Goal: Task Accomplishment & Management: Manage account settings

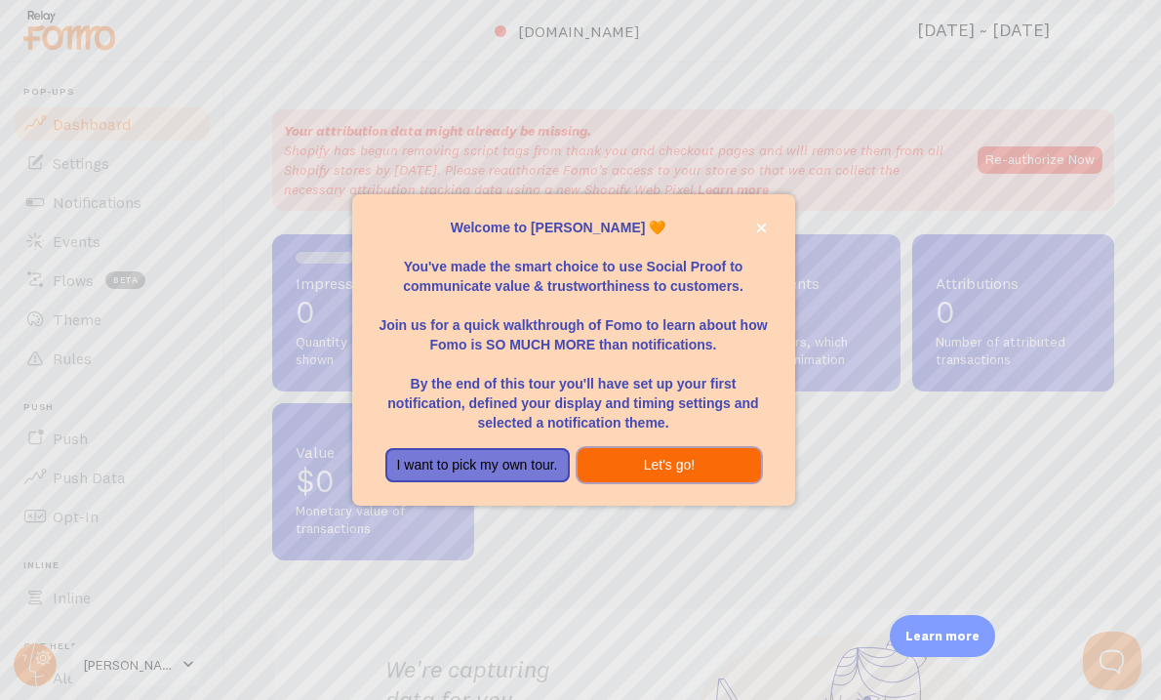
click at [637, 465] on button "Let's go!" at bounding box center [670, 465] width 184 height 35
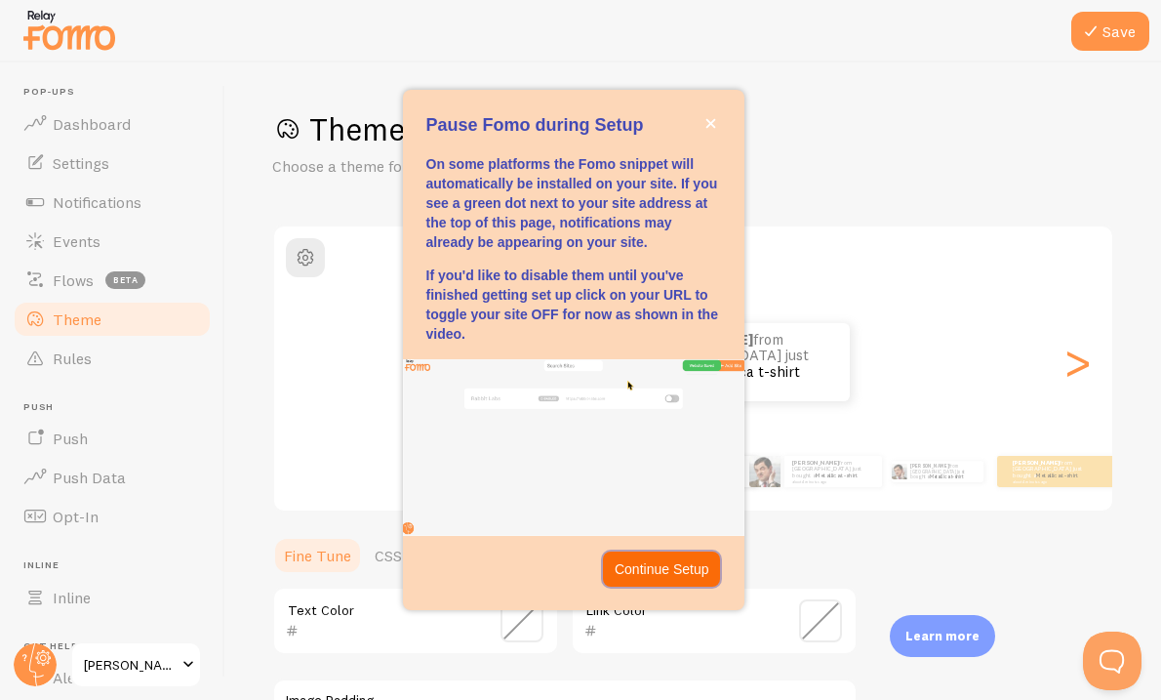
click at [640, 567] on p "Continue Setup" at bounding box center [662, 569] width 95 height 20
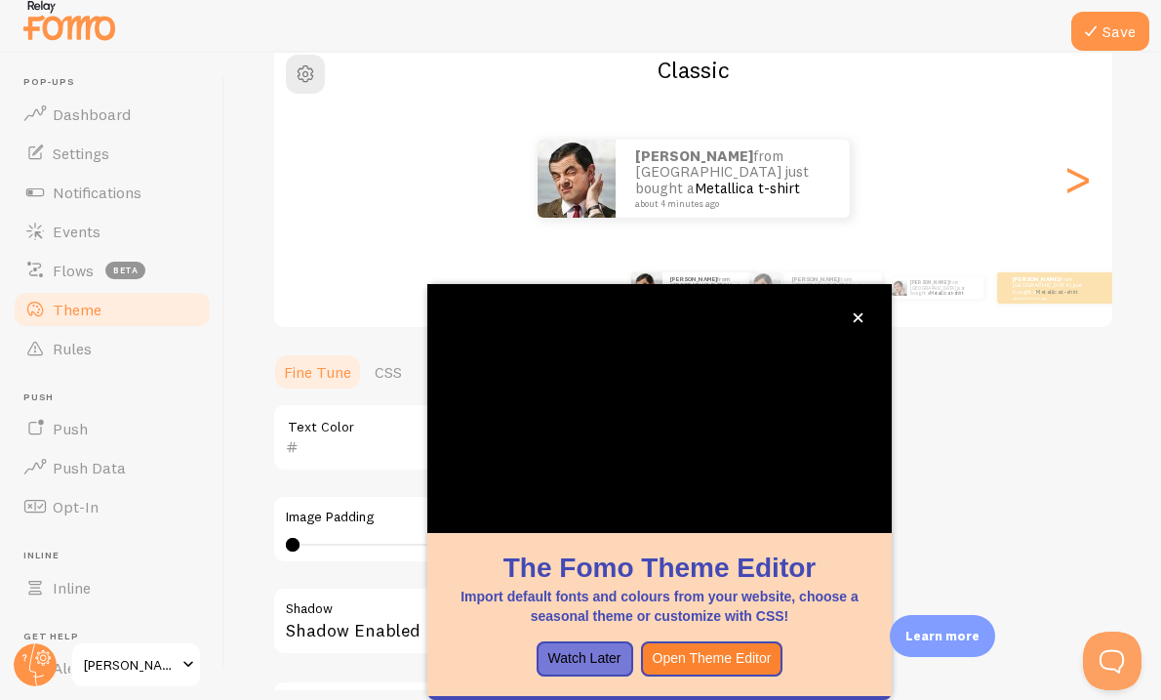
scroll to position [14, 0]
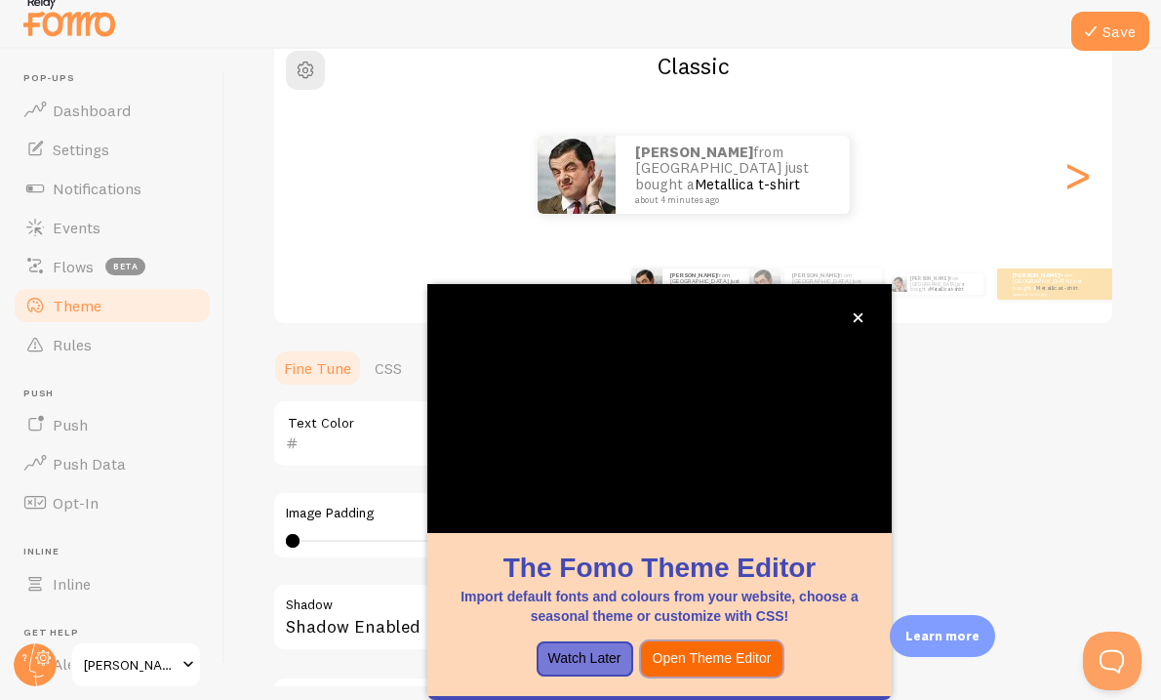
click at [741, 662] on button "Open Theme Editor" at bounding box center [712, 658] width 142 height 35
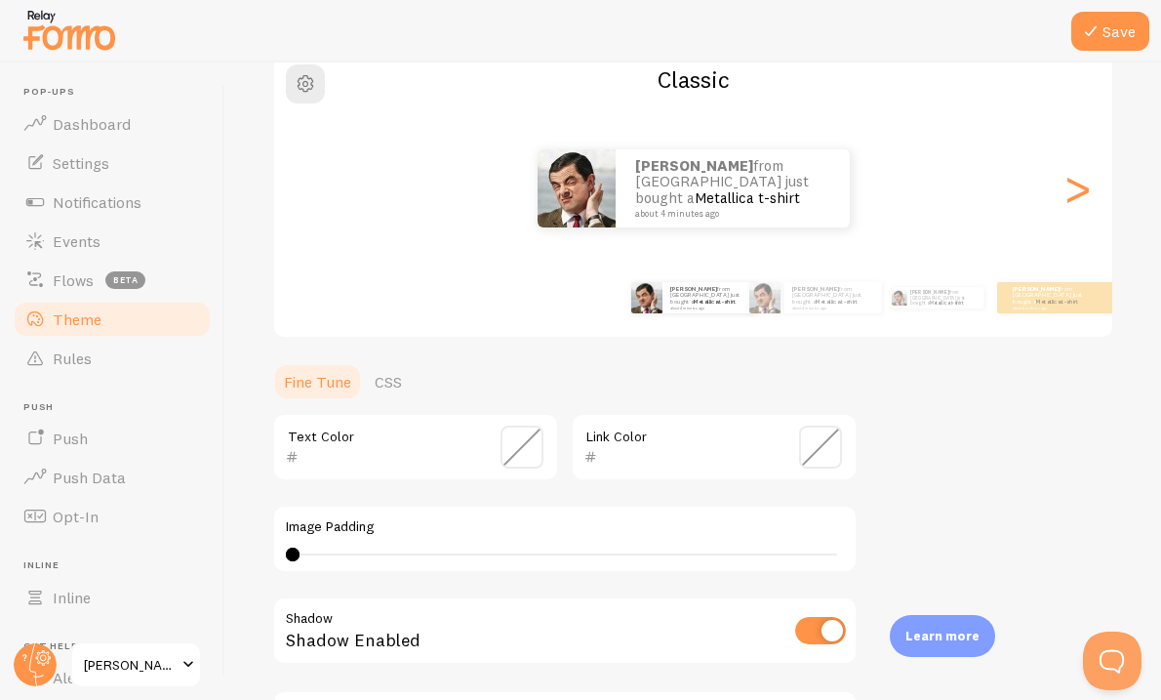
scroll to position [0, 0]
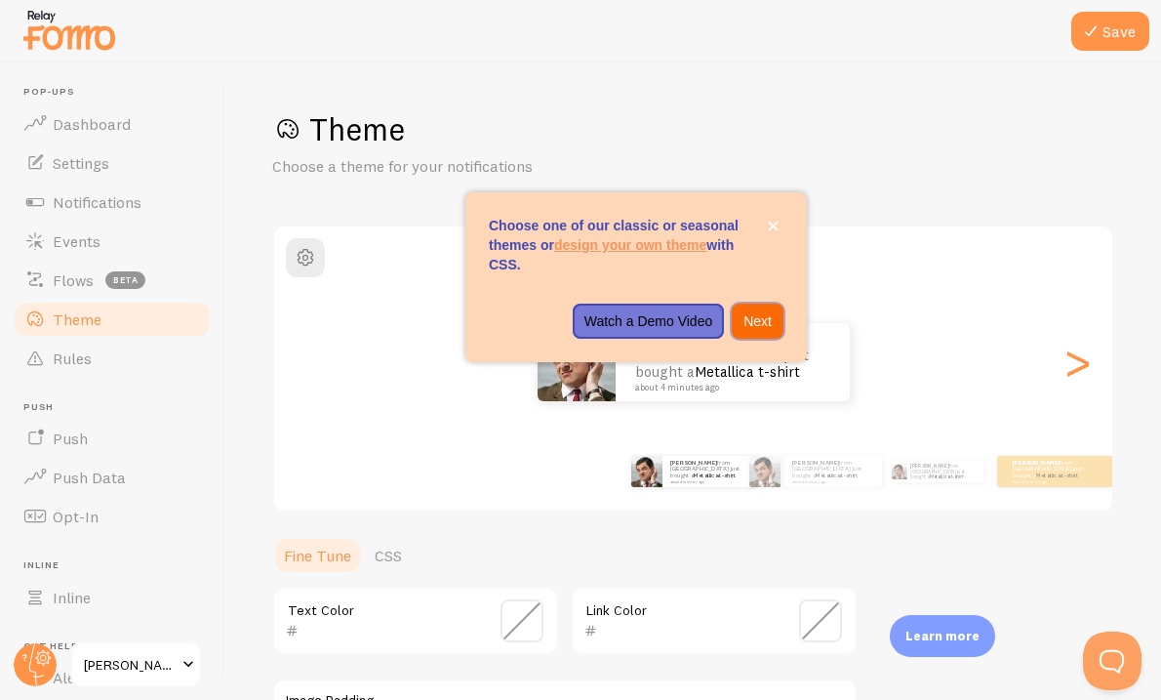
click at [771, 325] on p "Next" at bounding box center [758, 321] width 28 height 20
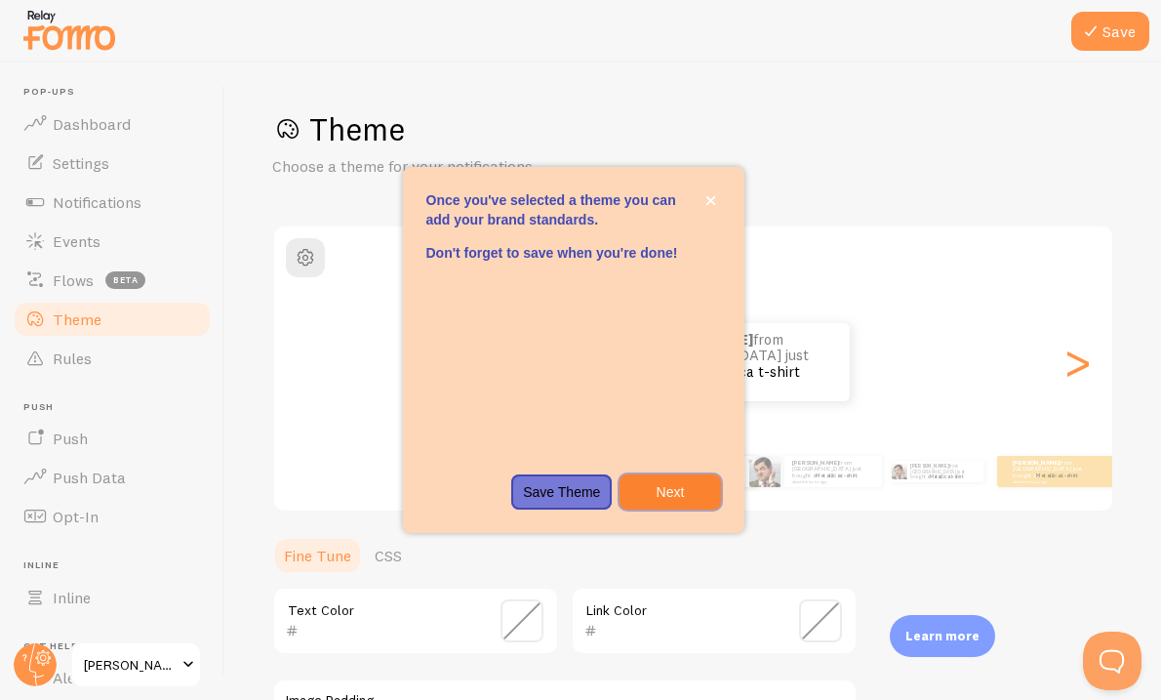
click at [681, 486] on p "Next" at bounding box center [669, 492] width 77 height 20
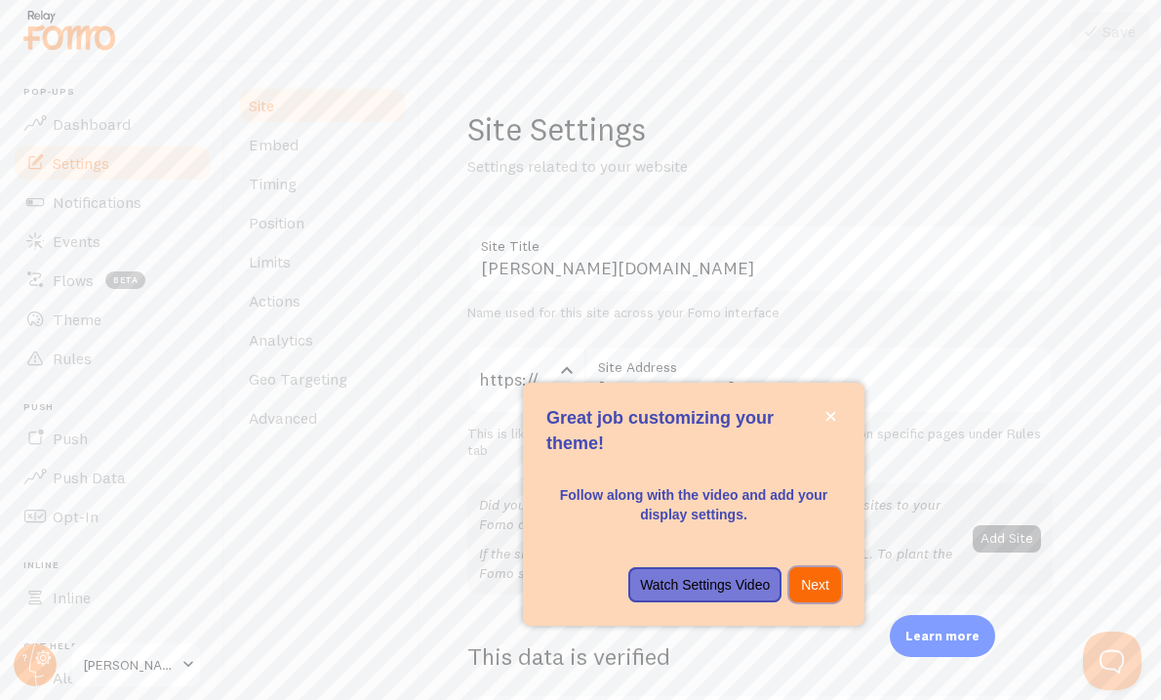
click at [823, 588] on p "Next" at bounding box center [815, 585] width 28 height 20
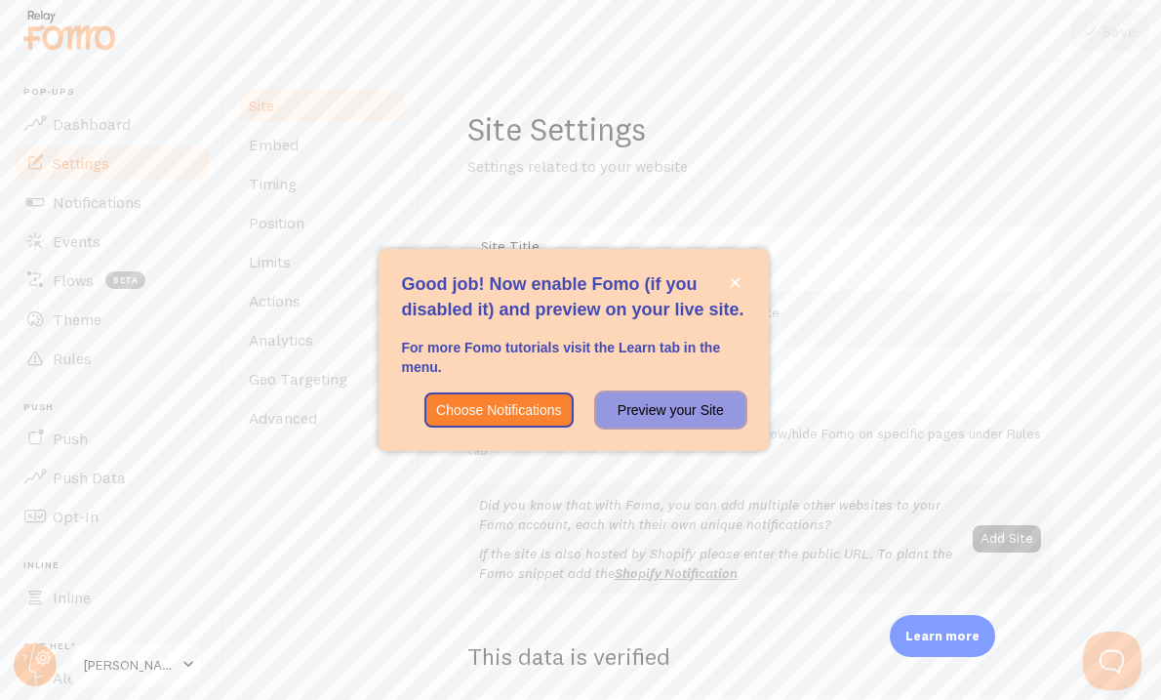
click at [712, 411] on p "Preview your Site" at bounding box center [670, 410] width 125 height 20
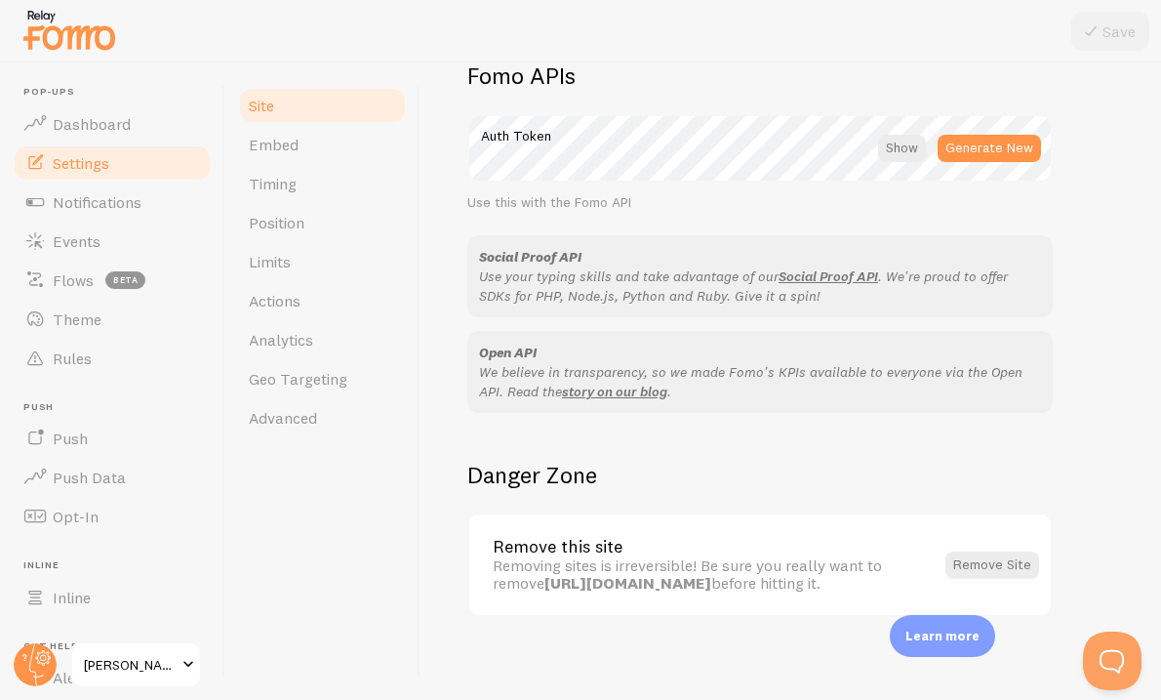
scroll to position [1143, 0]
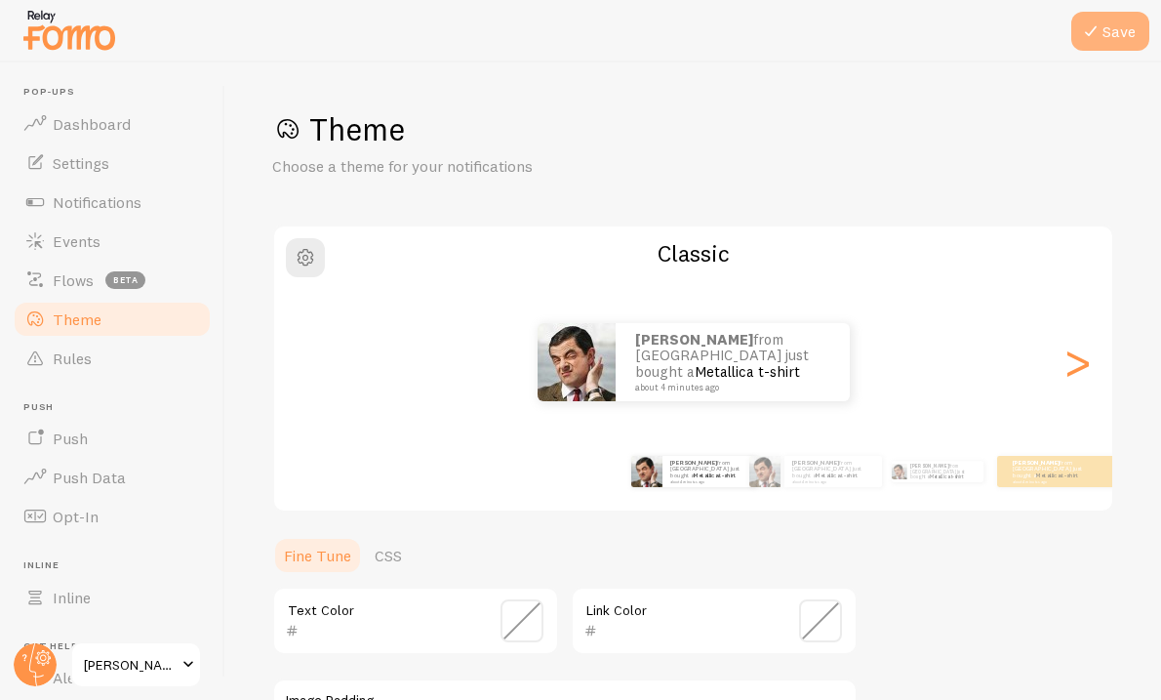
click at [1120, 29] on button "Save" at bounding box center [1110, 31] width 78 height 39
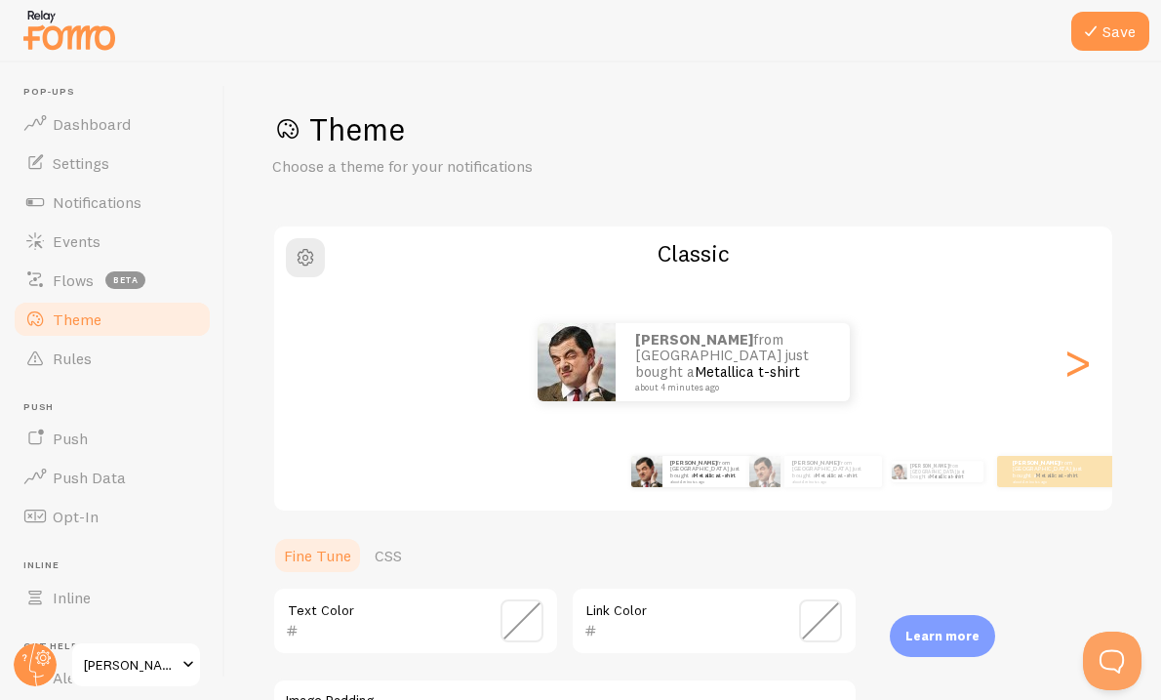
click at [119, 314] on link "Theme" at bounding box center [112, 319] width 201 height 39
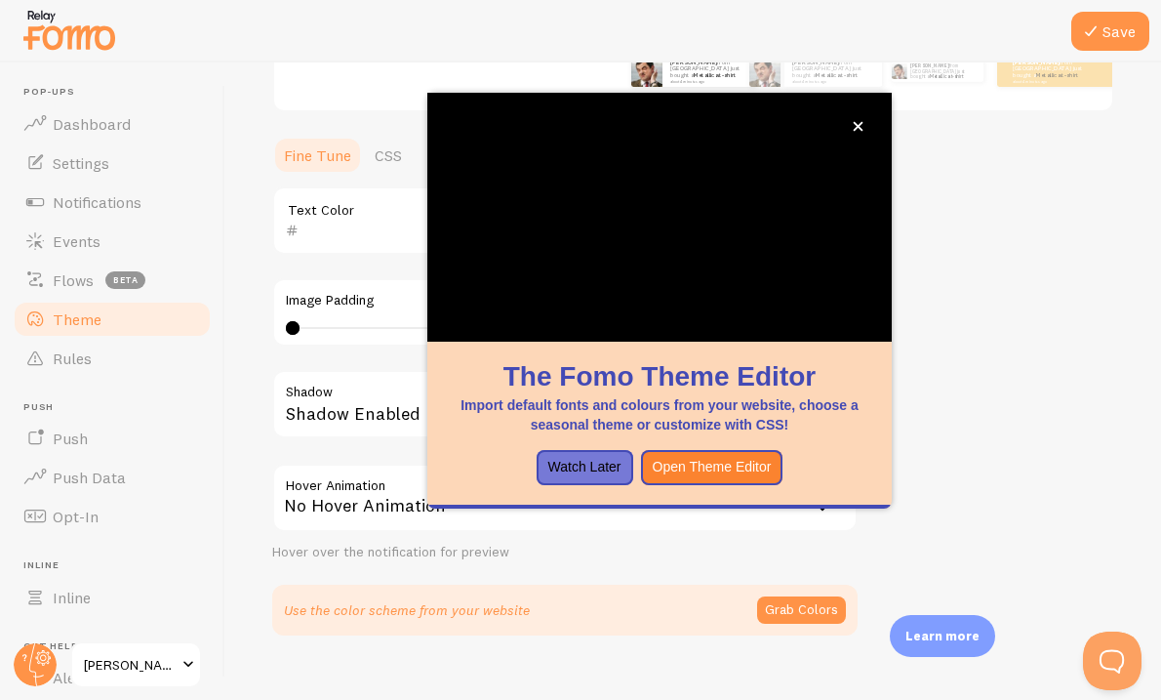
scroll to position [429, 0]
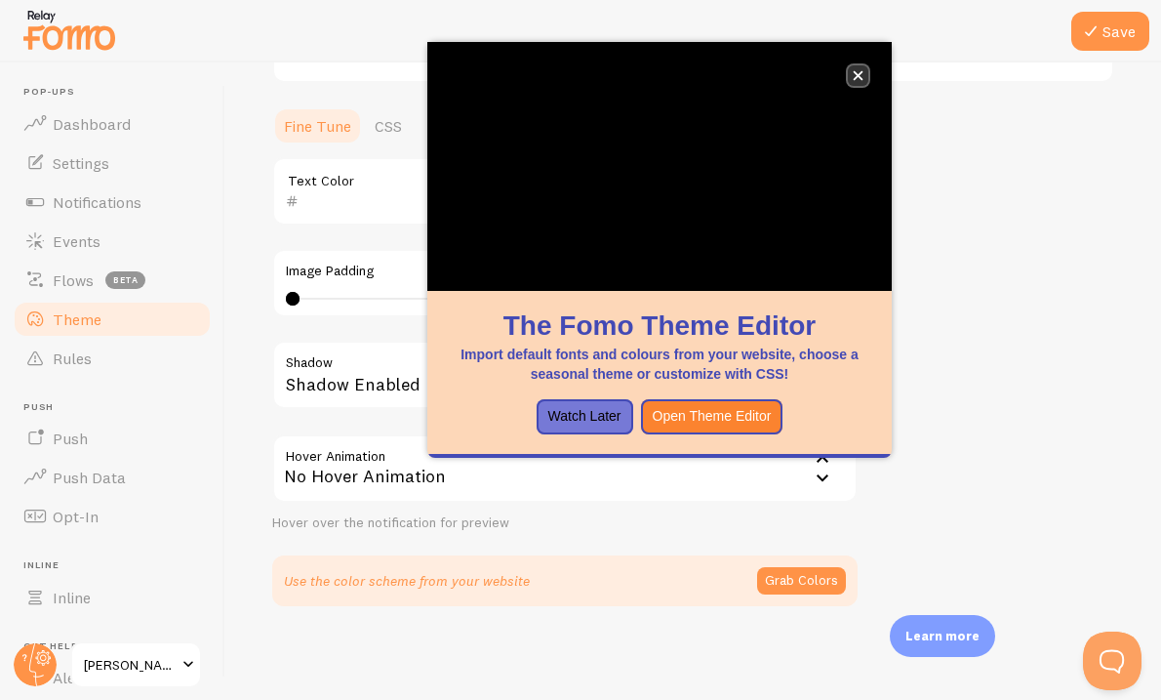
click at [864, 72] on button "close," at bounding box center [858, 75] width 20 height 20
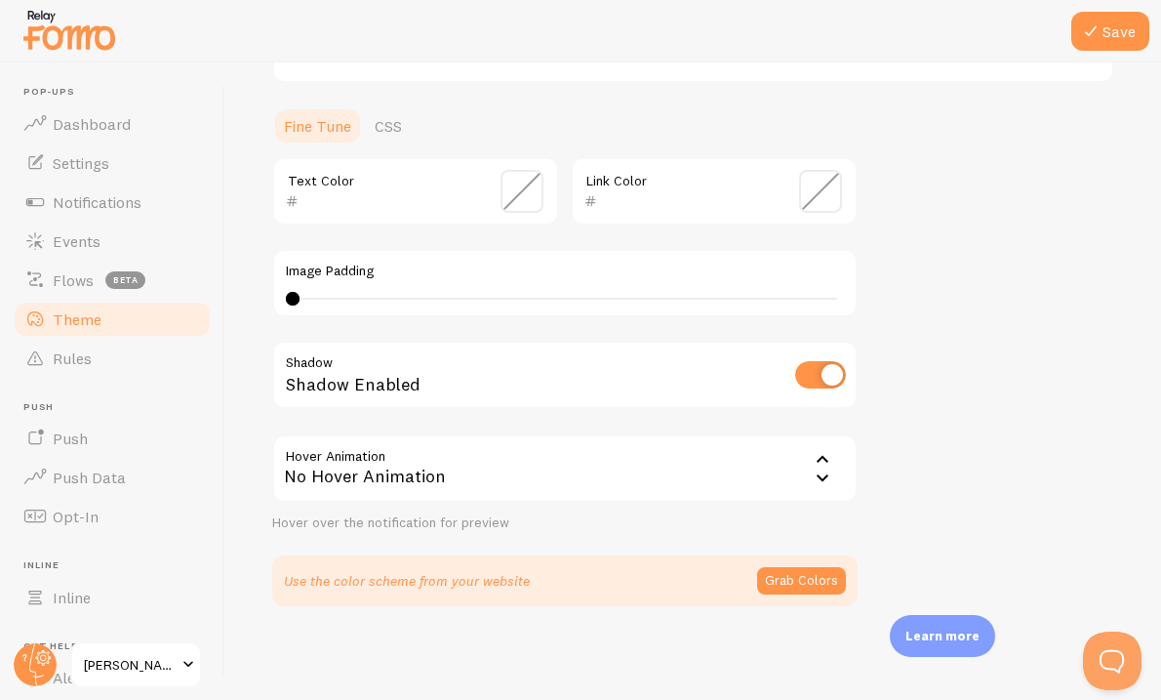
click at [500, 476] on div "No Hover Animation" at bounding box center [564, 468] width 585 height 68
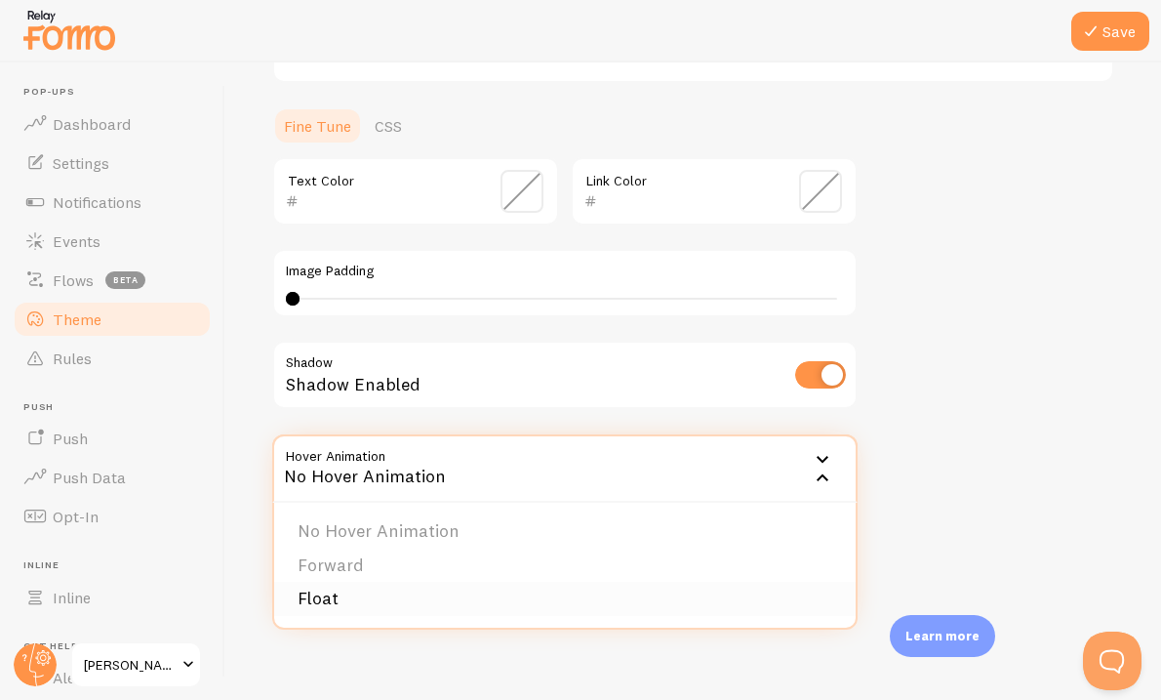
click at [333, 606] on li "Float" at bounding box center [565, 599] width 582 height 34
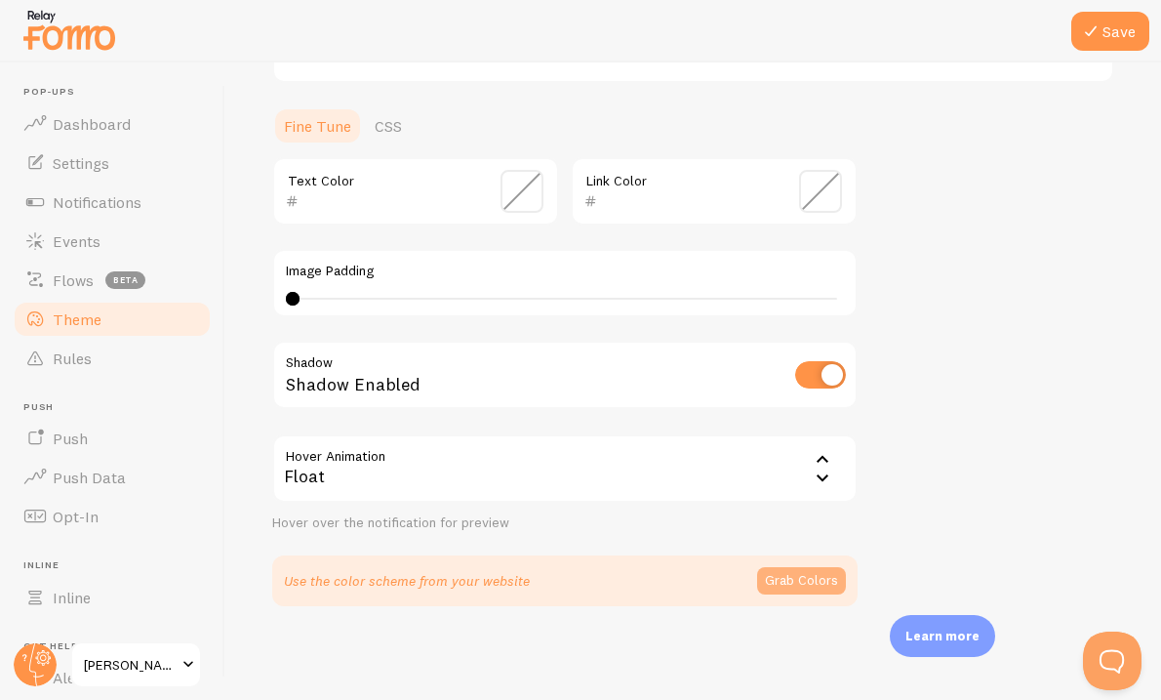
click at [807, 579] on button "Grab Colors" at bounding box center [801, 580] width 89 height 27
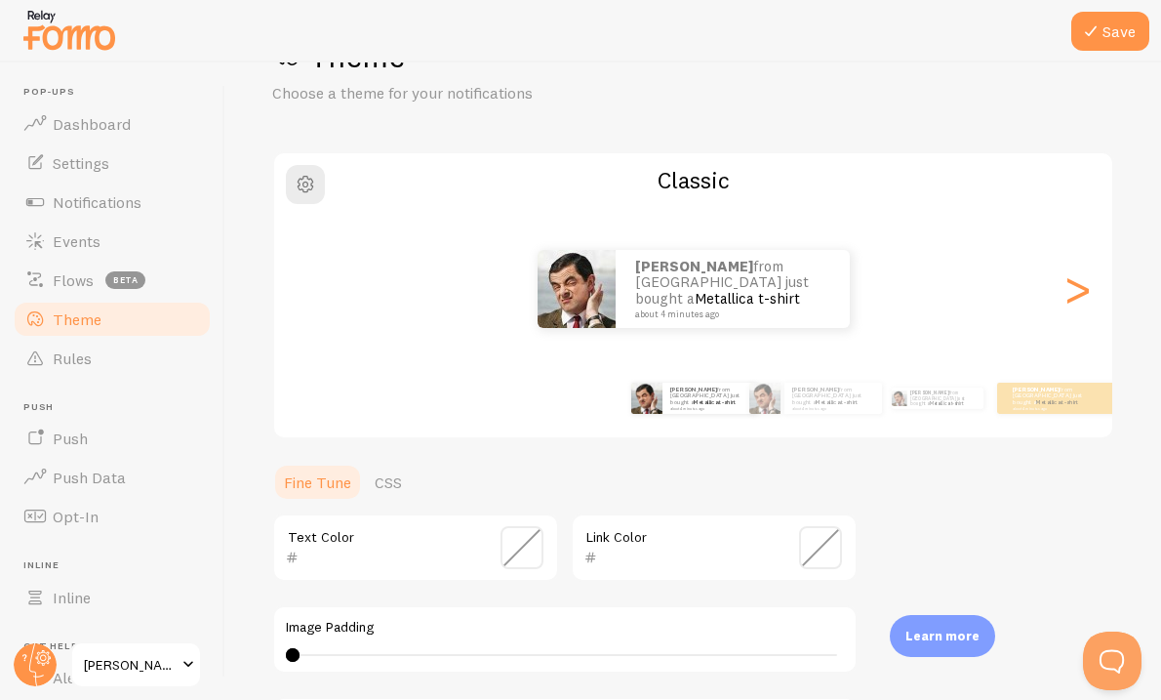
scroll to position [70, 0]
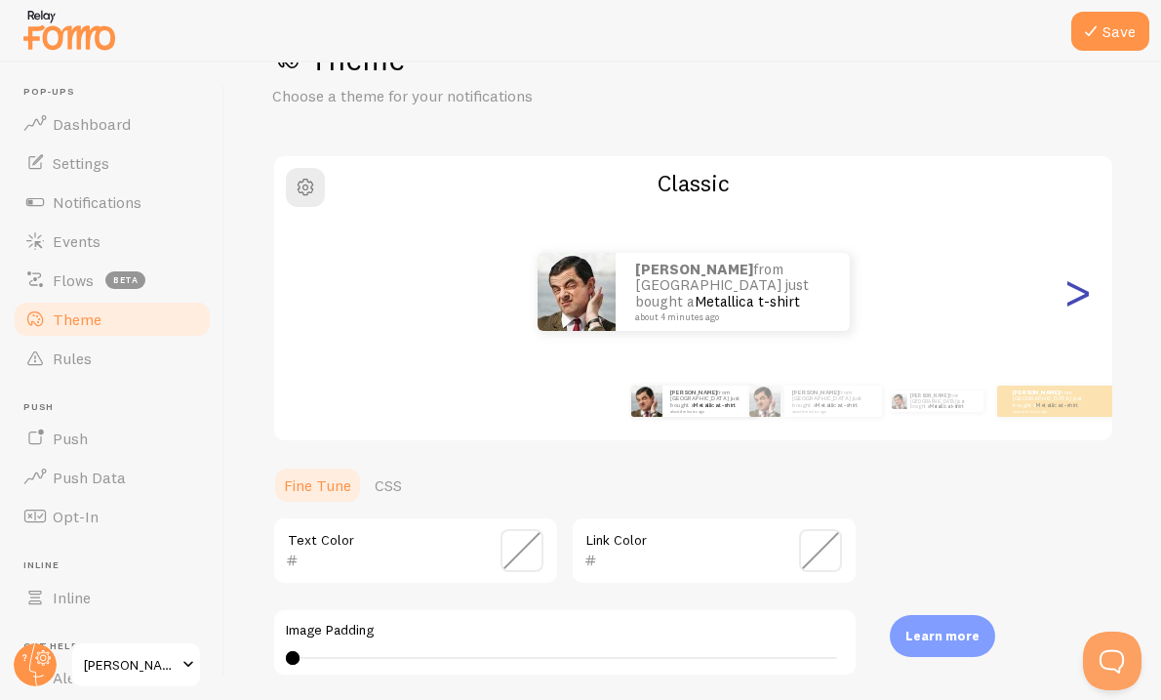
click at [1077, 304] on div ">" at bounding box center [1077, 291] width 23 height 141
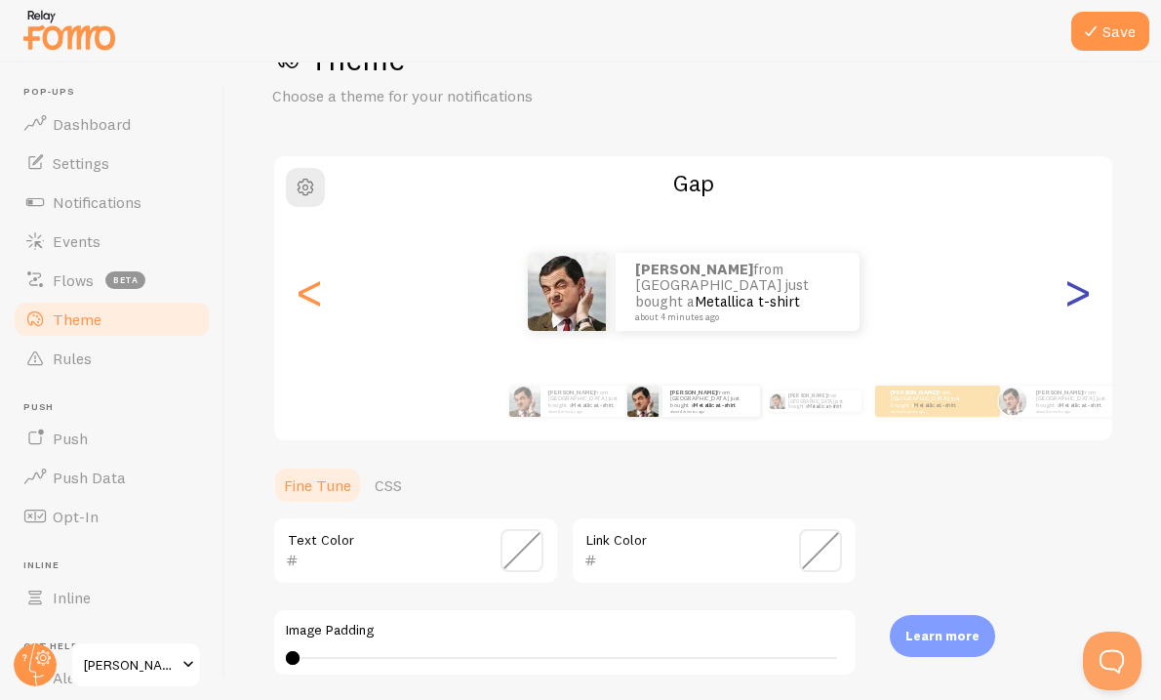
click at [1077, 304] on div ">" at bounding box center [1077, 291] width 23 height 141
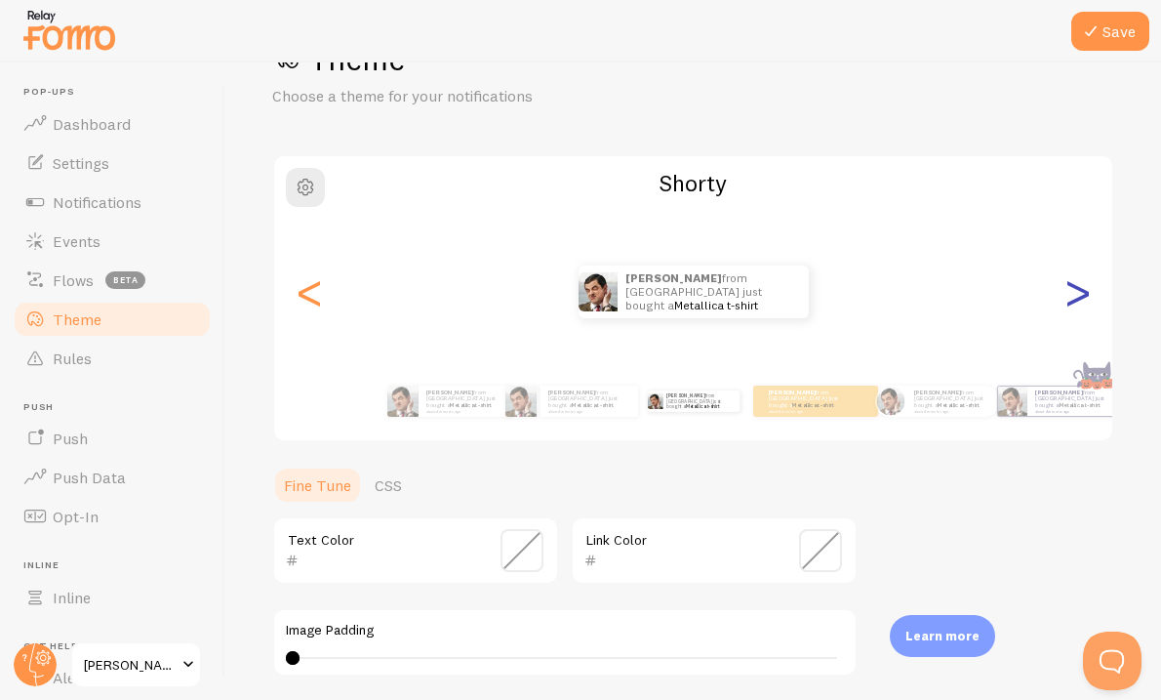
click at [1078, 305] on div ">" at bounding box center [1077, 291] width 23 height 141
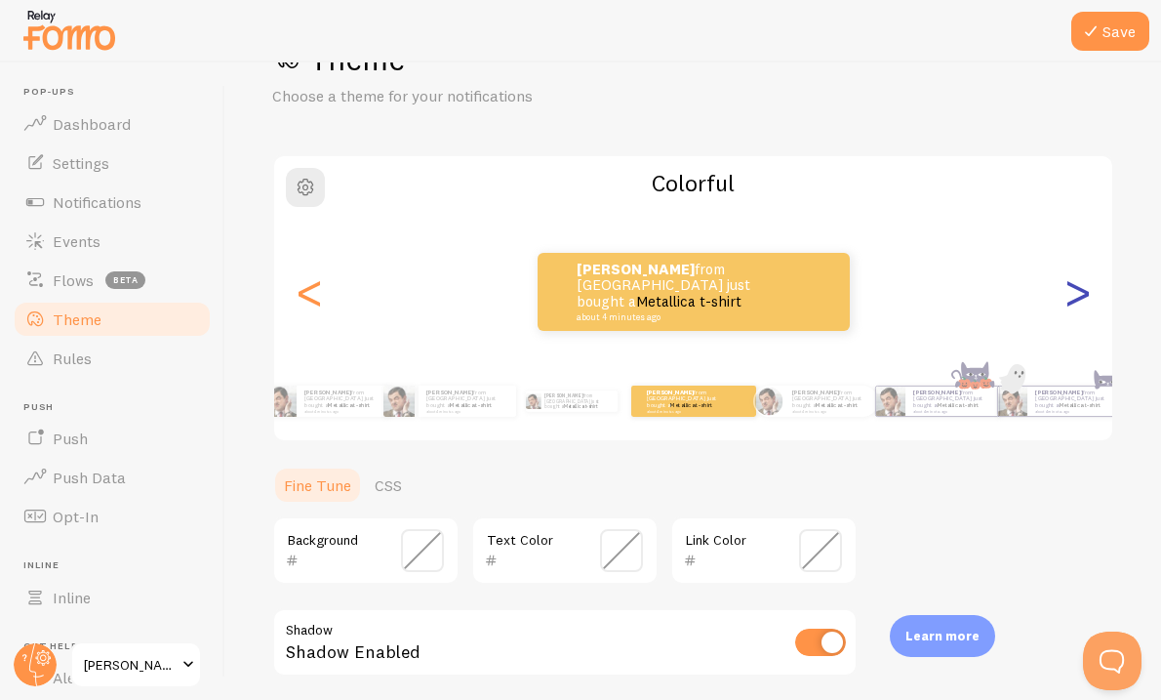
click at [1079, 305] on div ">" at bounding box center [1077, 291] width 23 height 141
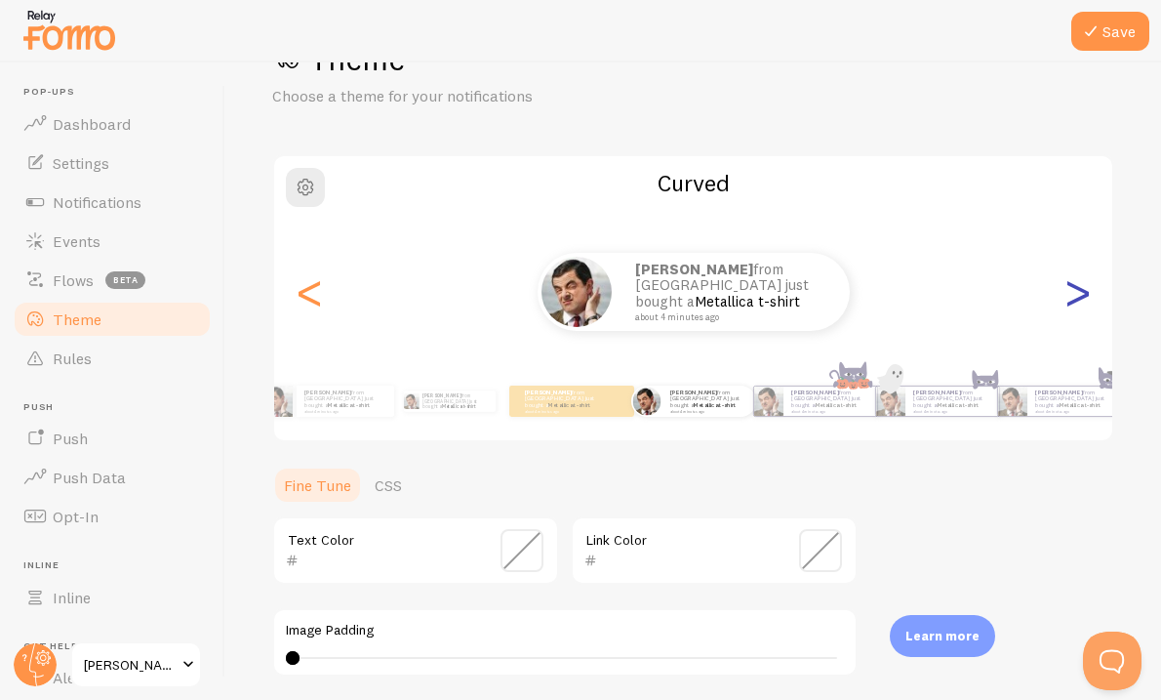
click at [1081, 305] on div ">" at bounding box center [1077, 291] width 23 height 141
type input "0"
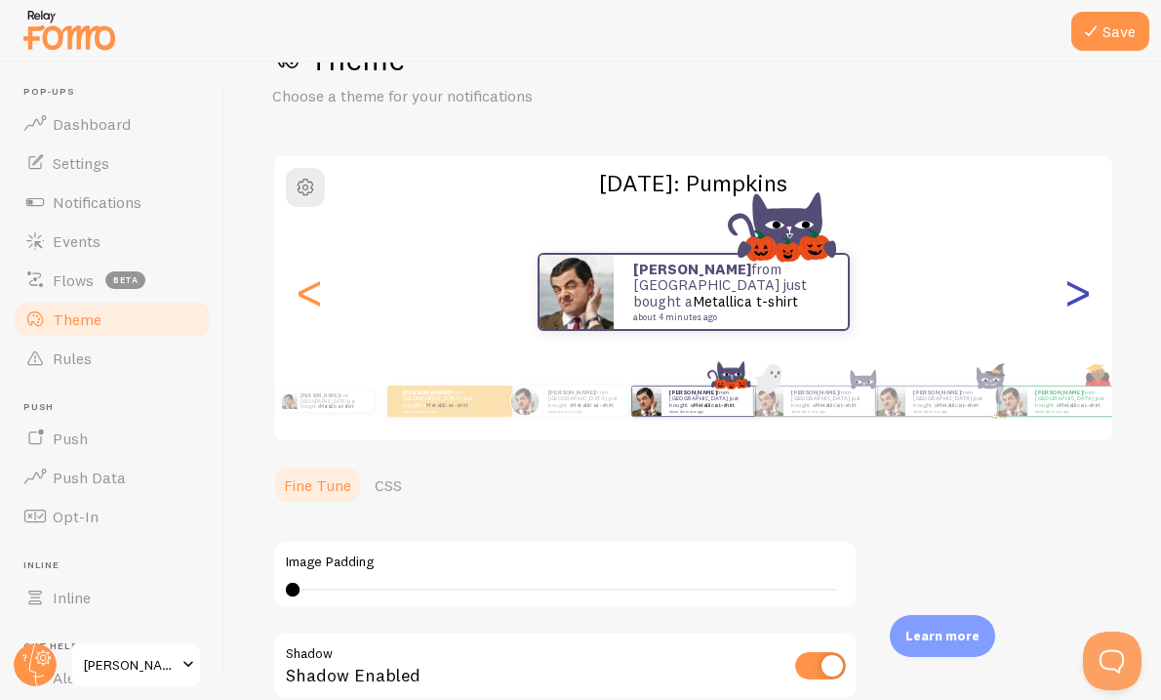
click at [1083, 306] on div ">" at bounding box center [1077, 291] width 23 height 141
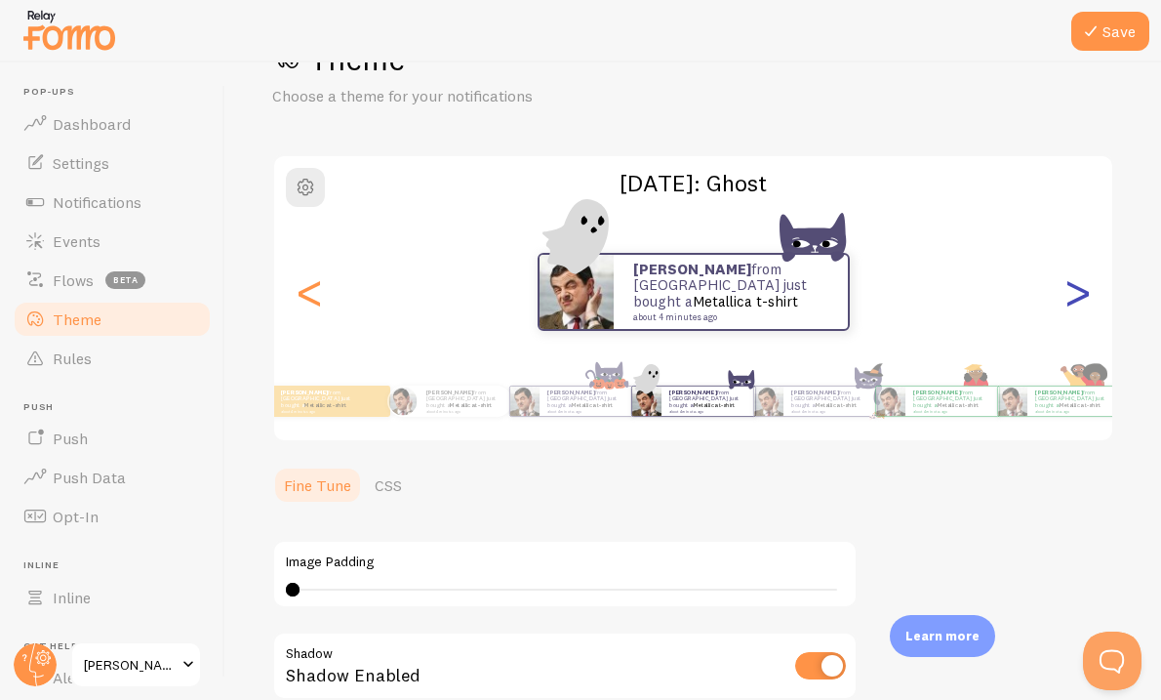
click at [1087, 306] on div ">" at bounding box center [1077, 291] width 23 height 141
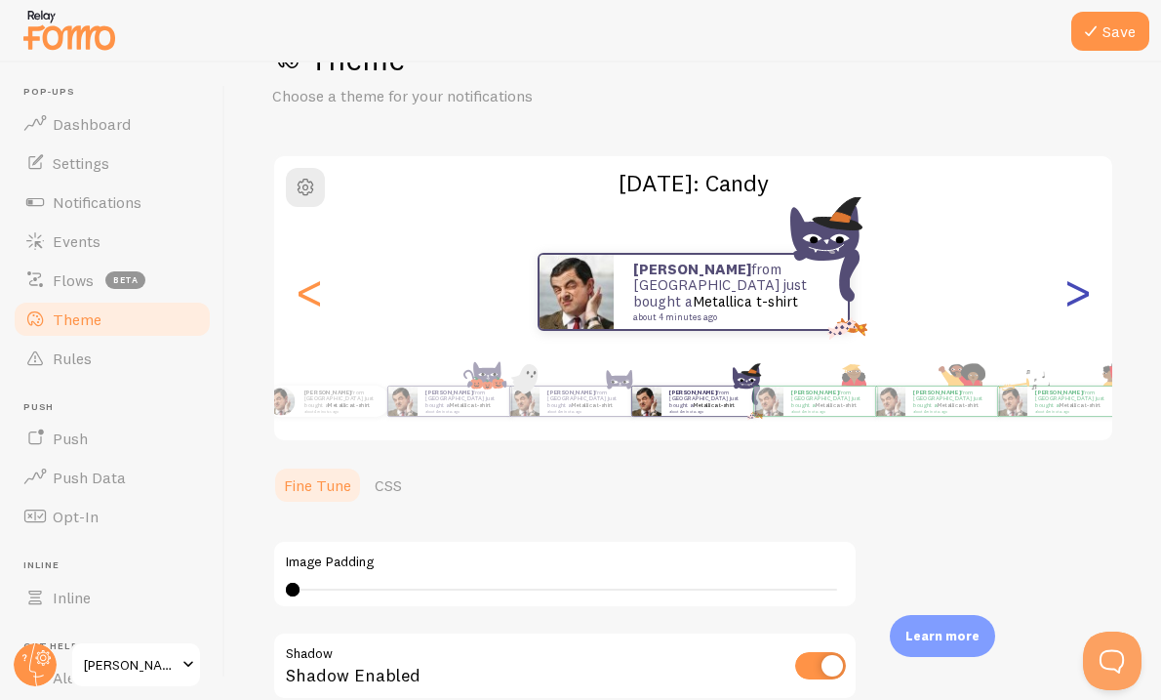
click at [1089, 307] on div ">" at bounding box center [1077, 291] width 23 height 141
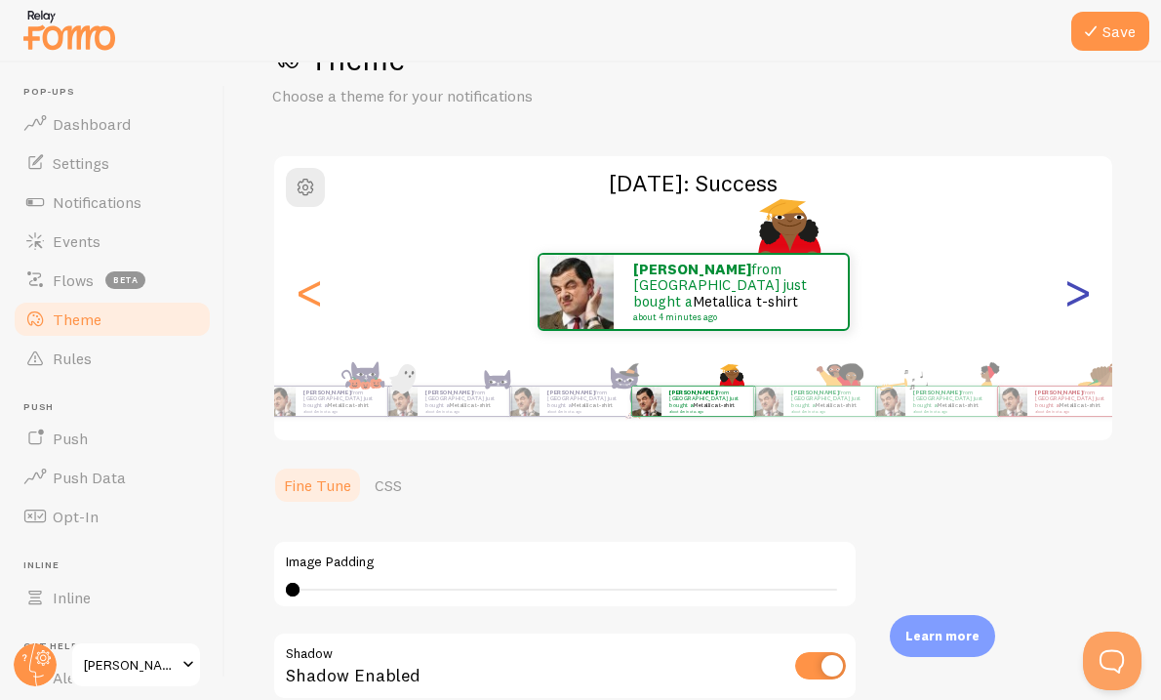
click at [1093, 308] on div "Aiswarya from Singapore just bought a Metallica t-shirt about 4 minutes ago Ais…" at bounding box center [693, 291] width 838 height 141
click at [1078, 308] on div ">" at bounding box center [1077, 291] width 23 height 141
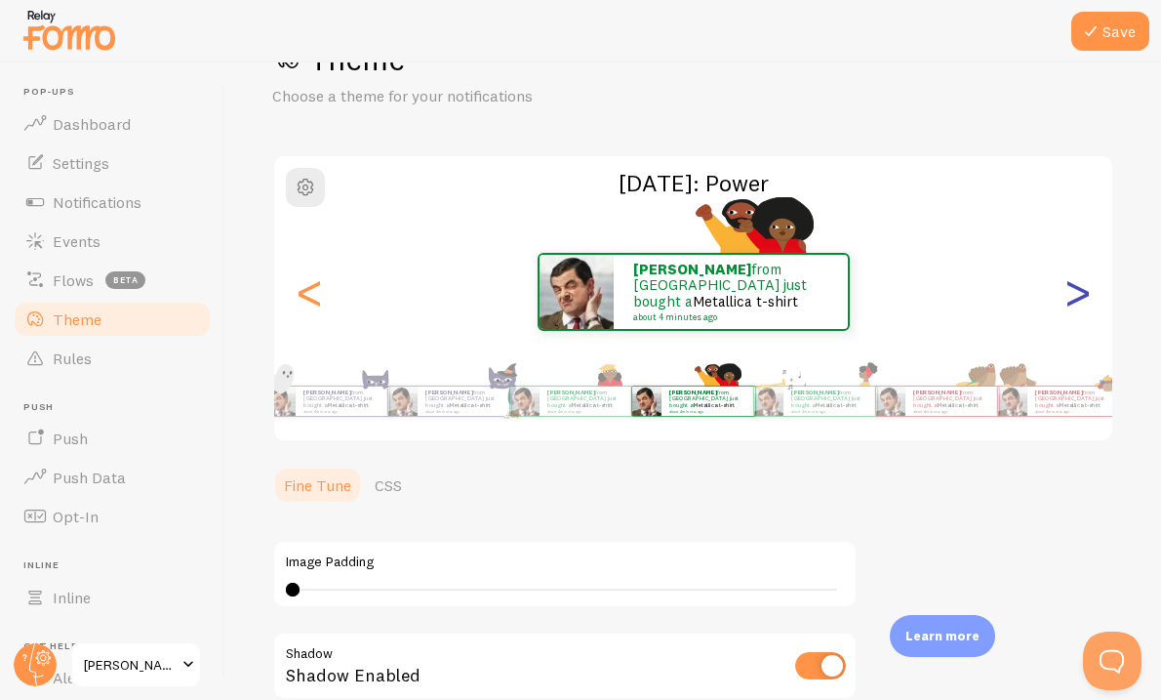
click at [1078, 308] on div ">" at bounding box center [1077, 291] width 23 height 141
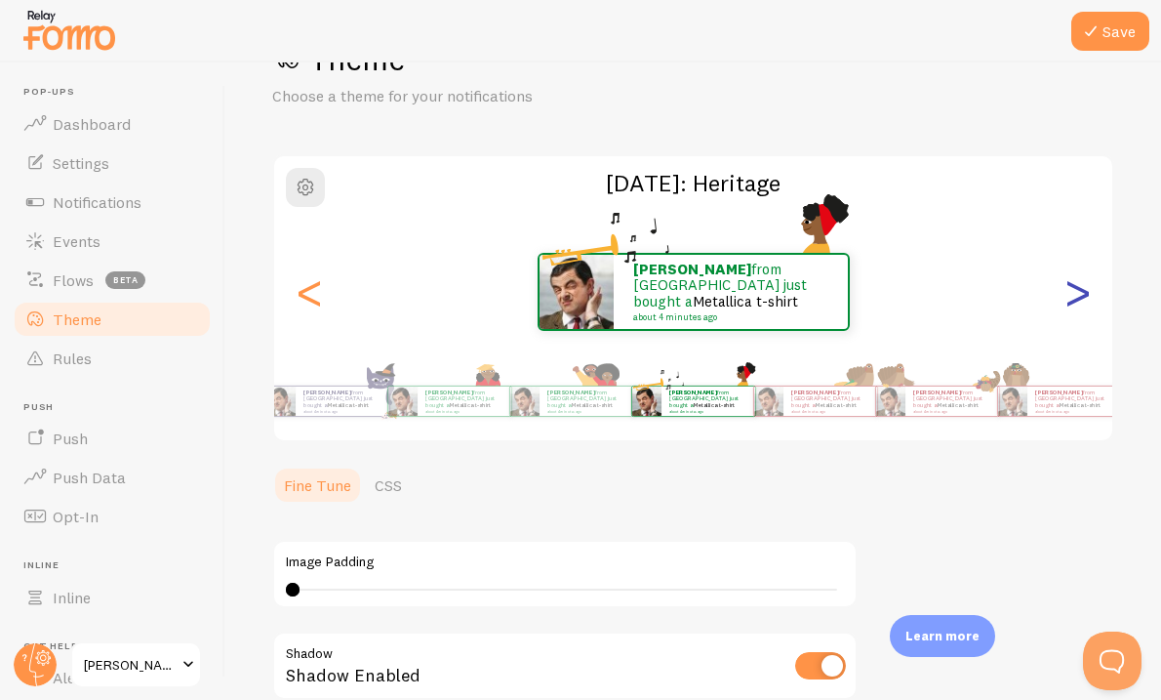
click at [1068, 304] on div ">" at bounding box center [1077, 291] width 23 height 141
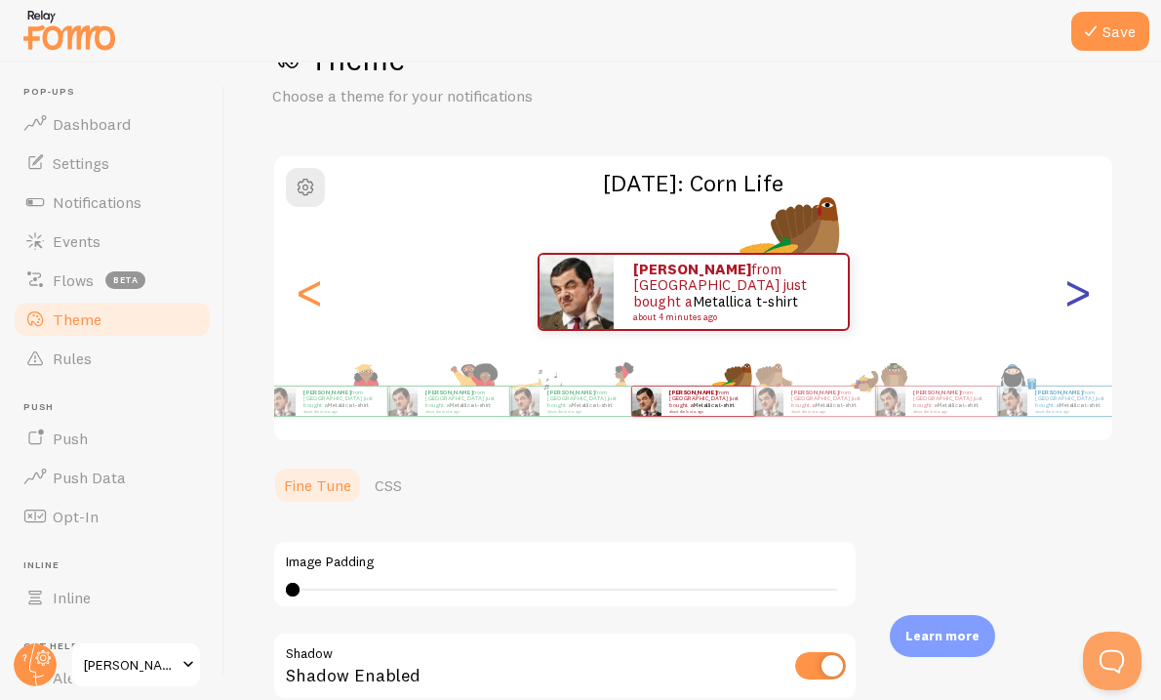
click at [1071, 305] on div ">" at bounding box center [1077, 291] width 23 height 141
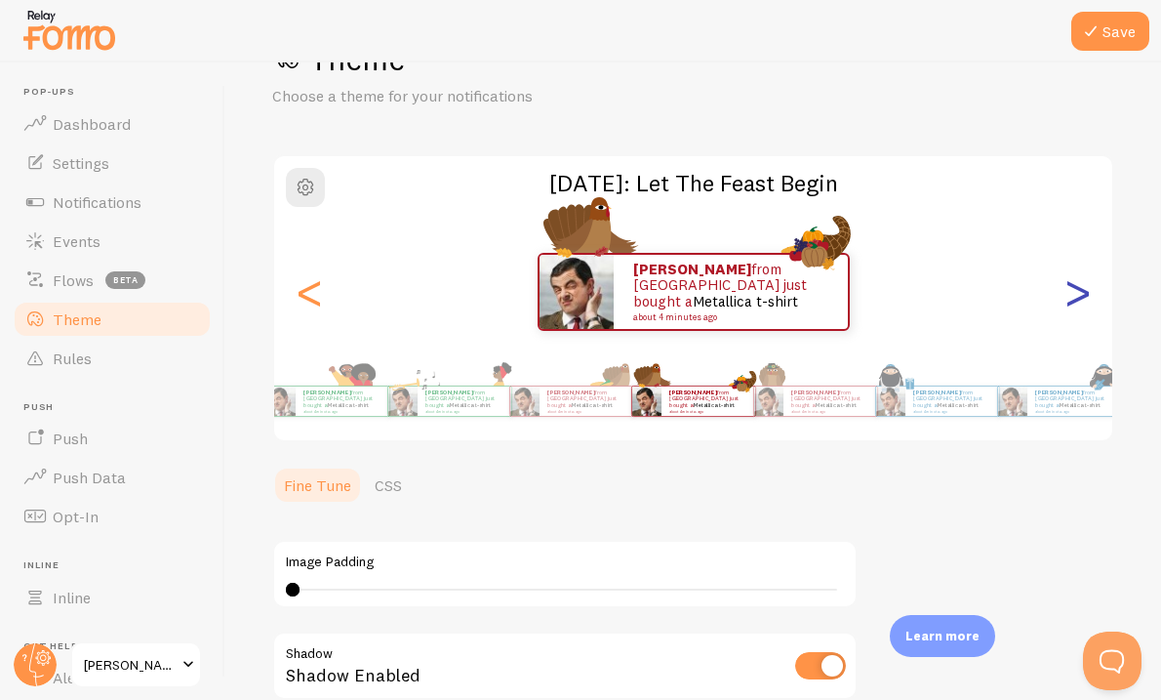
click at [1075, 305] on div ">" at bounding box center [1077, 291] width 23 height 141
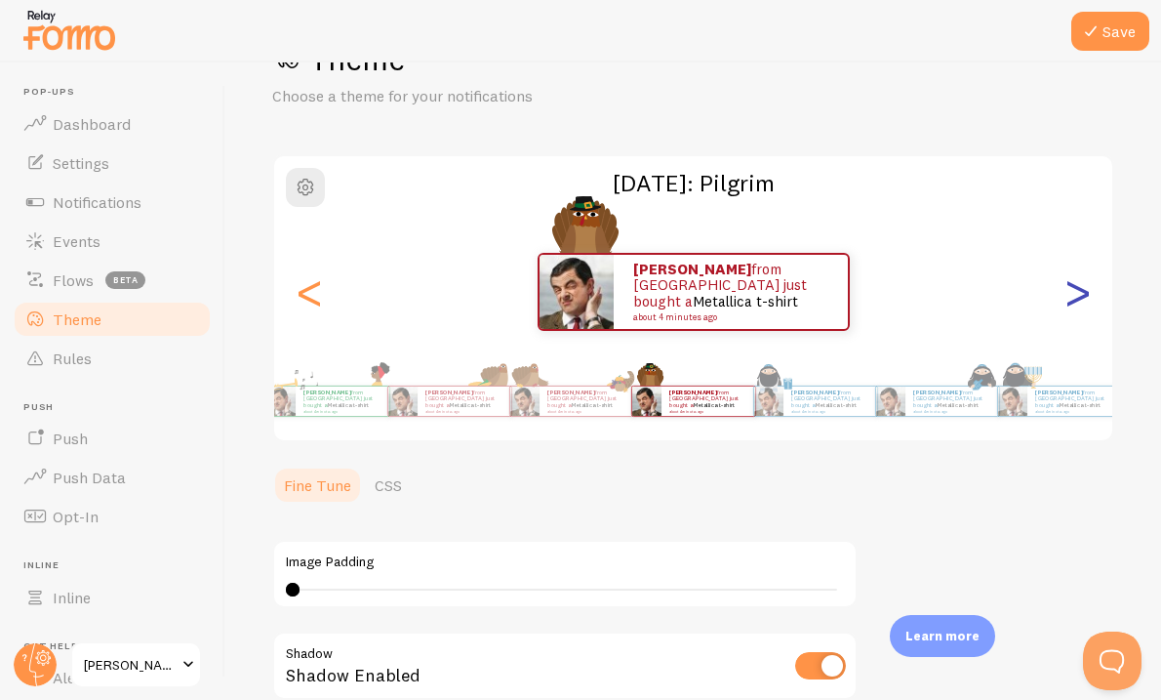
click at [1077, 306] on div ">" at bounding box center [1077, 291] width 23 height 141
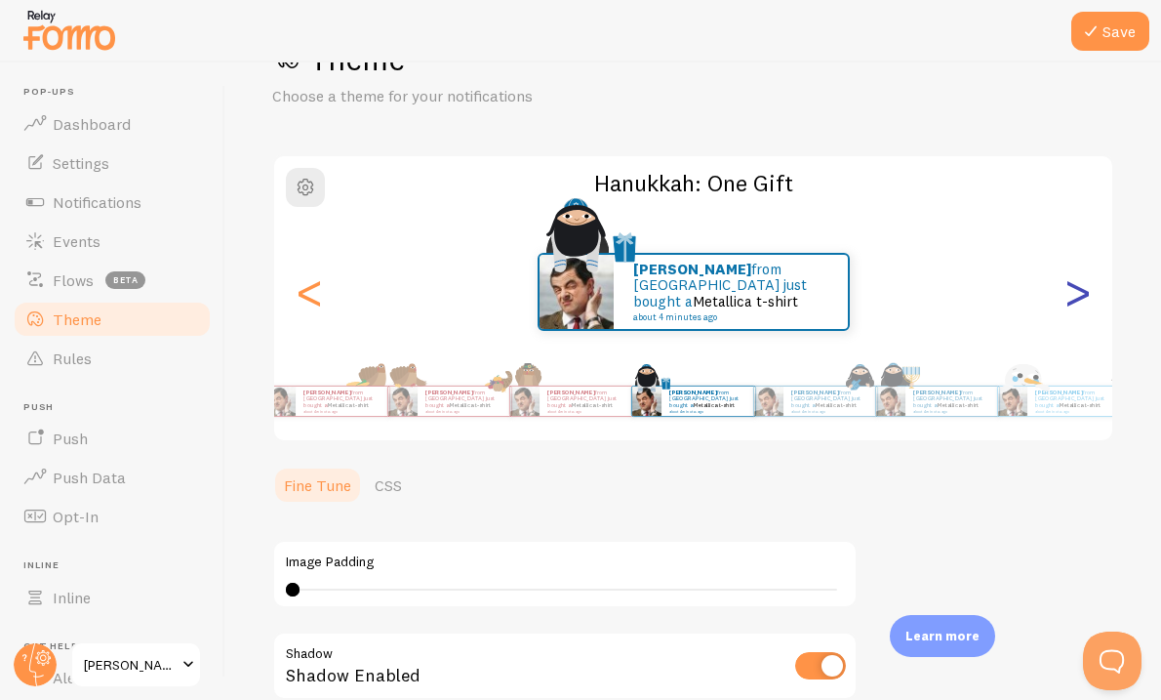
click at [1078, 306] on div ">" at bounding box center [1077, 291] width 23 height 141
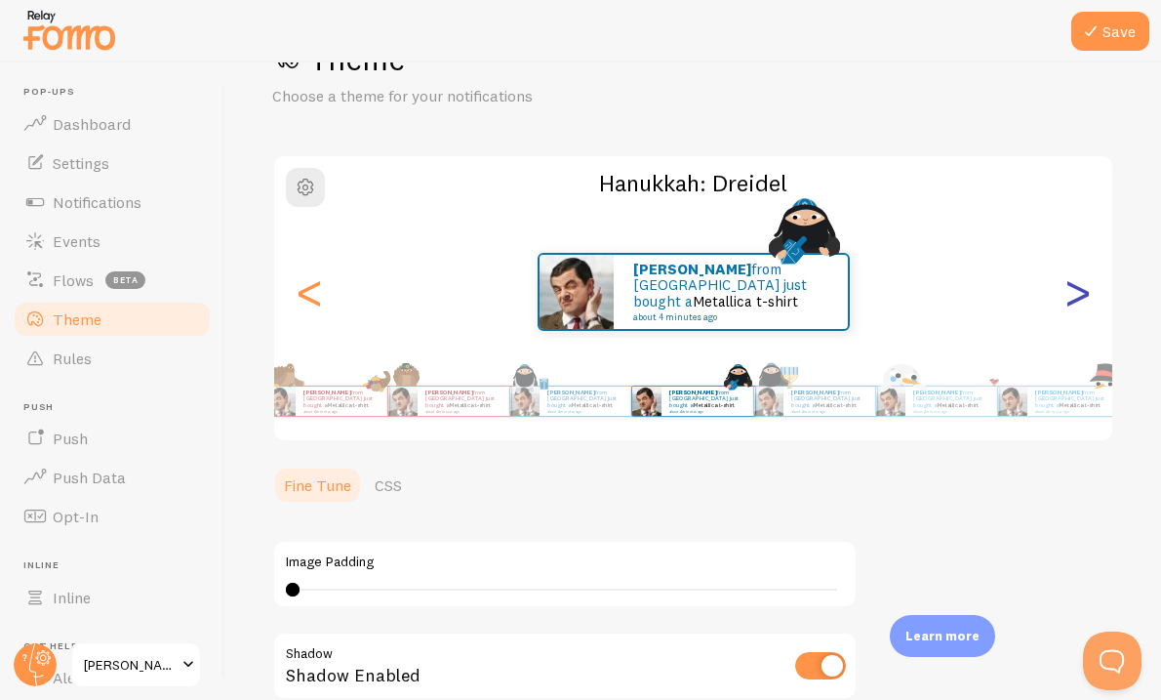
click at [1083, 307] on div ">" at bounding box center [1077, 291] width 23 height 141
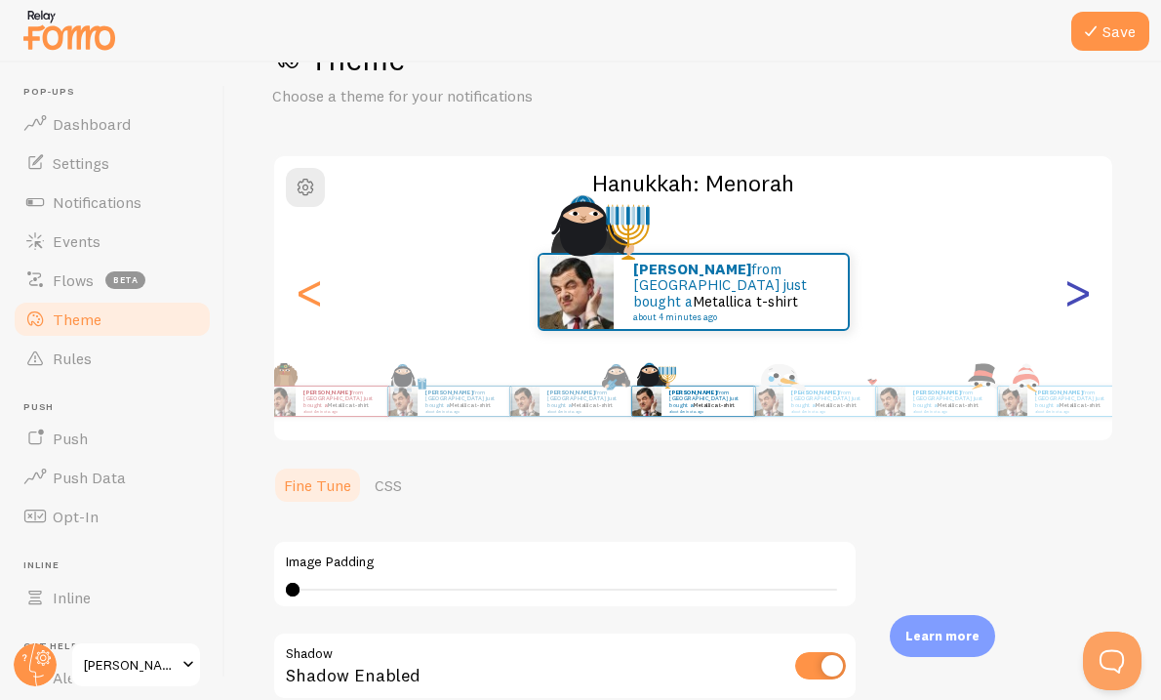
click at [1085, 308] on div ">" at bounding box center [1077, 291] width 23 height 141
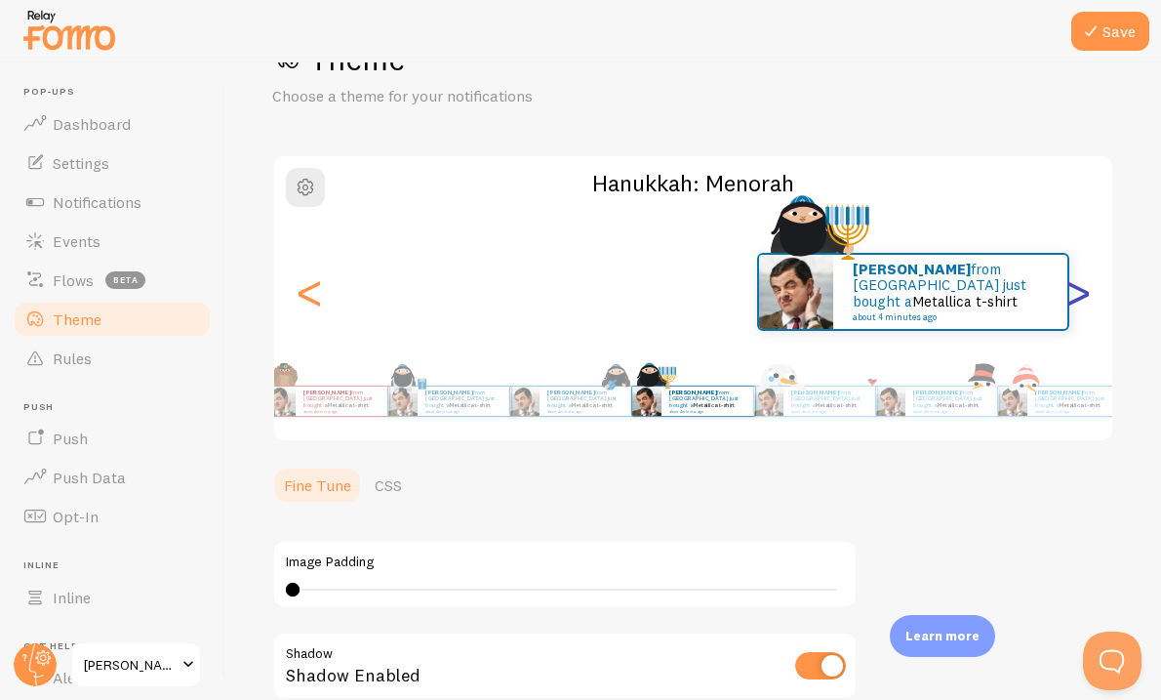
click at [1086, 308] on div ">" at bounding box center [1077, 291] width 23 height 141
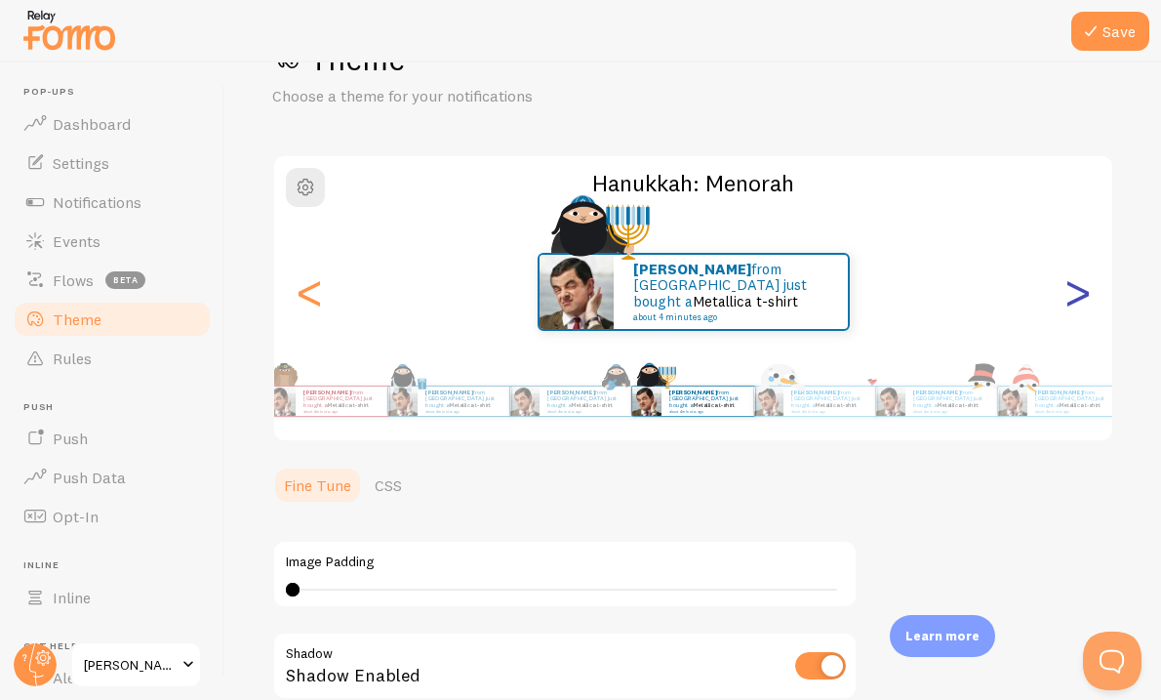
click at [1088, 308] on div ">" at bounding box center [1077, 291] width 23 height 141
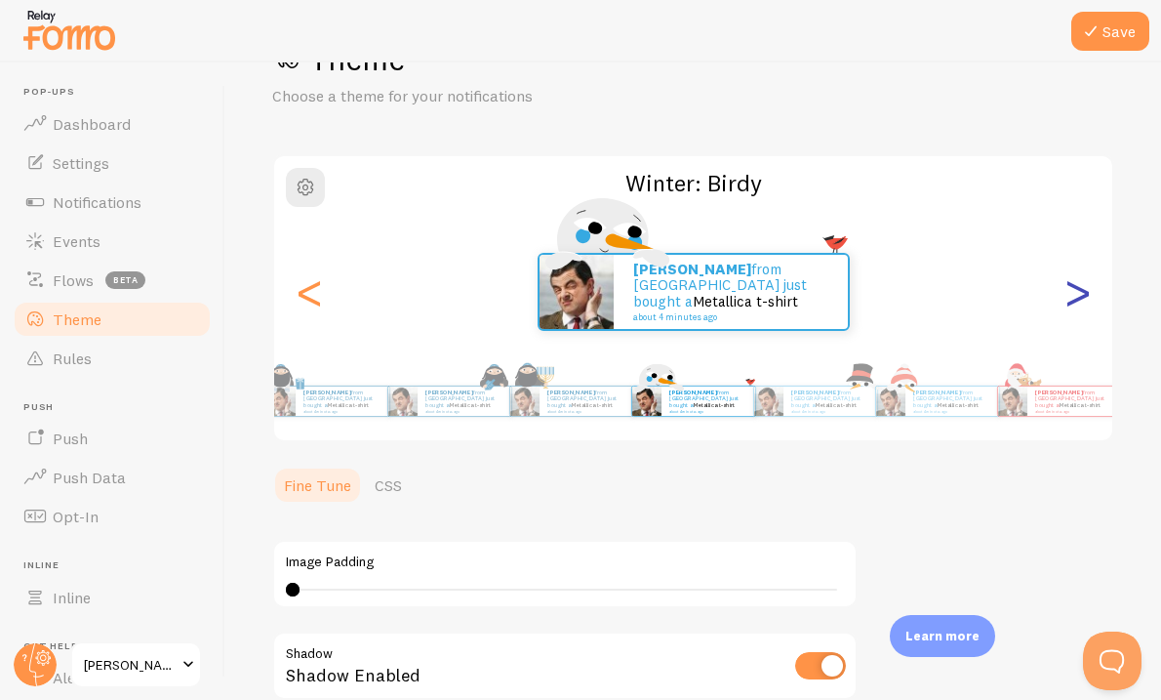
click at [1089, 308] on div ">" at bounding box center [1077, 291] width 23 height 141
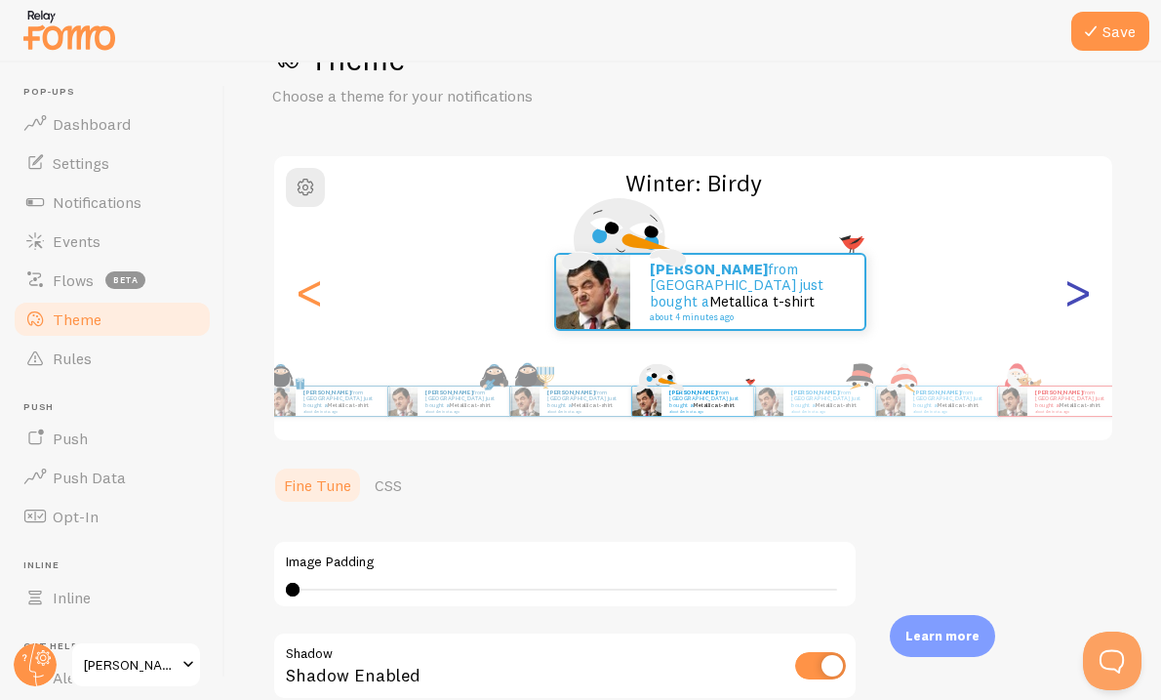
click at [1089, 308] on div ">" at bounding box center [1077, 291] width 23 height 141
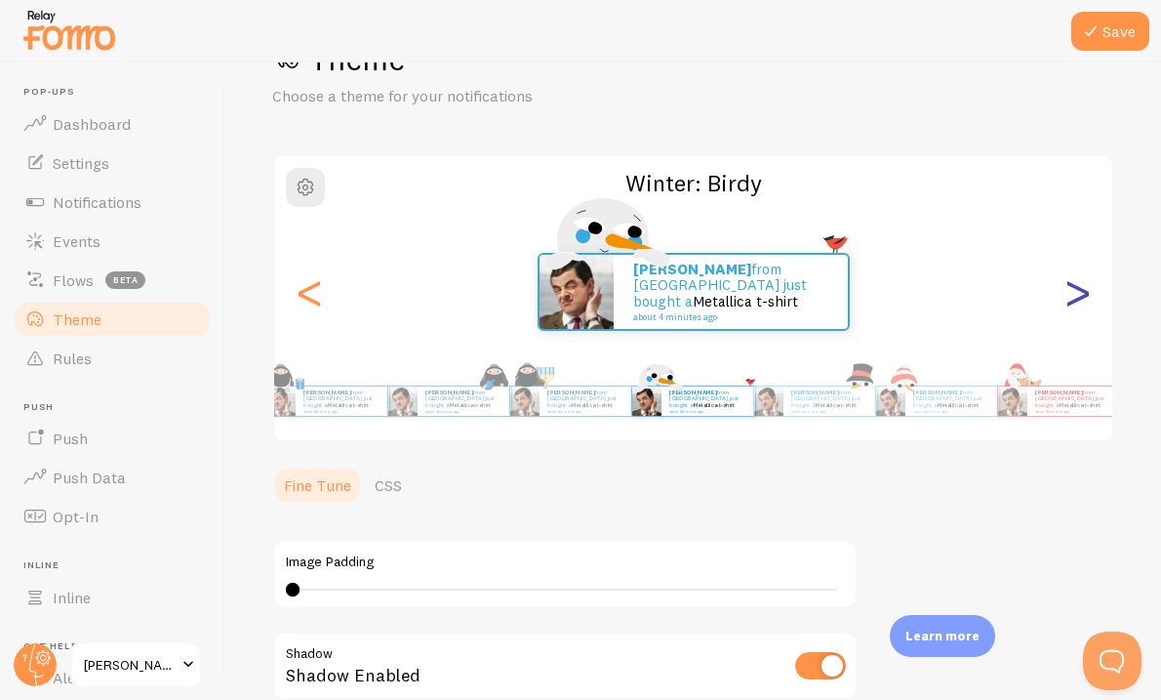
click at [1089, 308] on div ">" at bounding box center [1077, 291] width 23 height 141
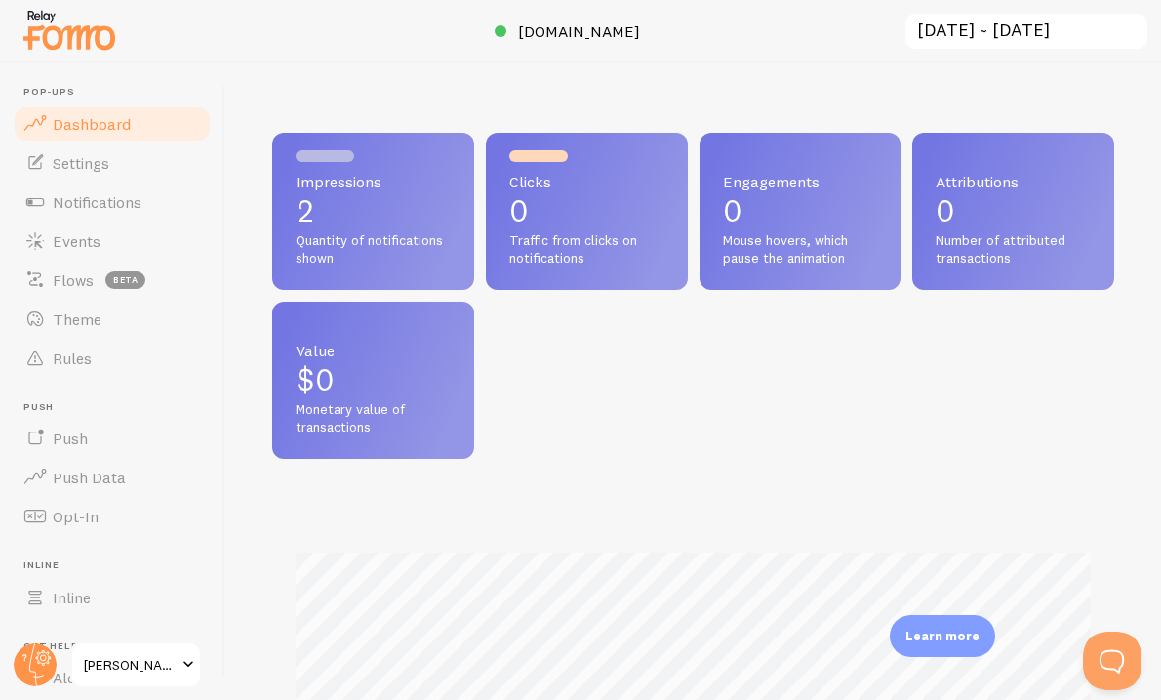
scroll to position [512, 842]
click at [69, 178] on link "Settings" at bounding box center [112, 162] width 201 height 39
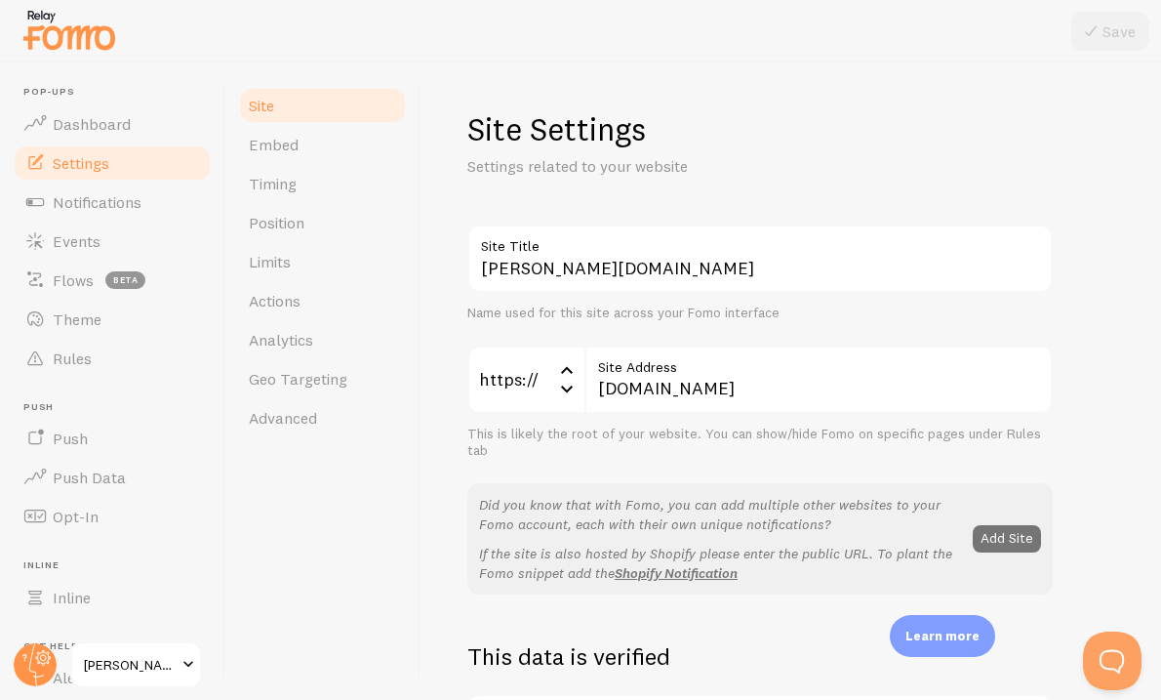
click at [68, 170] on span "Settings" at bounding box center [81, 163] width 57 height 20
click at [405, 560] on div "Site Embed Timing Position Limits Actions Analytics Geo Targeting Advanced" at bounding box center [322, 380] width 195 height 637
click at [118, 305] on link "Theme" at bounding box center [112, 319] width 201 height 39
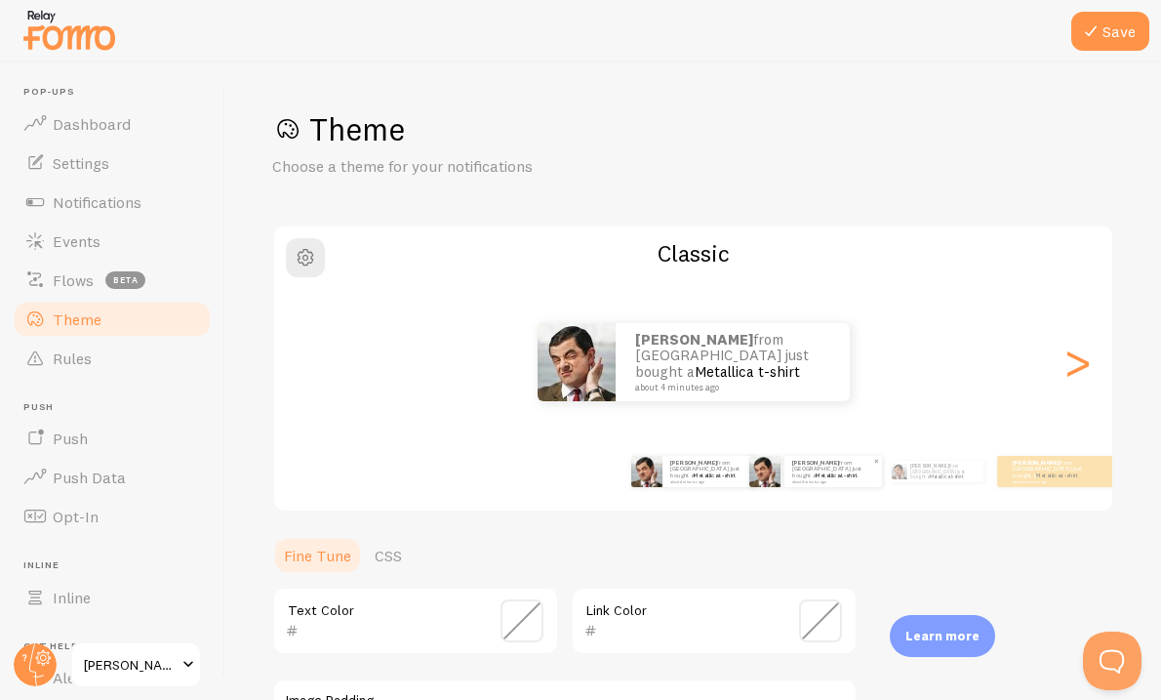
click at [806, 482] on div "[PERSON_NAME] from [GEOGRAPHIC_DATA] just bought a Metallica t-shirt about 4 mi…" at bounding box center [833, 471] width 98 height 31
click at [917, 486] on div "[PERSON_NAME] from [GEOGRAPHIC_DATA] just bought a Metallica t-shirt about 4 mi…" at bounding box center [937, 471] width 106 height 55
click at [1058, 479] on small "about 4 minutes ago" at bounding box center [1050, 481] width 76 height 4
click at [1070, 384] on div ">" at bounding box center [1077, 362] width 23 height 141
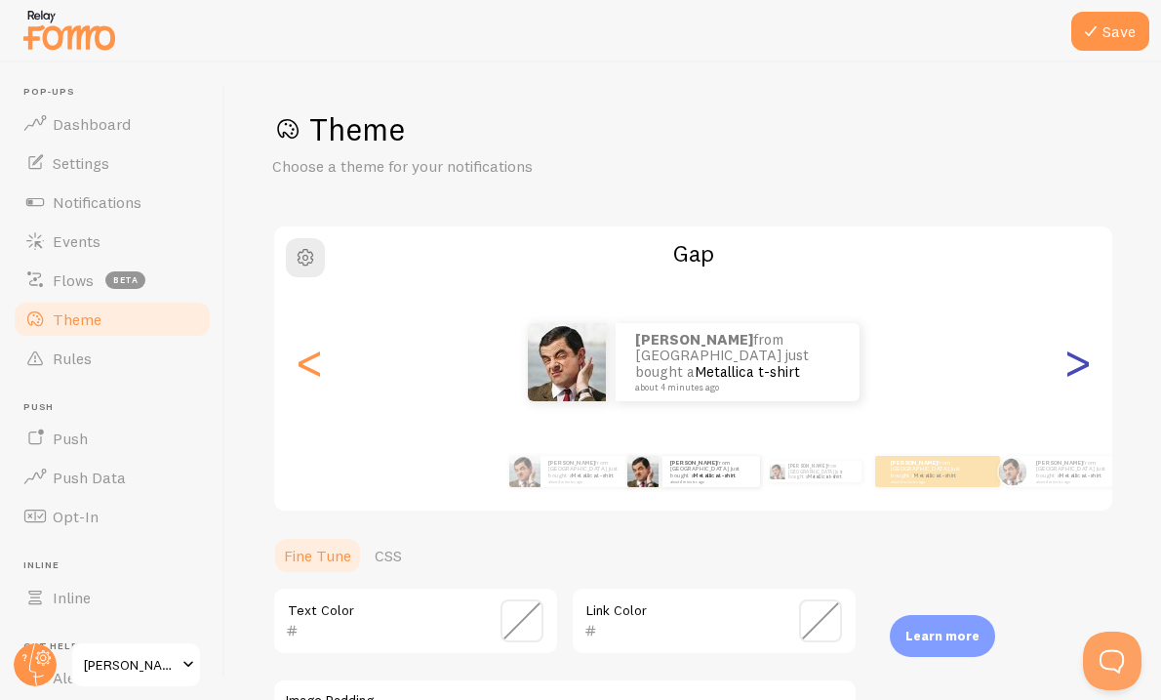
click at [1071, 372] on div ">" at bounding box center [1077, 362] width 23 height 141
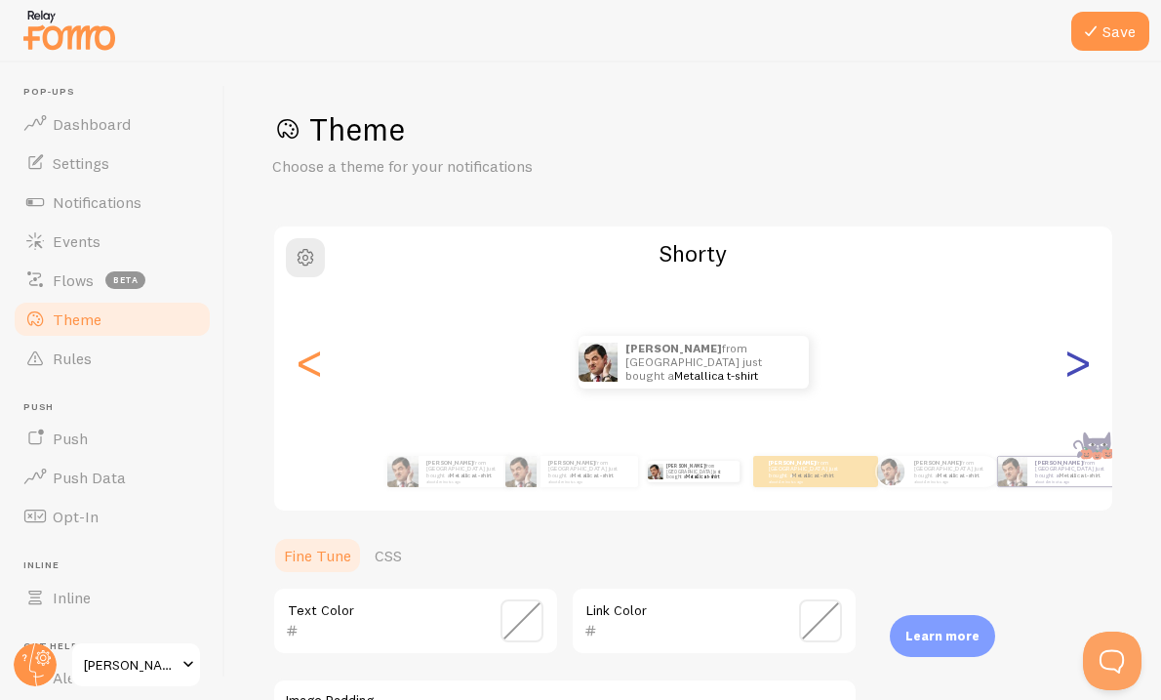
click at [1072, 372] on div ">" at bounding box center [1077, 362] width 23 height 141
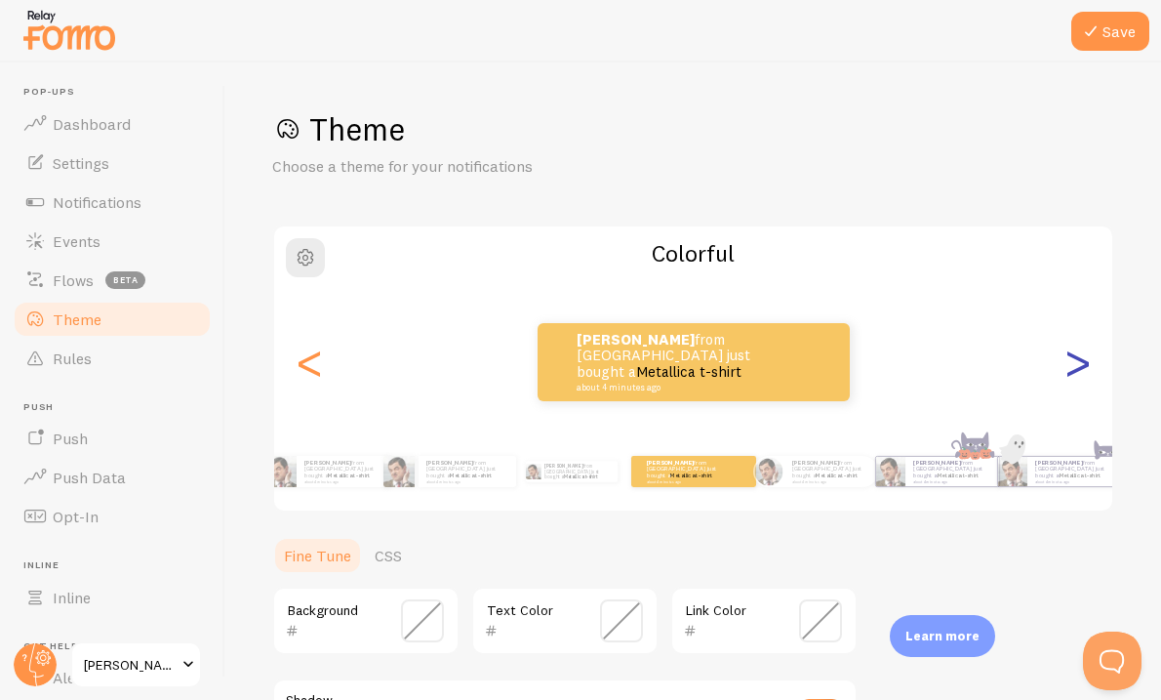
click at [1077, 375] on div ">" at bounding box center [1077, 362] width 23 height 141
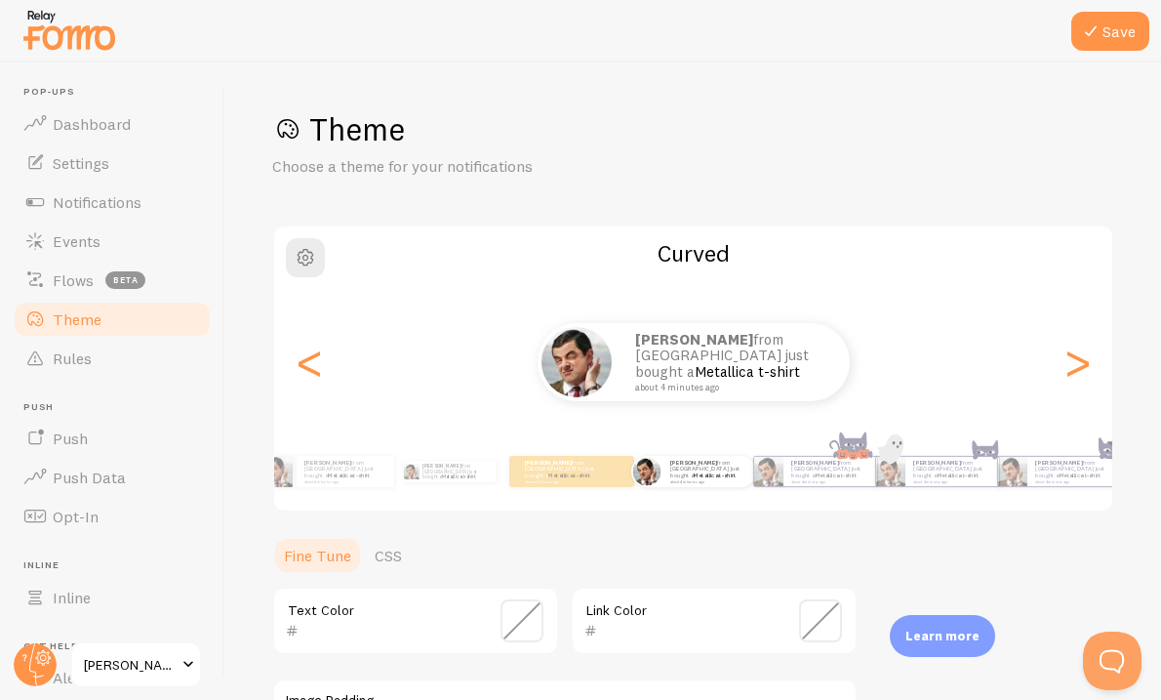
click at [1103, 7] on div at bounding box center [580, 31] width 1161 height 62
click at [1107, 33] on button "Save" at bounding box center [1110, 31] width 78 height 39
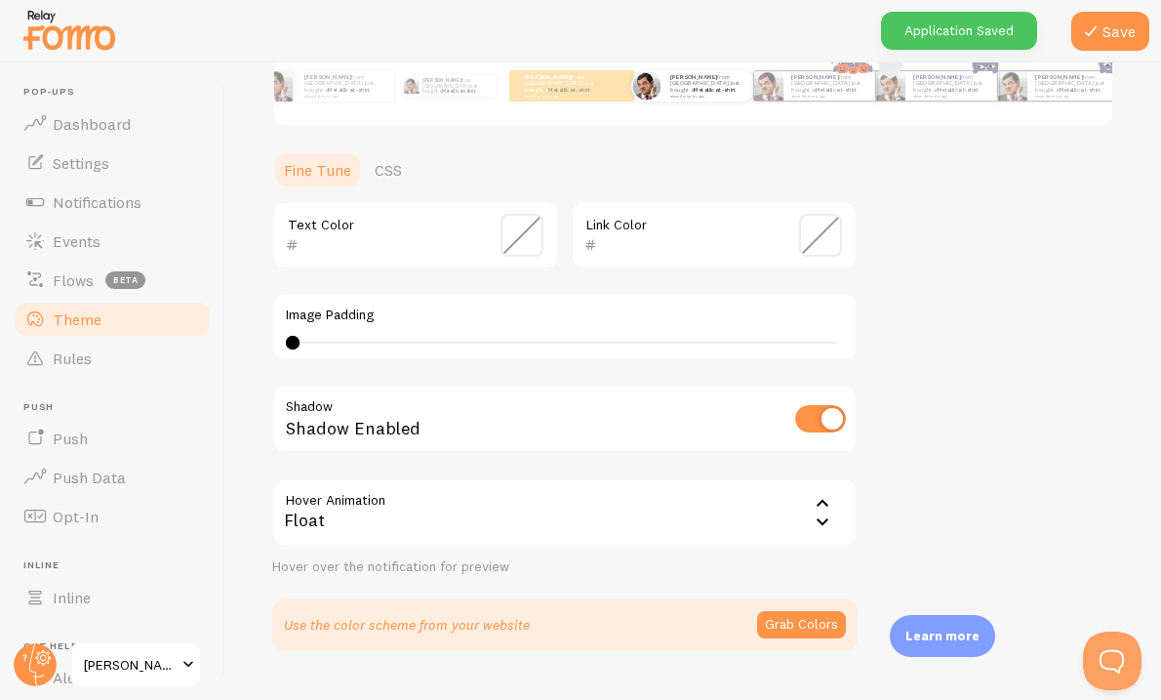
scroll to position [392, 0]
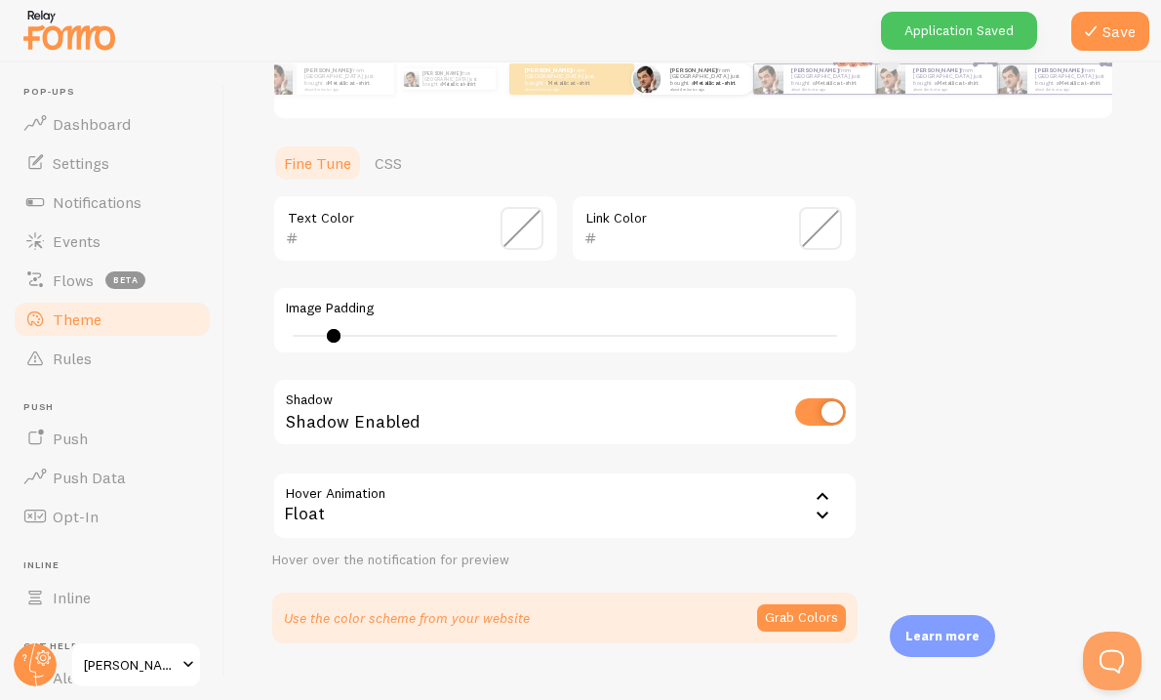
drag, startPoint x: 292, startPoint y: 335, endPoint x: 337, endPoint y: 340, distance: 45.1
click at [340, 340] on div at bounding box center [334, 336] width 14 height 14
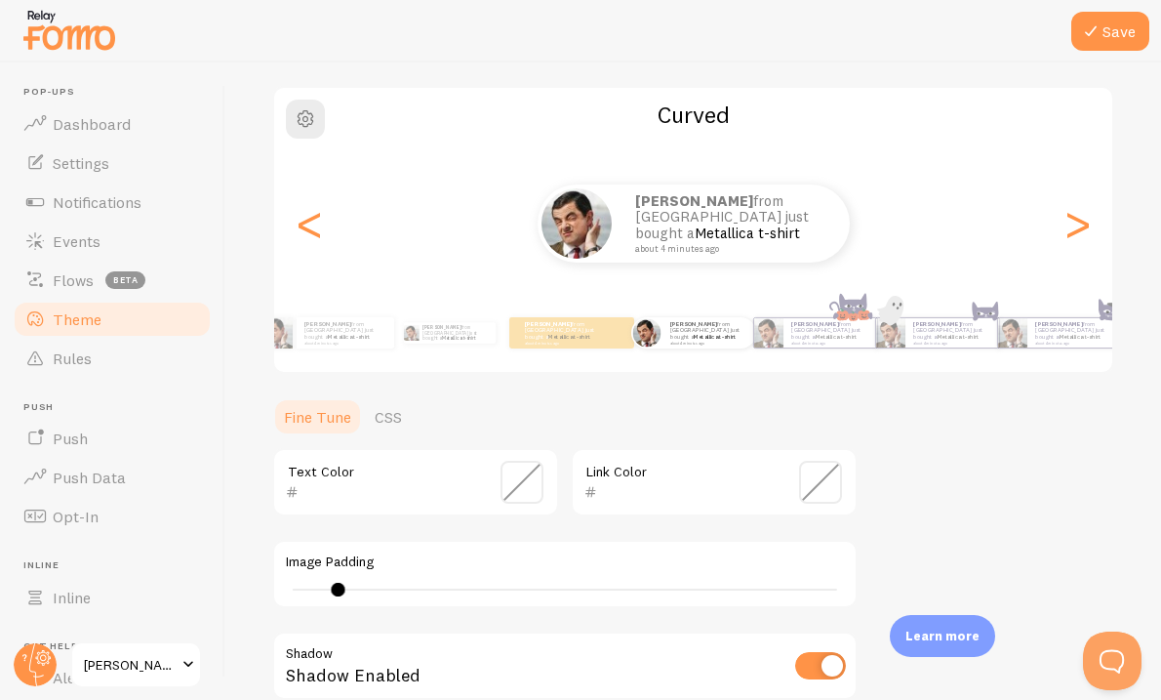
scroll to position [138, 0]
drag, startPoint x: 340, startPoint y: 586, endPoint x: 588, endPoint y: 637, distance: 253.9
click at [588, 637] on div "Text Color Link Color Image Padding 24 Shadow Shadow Enabled Hover Animation fl…" at bounding box center [564, 636] width 585 height 375
drag, startPoint x: 596, startPoint y: 587, endPoint x: 357, endPoint y: 579, distance: 239.2
click at [358, 579] on div "Image Padding 10" at bounding box center [564, 575] width 585 height 68
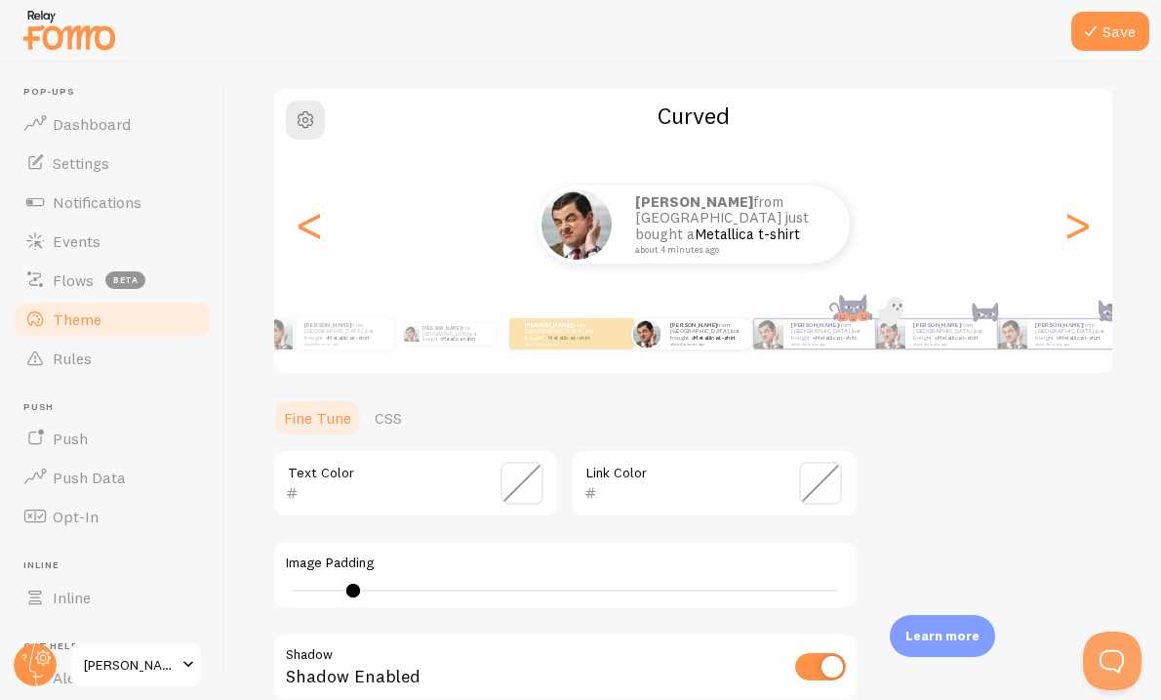
type input "8"
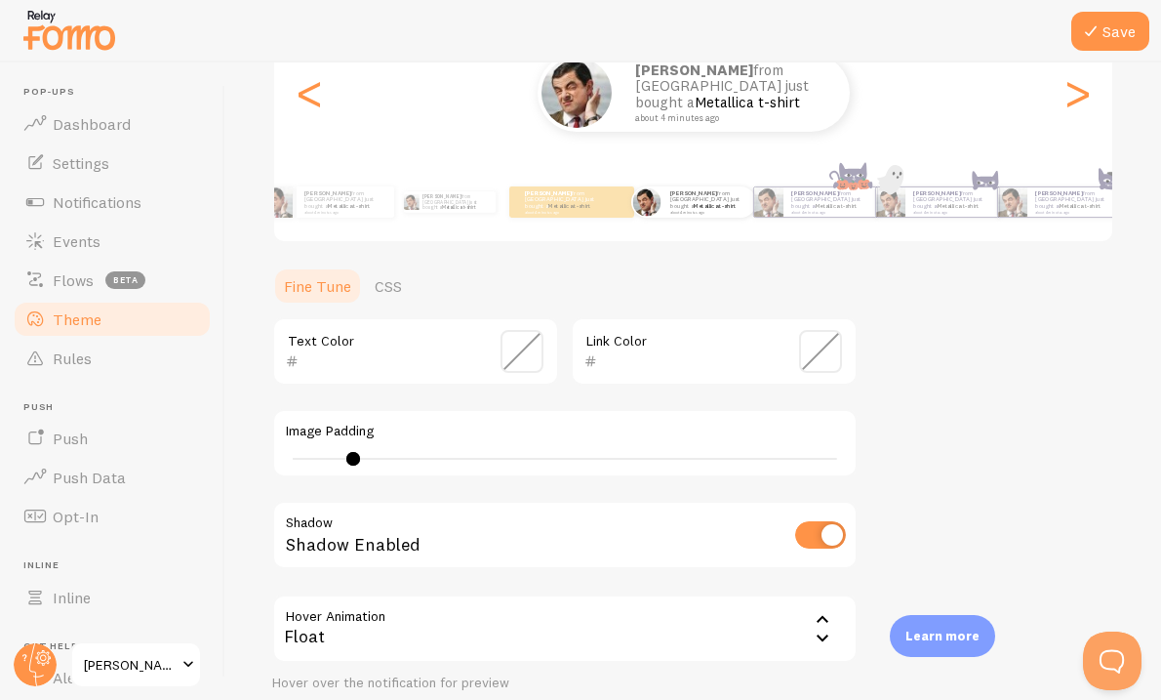
scroll to position [271, 0]
click at [516, 337] on span at bounding box center [522, 349] width 43 height 43
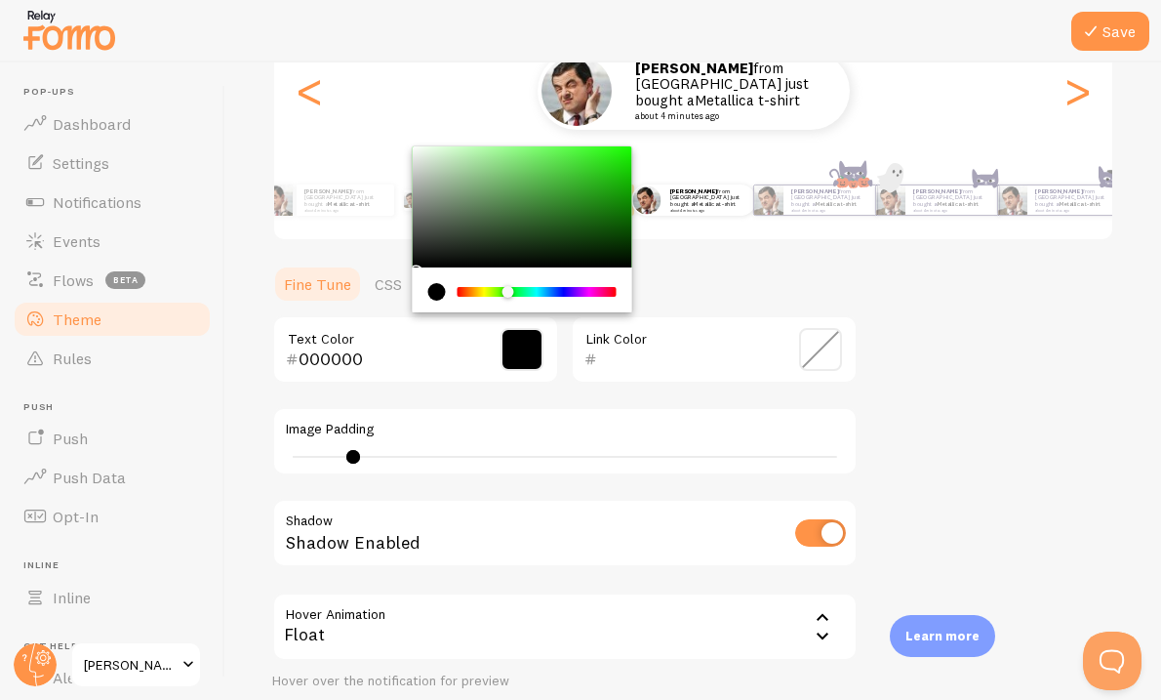
drag, startPoint x: 462, startPoint y: 293, endPoint x: 501, endPoint y: 276, distance: 42.4
click at [507, 283] on div "Chrome color picker" at bounding box center [537, 292] width 159 height 18
click at [600, 291] on div "Chrome color picker" at bounding box center [537, 292] width 155 height 10
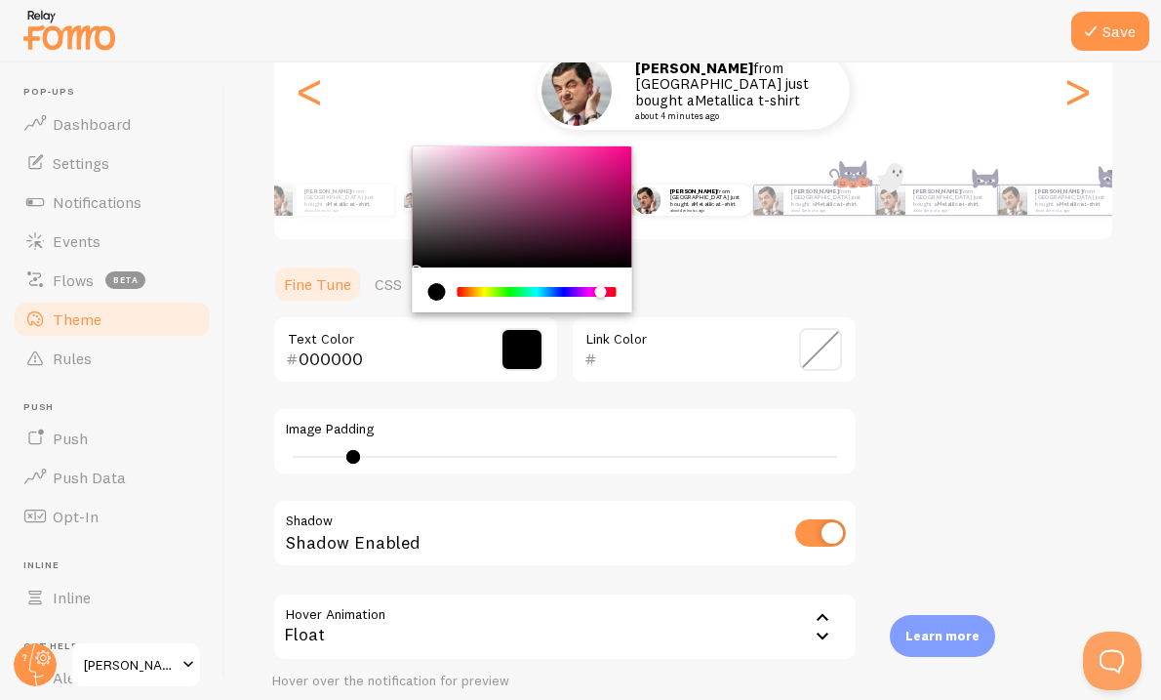
click at [553, 195] on div "Chrome color picker" at bounding box center [523, 206] width 220 height 121
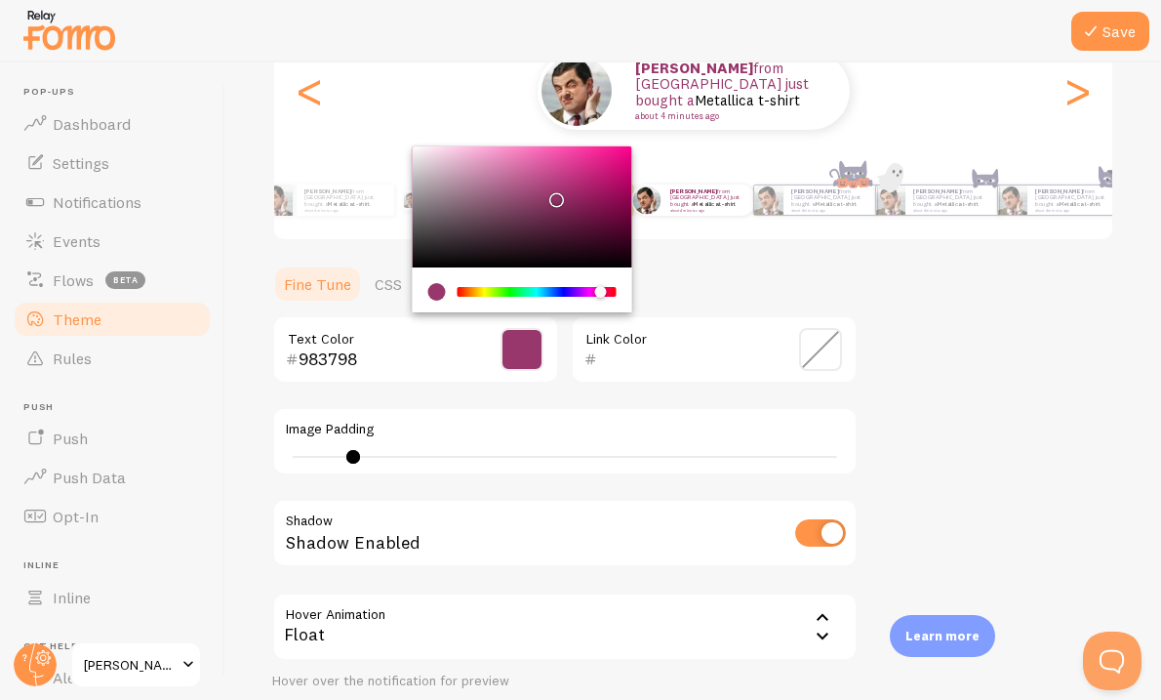
click at [588, 288] on div "Chrome color picker" at bounding box center [537, 292] width 155 height 10
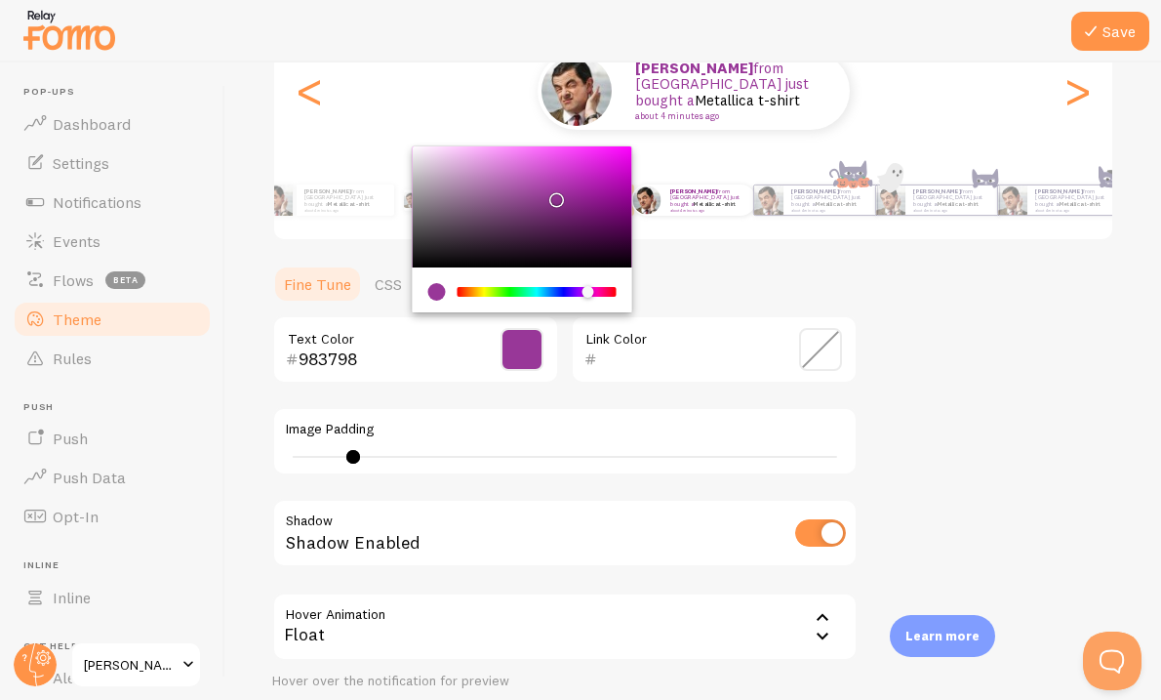
click at [571, 219] on div "Chrome color picker" at bounding box center [523, 206] width 220 height 121
click at [471, 291] on div "Chrome color picker" at bounding box center [537, 292] width 155 height 10
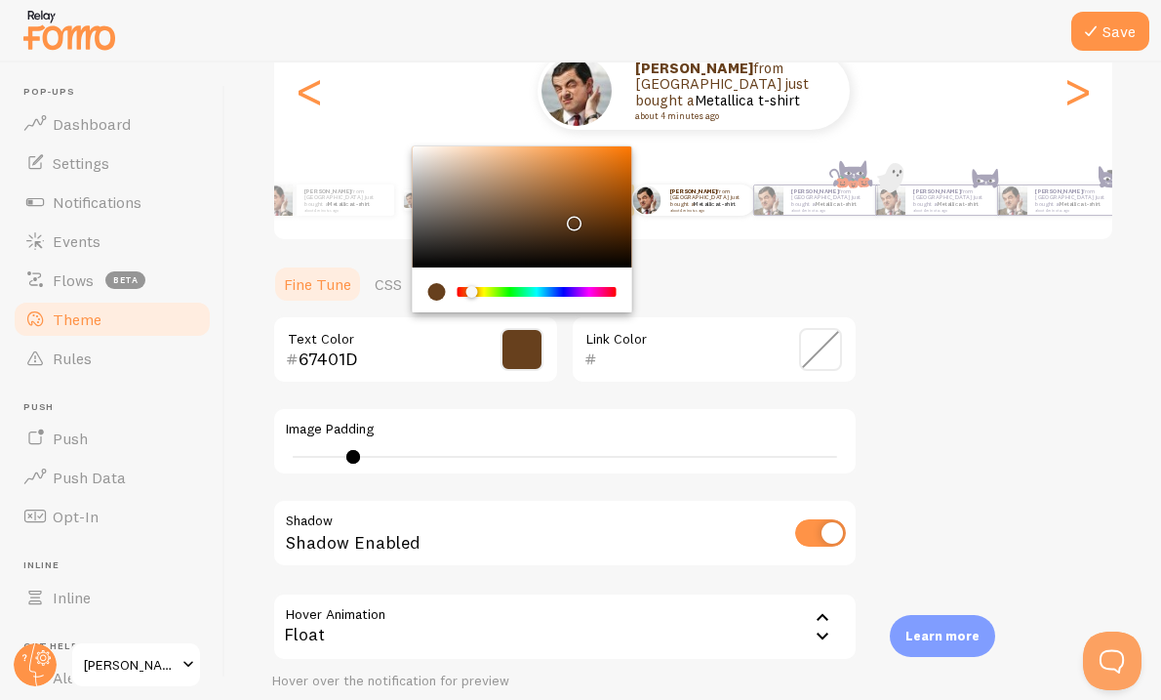
type input "CC803D"
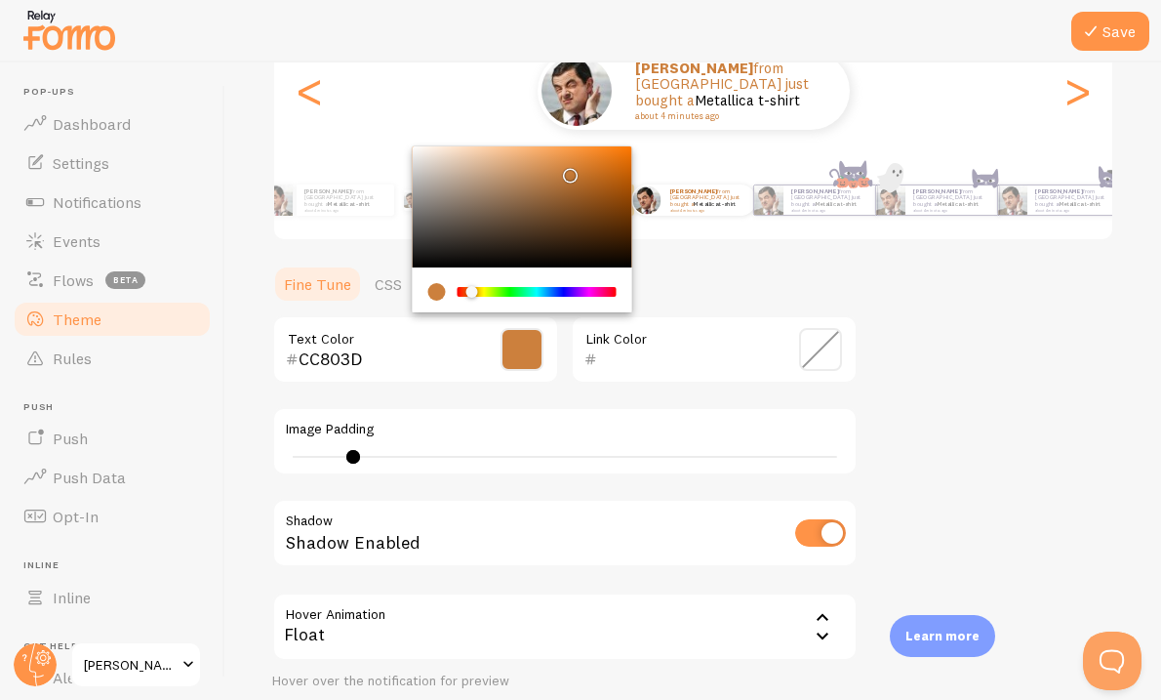
click at [566, 171] on div "Chrome color picker" at bounding box center [523, 206] width 220 height 121
click at [666, 361] on input "text" at bounding box center [686, 358] width 179 height 23
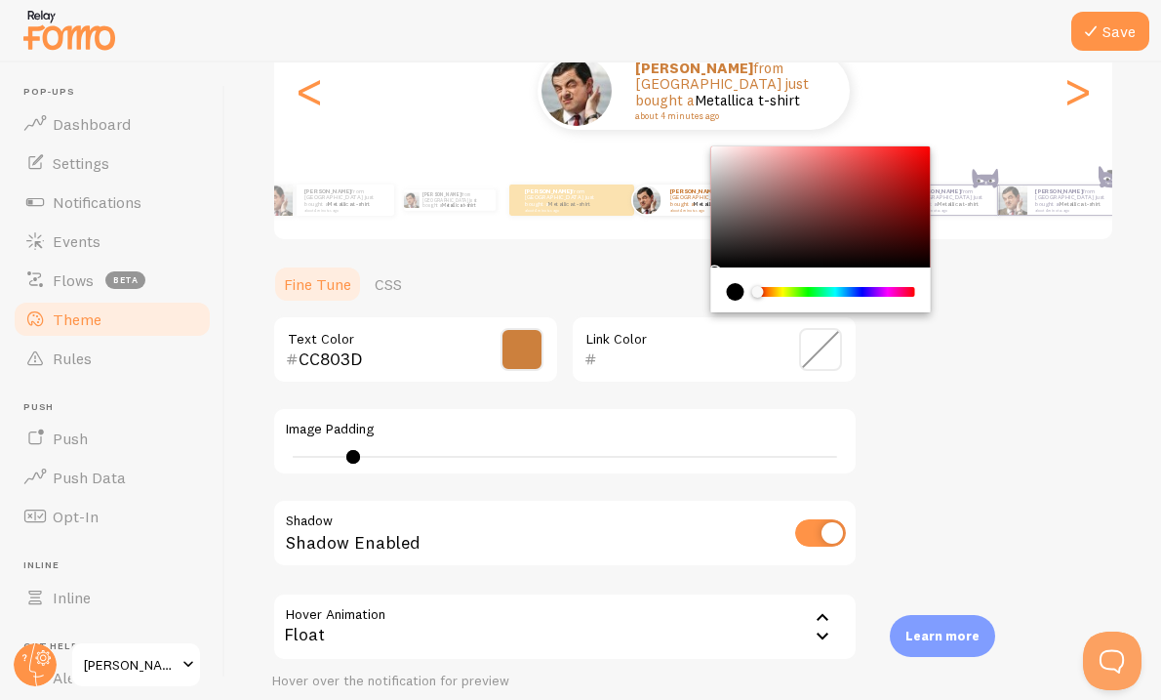
click at [815, 348] on span at bounding box center [820, 349] width 43 height 43
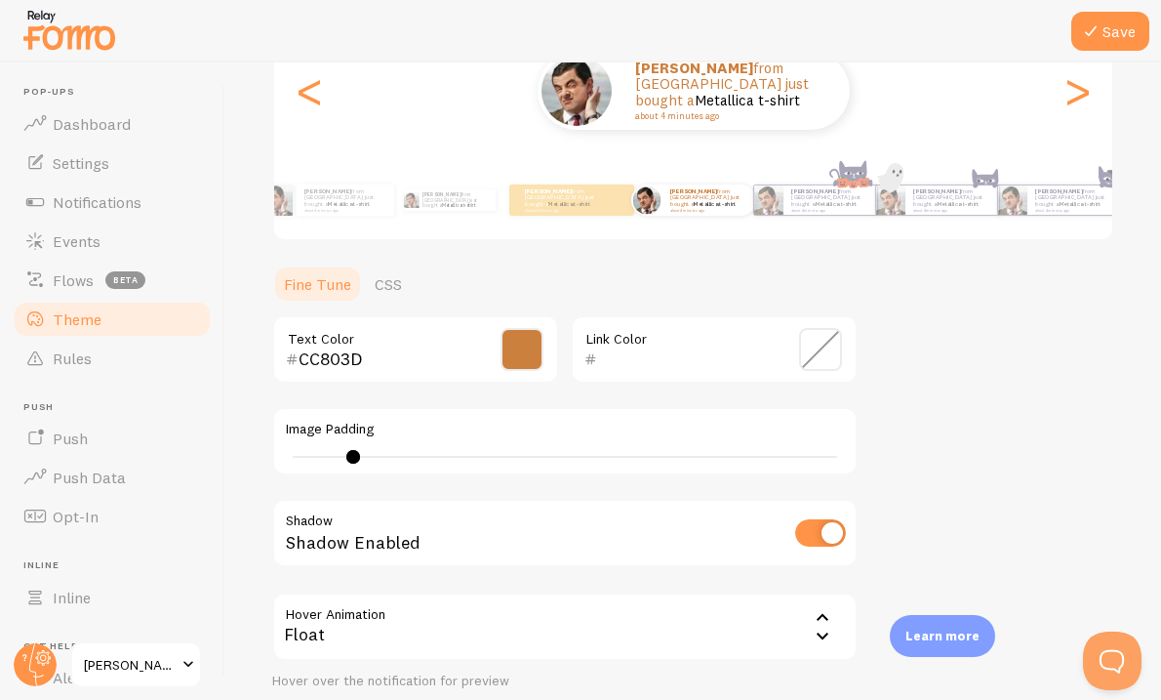
click at [818, 348] on span at bounding box center [820, 349] width 43 height 43
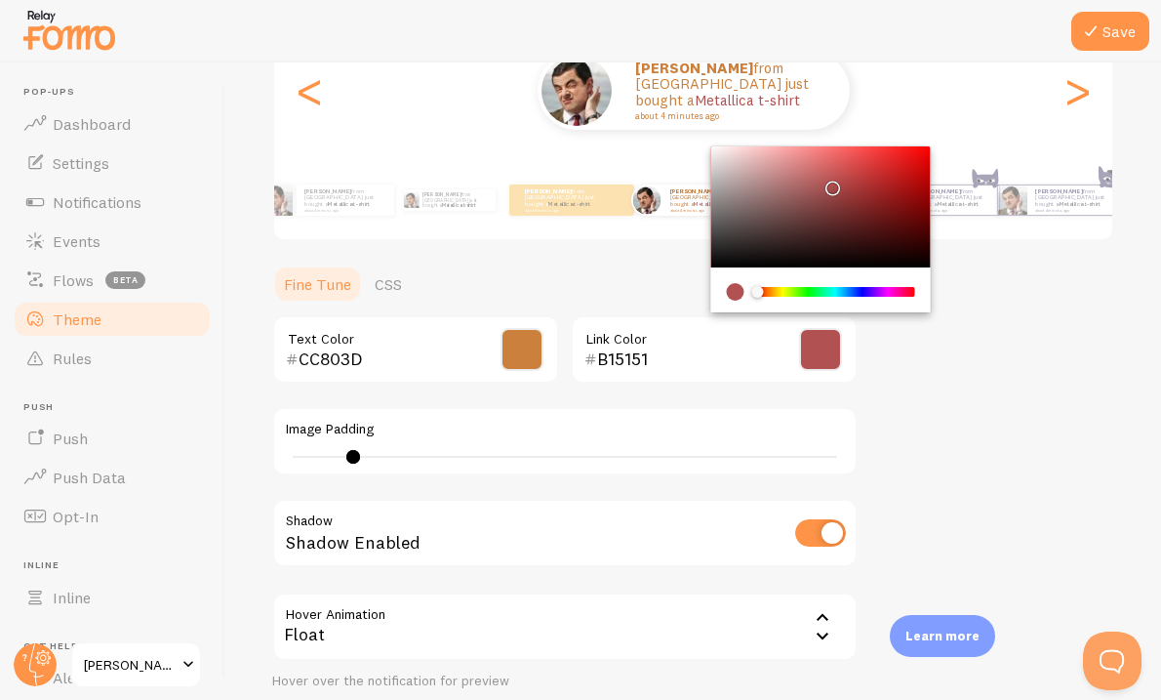
click at [829, 183] on div "Chrome color picker" at bounding box center [821, 206] width 220 height 121
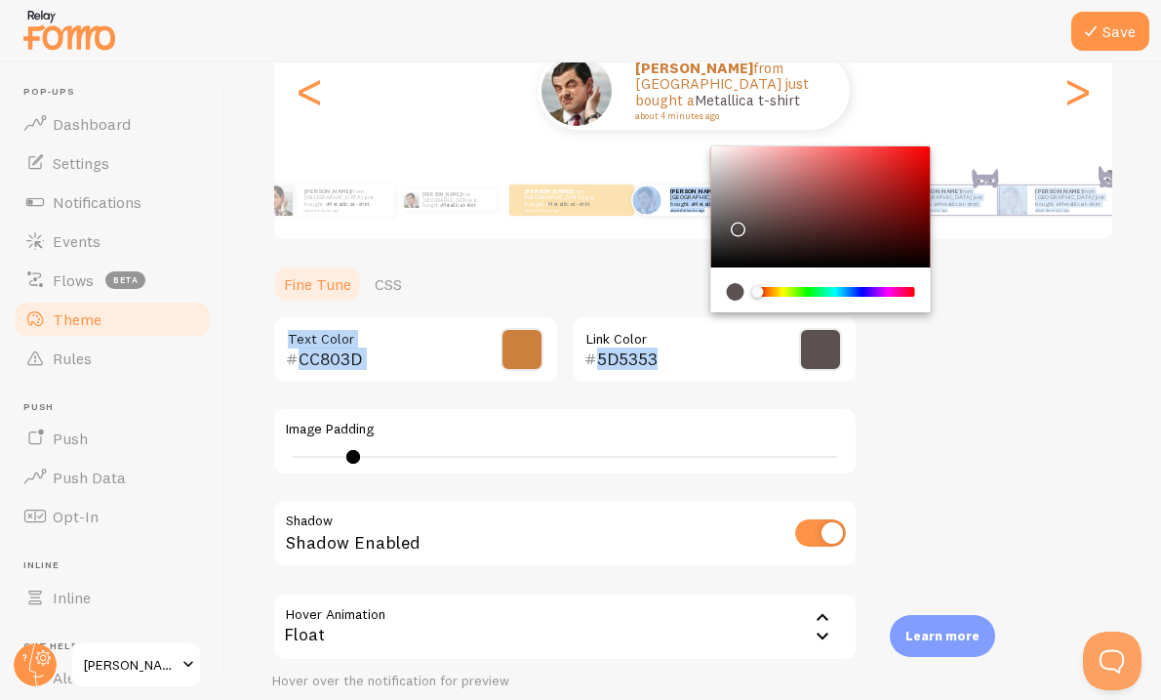
type input "5F5454"
drag, startPoint x: 829, startPoint y: 183, endPoint x: 735, endPoint y: 222, distance: 102.4
click at [735, 222] on div "Chrome color picker" at bounding box center [739, 227] width 12 height 12
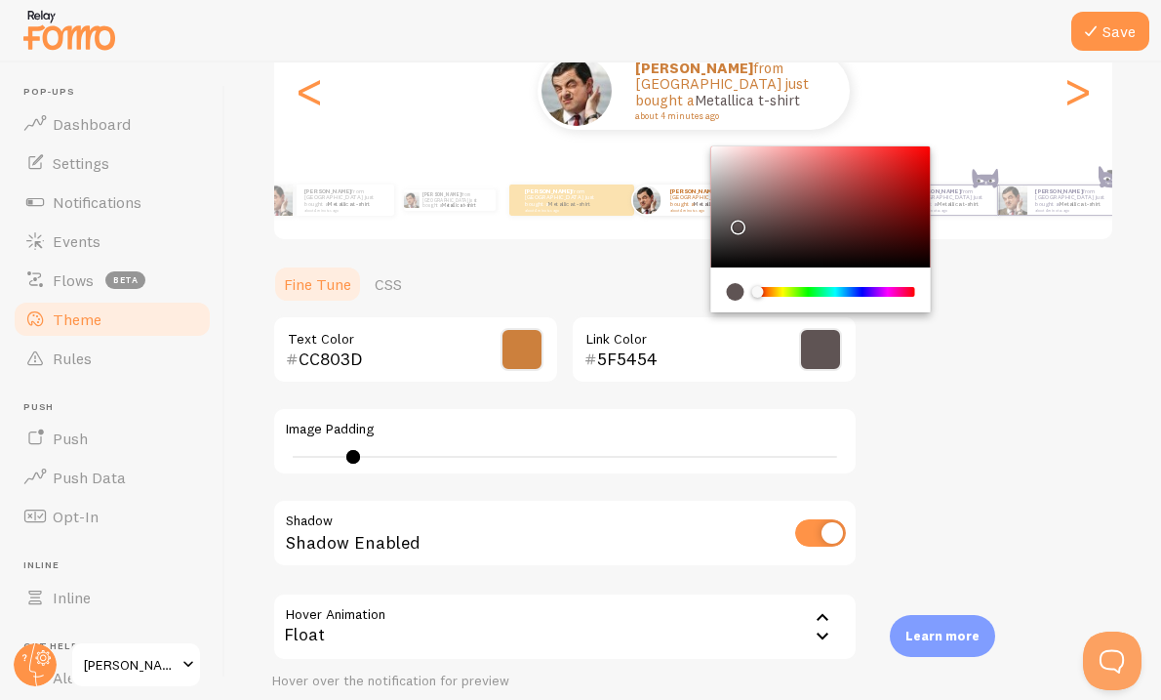
click at [1058, 383] on div "Theme Choose a theme for your notifications Curved Aiswarya from Singapore just…" at bounding box center [693, 301] width 842 height 926
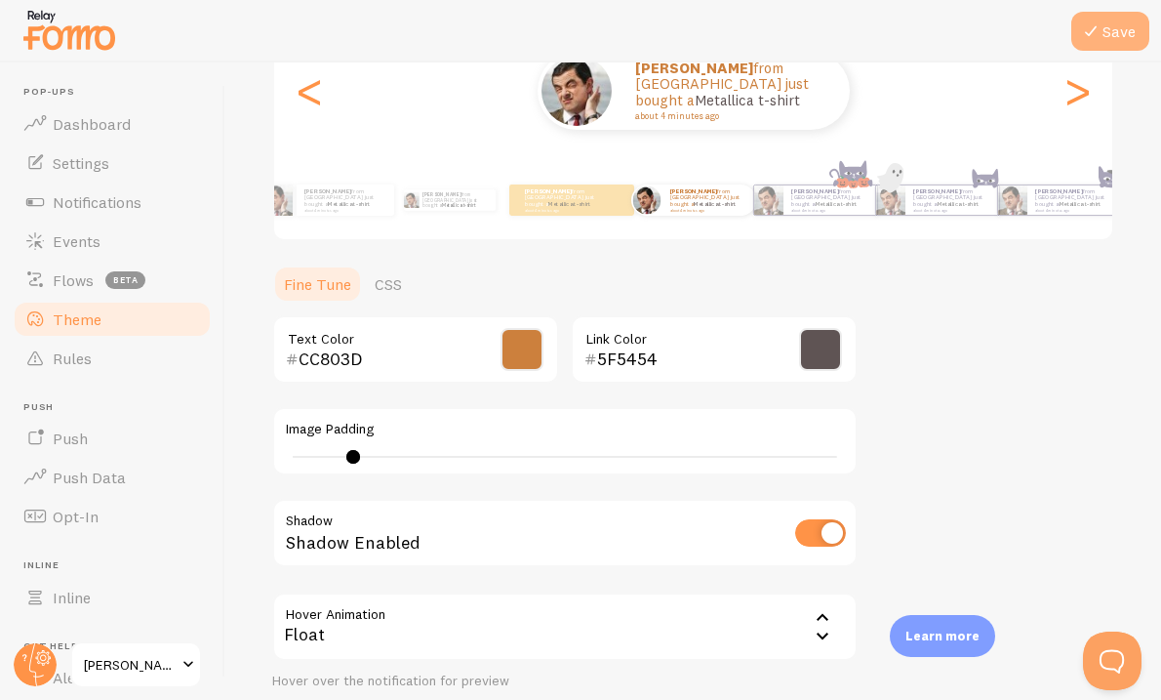
click at [1098, 22] on icon at bounding box center [1090, 31] width 23 height 23
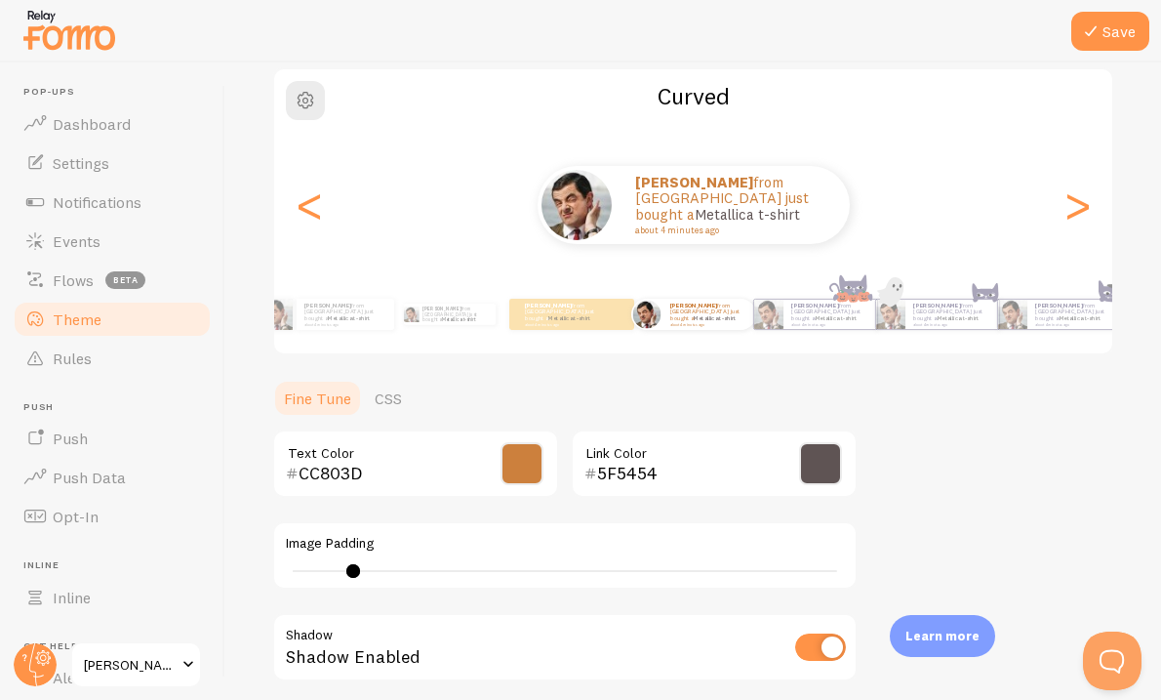
scroll to position [50, 0]
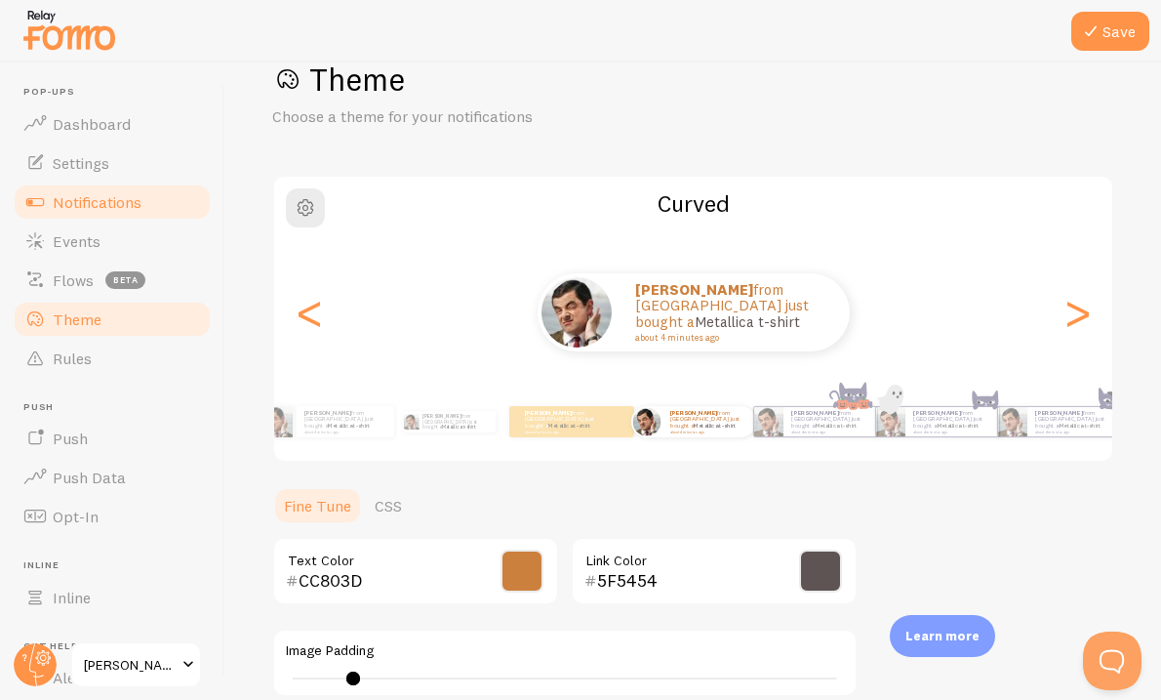
click at [115, 197] on span "Notifications" at bounding box center [97, 202] width 89 height 20
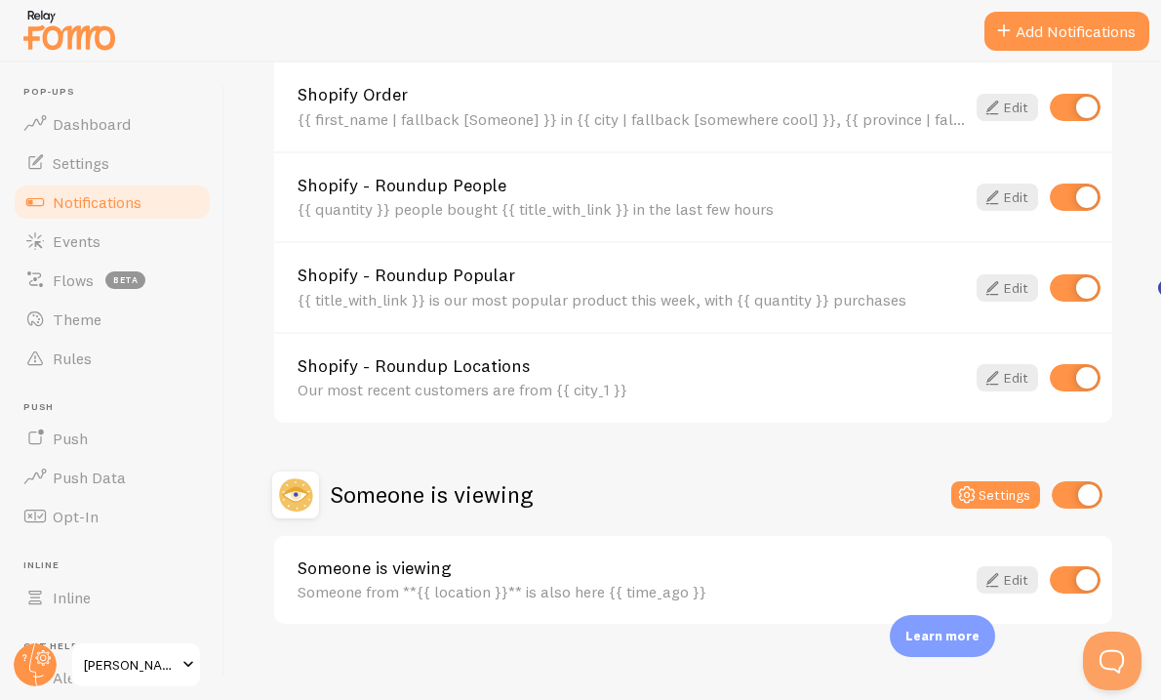
scroll to position [872, 0]
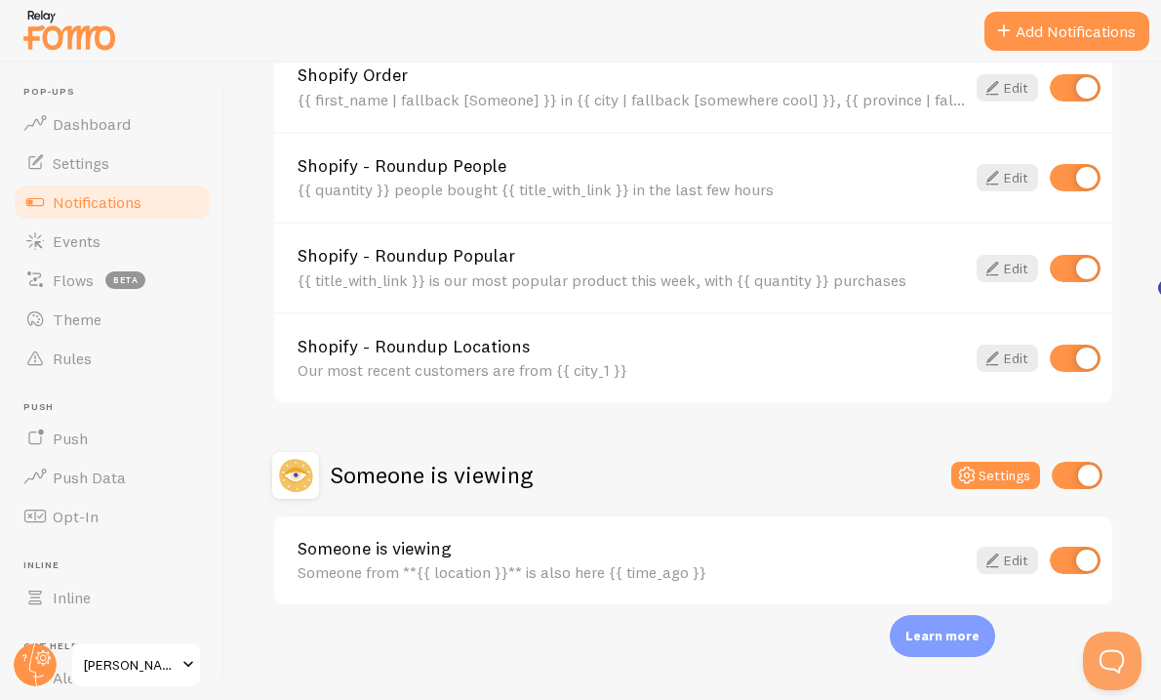
click at [1083, 365] on input "checkbox" at bounding box center [1075, 357] width 51 height 27
checkbox input "false"
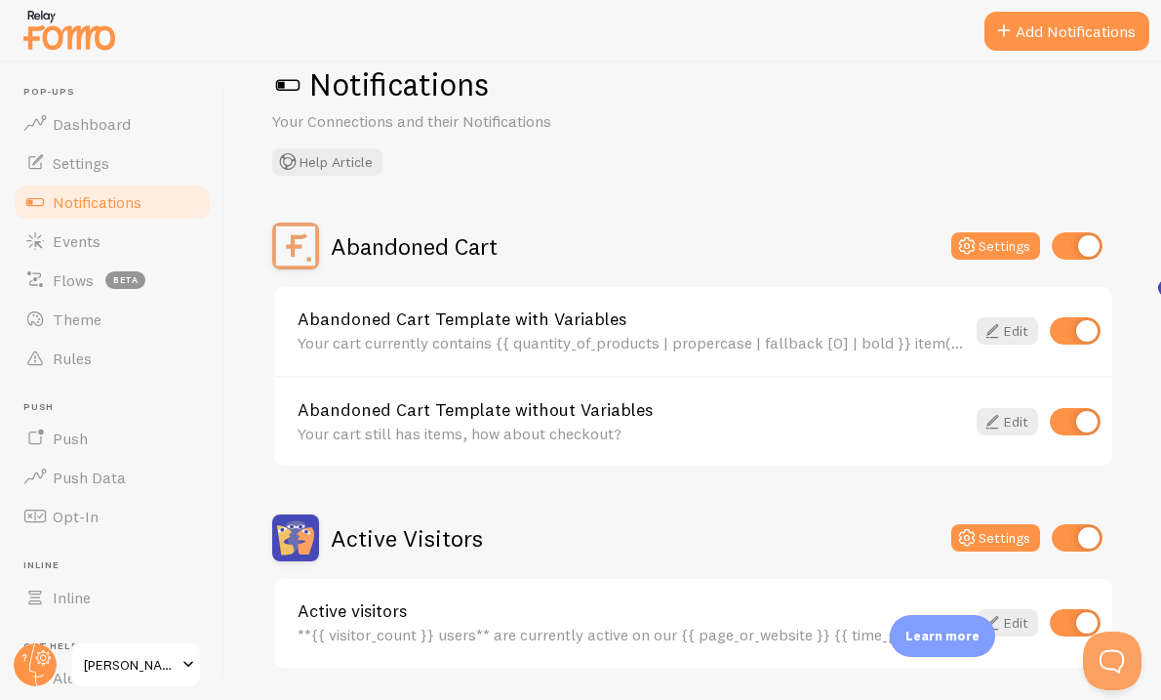
scroll to position [0, 0]
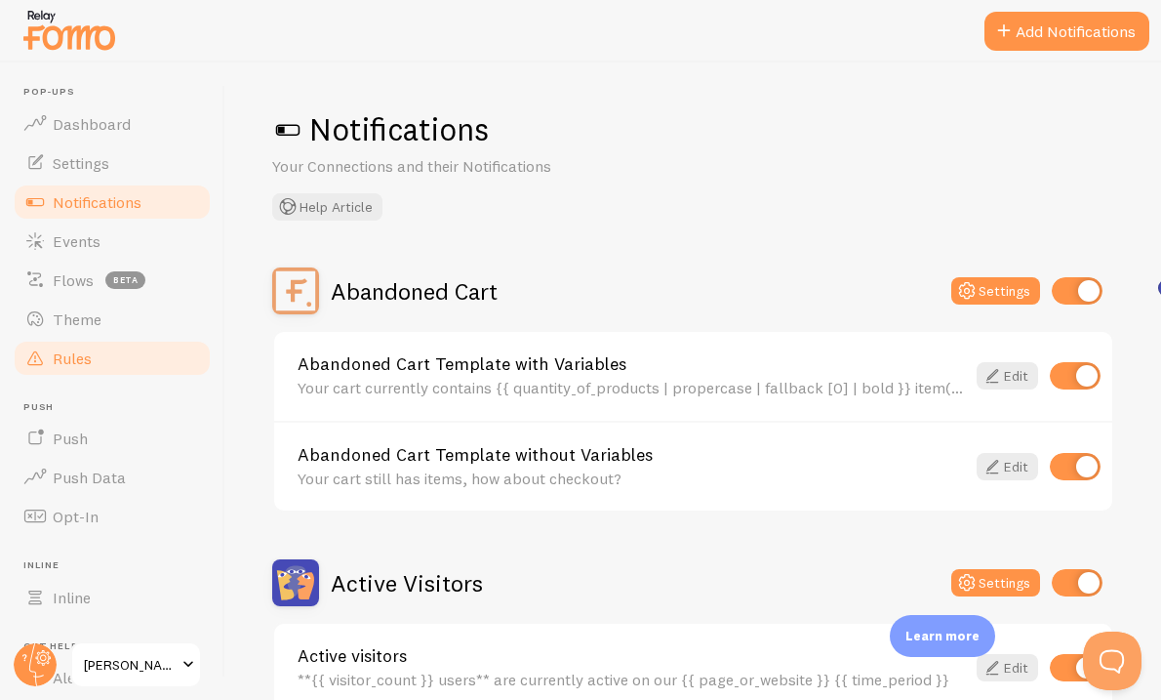
click at [100, 358] on link "Rules" at bounding box center [112, 358] width 201 height 39
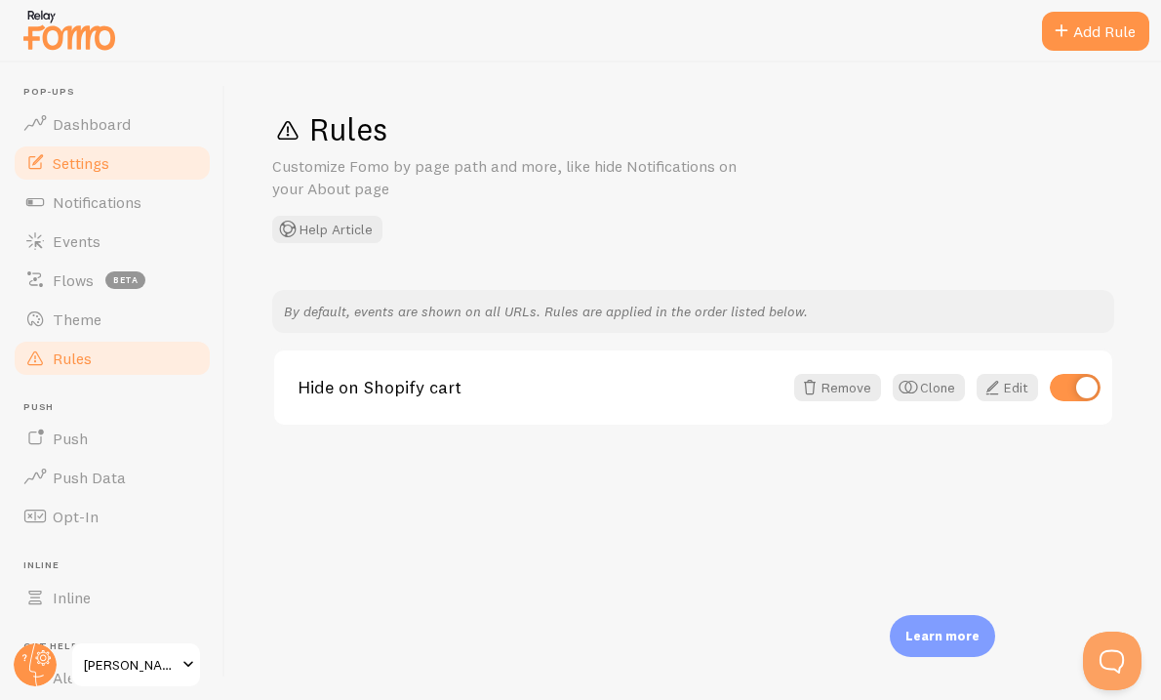
click at [117, 167] on link "Settings" at bounding box center [112, 162] width 201 height 39
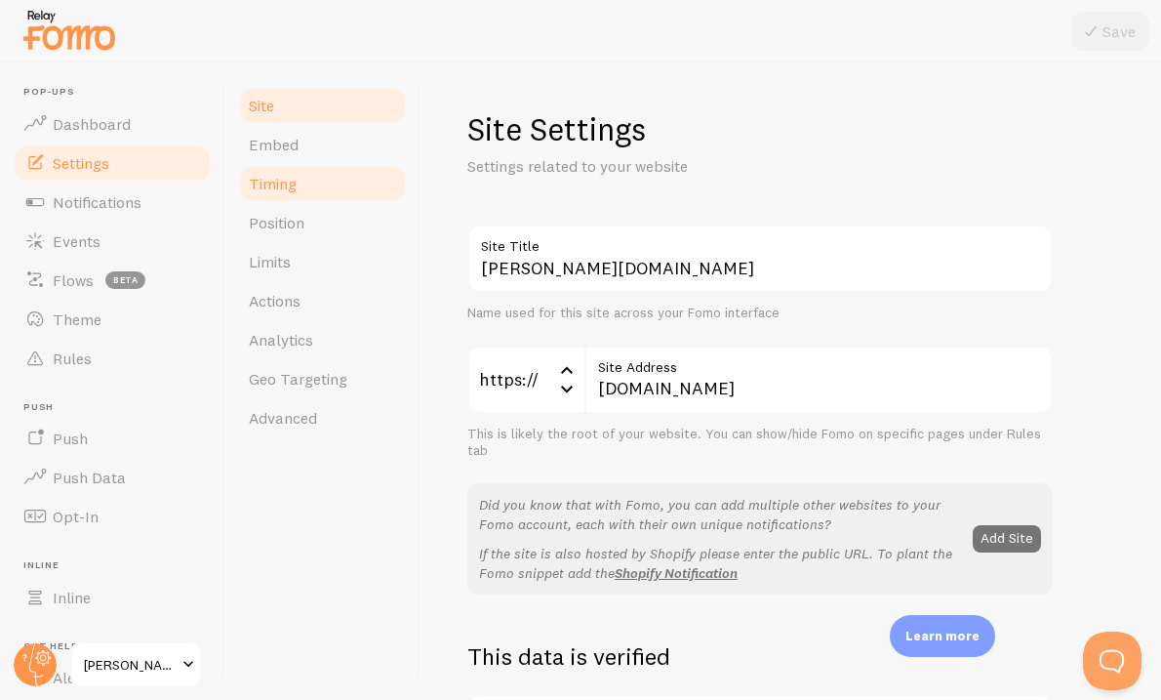
click at [347, 179] on link "Timing" at bounding box center [322, 183] width 171 height 39
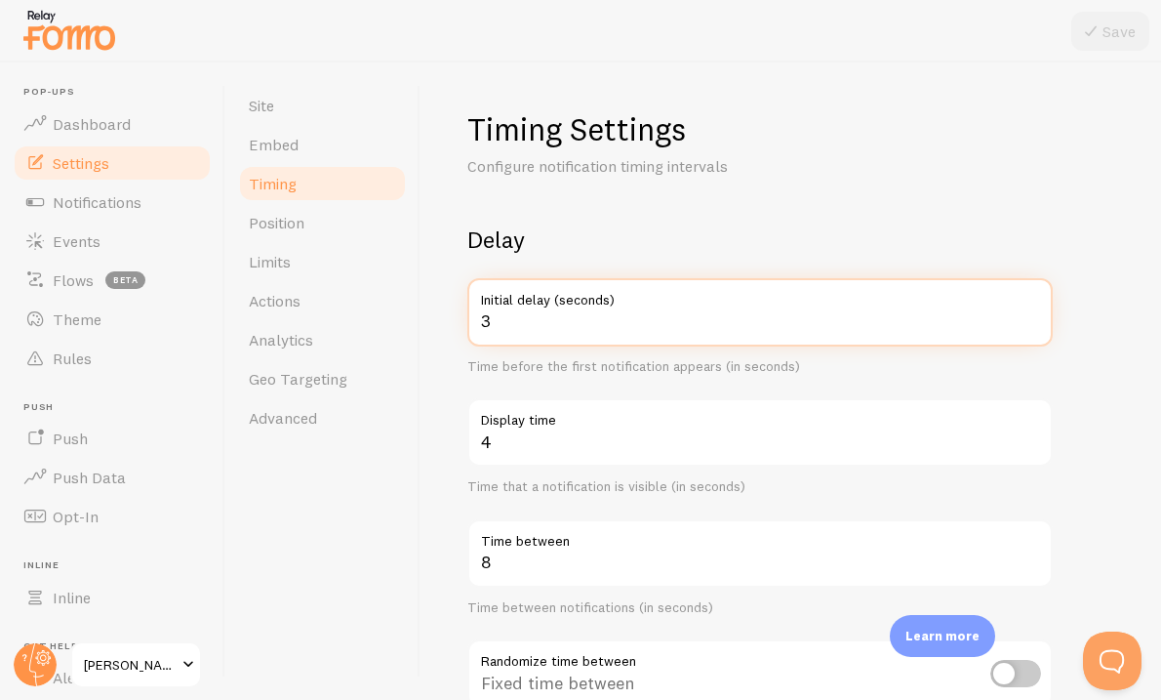
click at [518, 323] on input "3" at bounding box center [759, 312] width 585 height 68
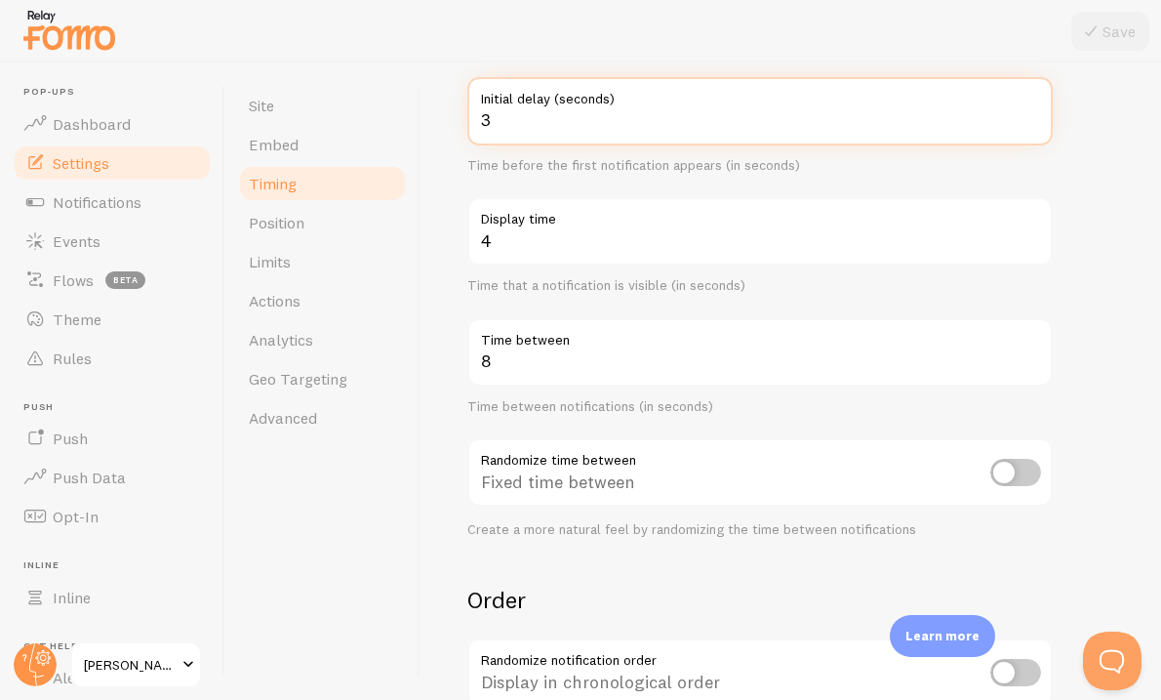
scroll to position [208, 0]
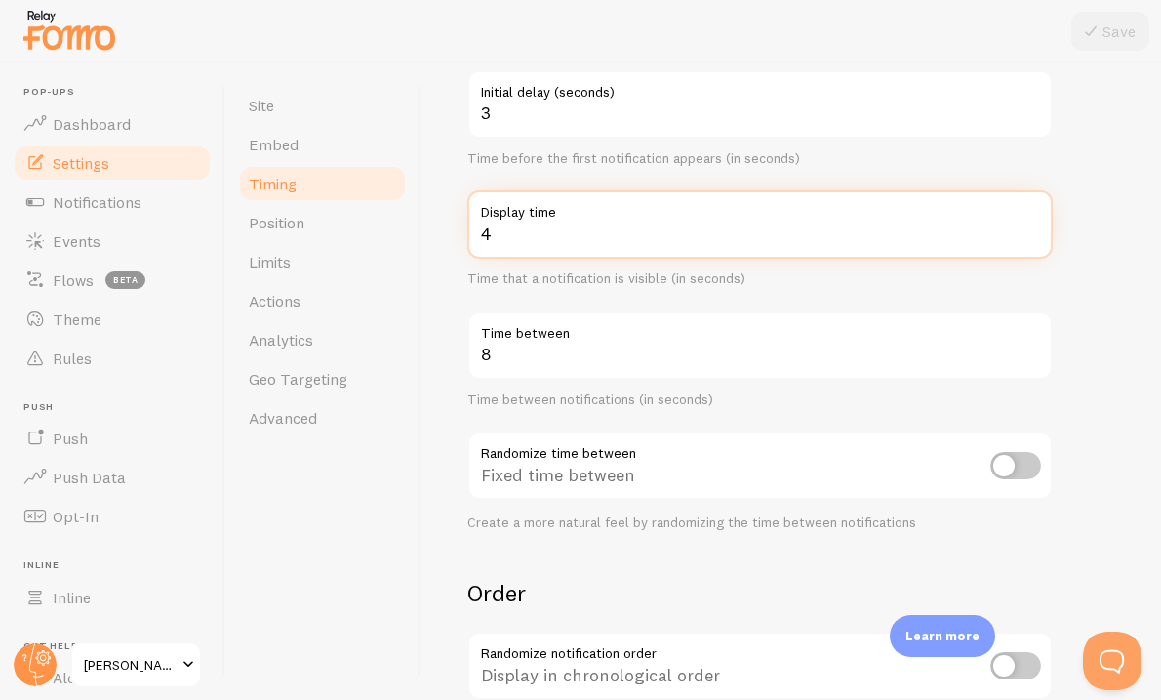
click at [644, 236] on input "4" at bounding box center [759, 224] width 585 height 68
click at [1031, 224] on input "5" at bounding box center [759, 224] width 585 height 68
click at [1031, 224] on input "6" at bounding box center [759, 224] width 585 height 68
click at [1031, 225] on input "7" at bounding box center [759, 224] width 585 height 68
click at [1031, 225] on input "8" at bounding box center [759, 224] width 585 height 68
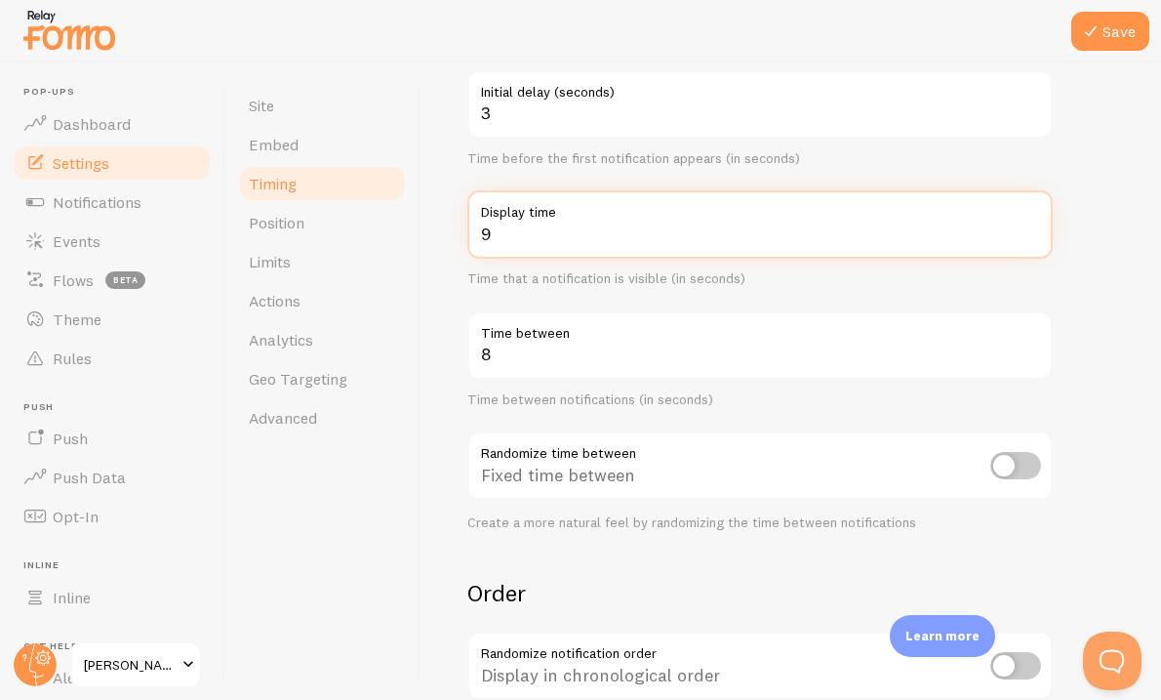
click at [1031, 226] on input "9" at bounding box center [759, 224] width 585 height 68
type input "10"
click at [1029, 227] on input "10" at bounding box center [759, 224] width 585 height 68
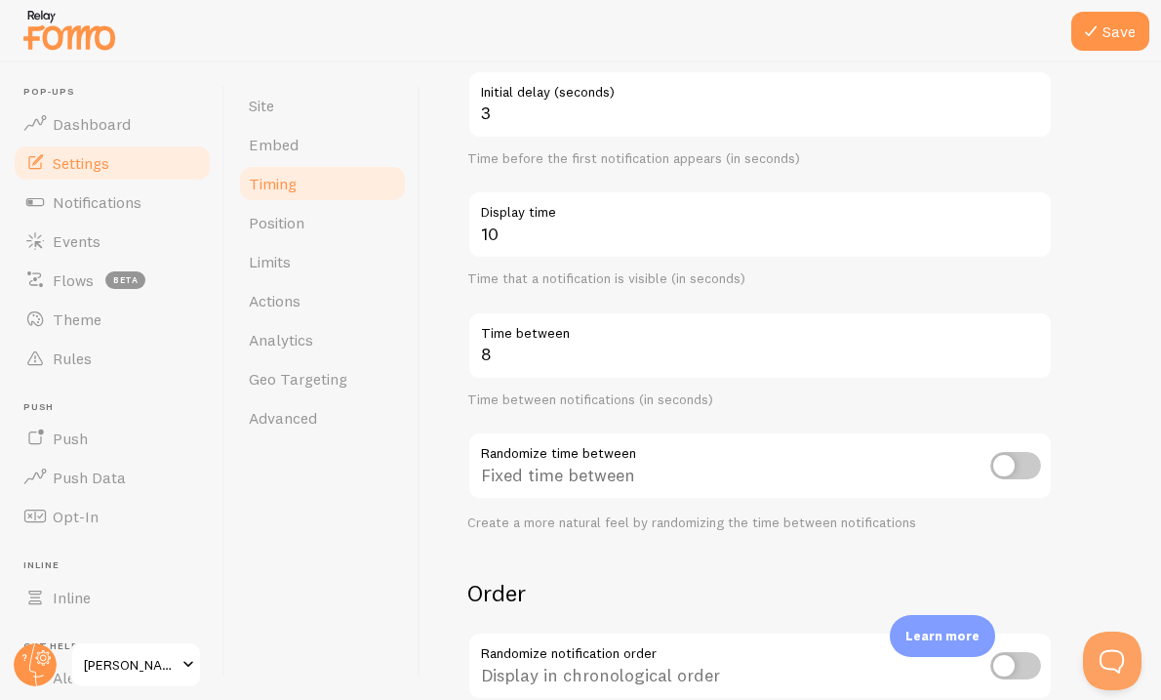
click at [744, 334] on label "Time between" at bounding box center [759, 327] width 585 height 33
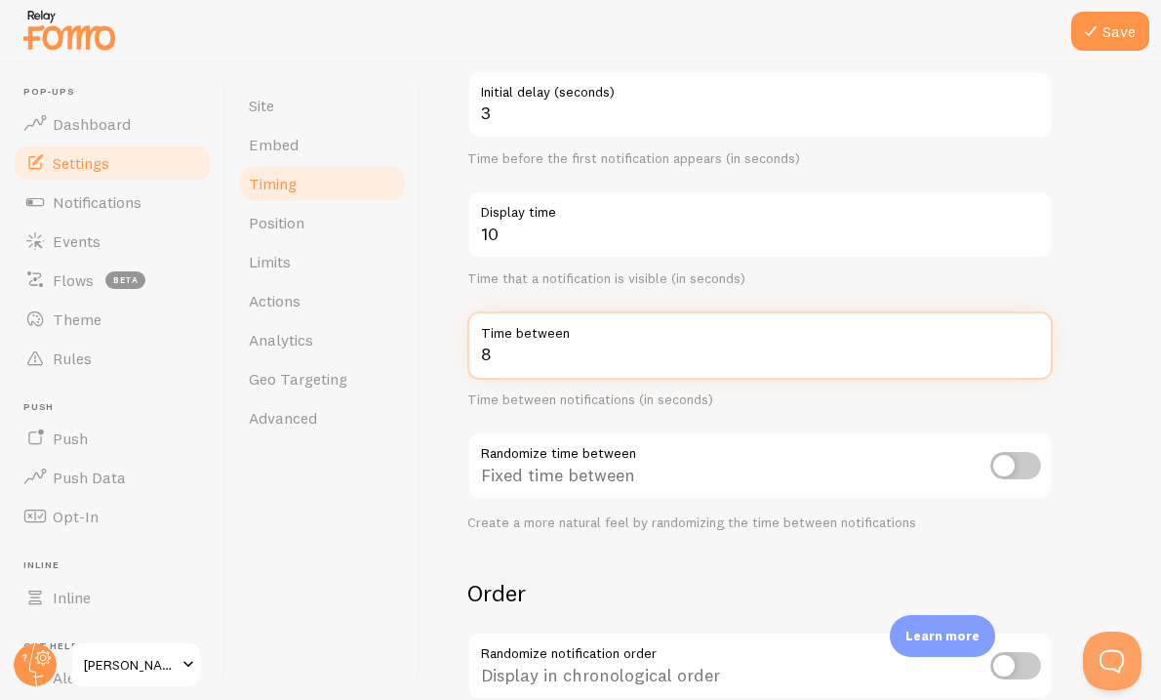
click at [744, 334] on input "8" at bounding box center [759, 345] width 585 height 68
click at [1031, 347] on input "9" at bounding box center [759, 345] width 585 height 68
click at [1031, 347] on input "10" at bounding box center [759, 345] width 585 height 68
click at [1031, 347] on input "11" at bounding box center [759, 345] width 585 height 68
click at [1031, 347] on input "12" at bounding box center [759, 345] width 585 height 68
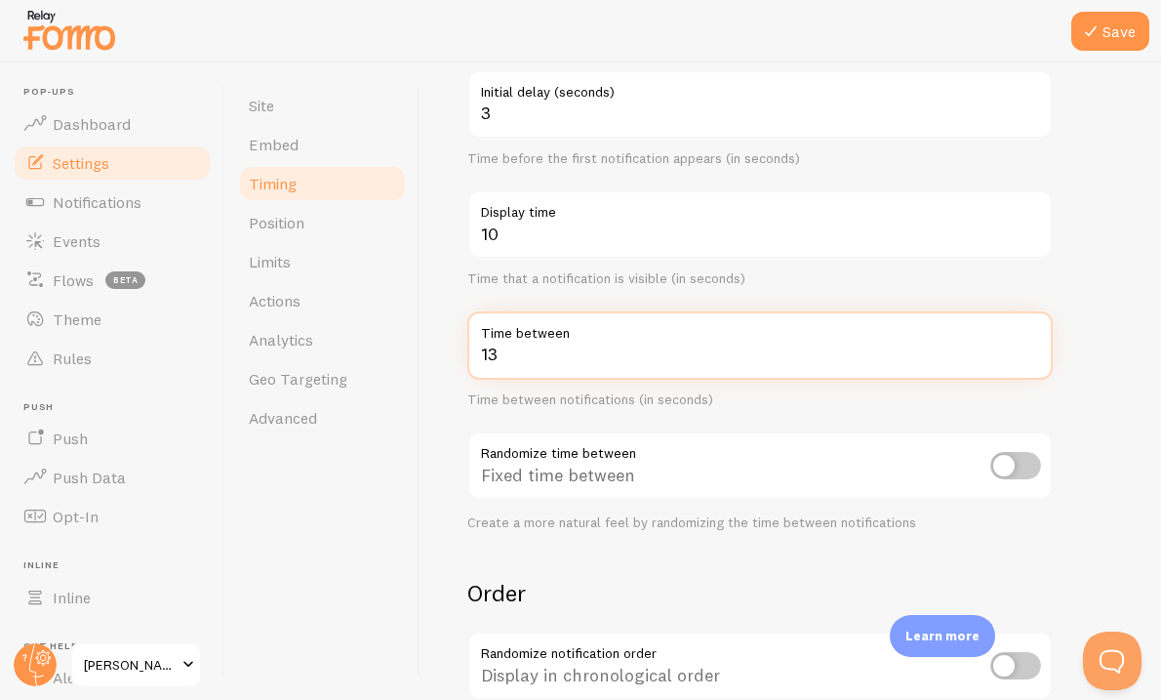
click at [1031, 347] on input "13" at bounding box center [759, 345] width 585 height 68
click at [1031, 347] on input "14" at bounding box center [759, 345] width 585 height 68
type input "15"
click at [1031, 348] on input "15" at bounding box center [759, 345] width 585 height 68
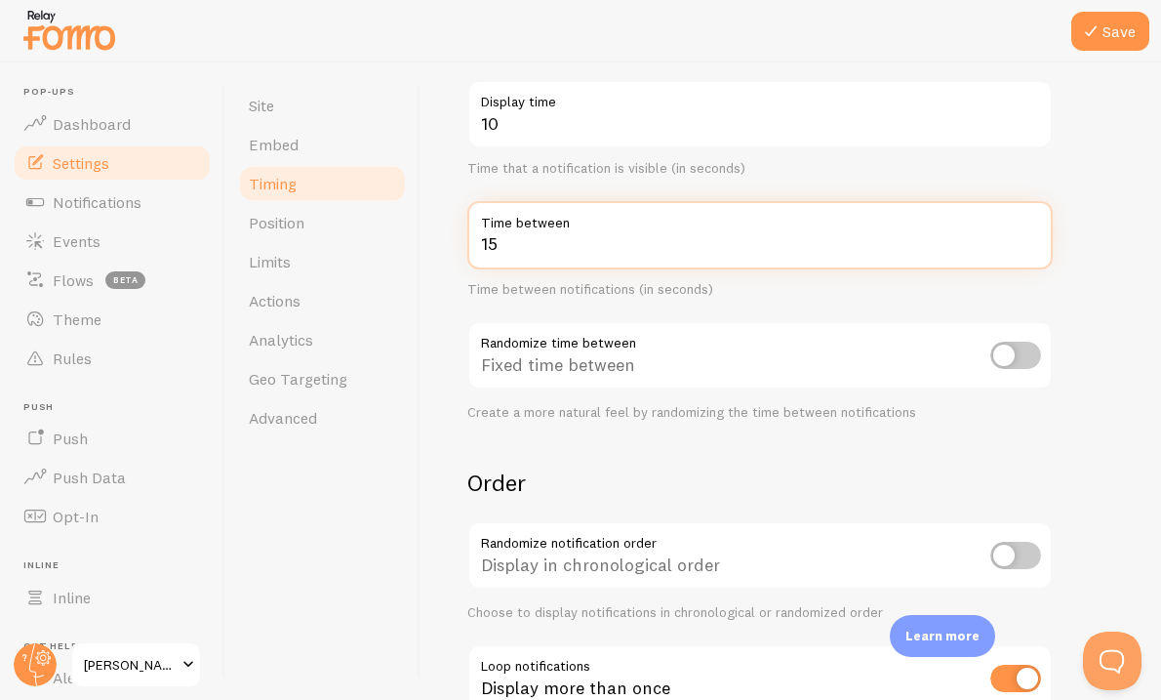
scroll to position [320, 0]
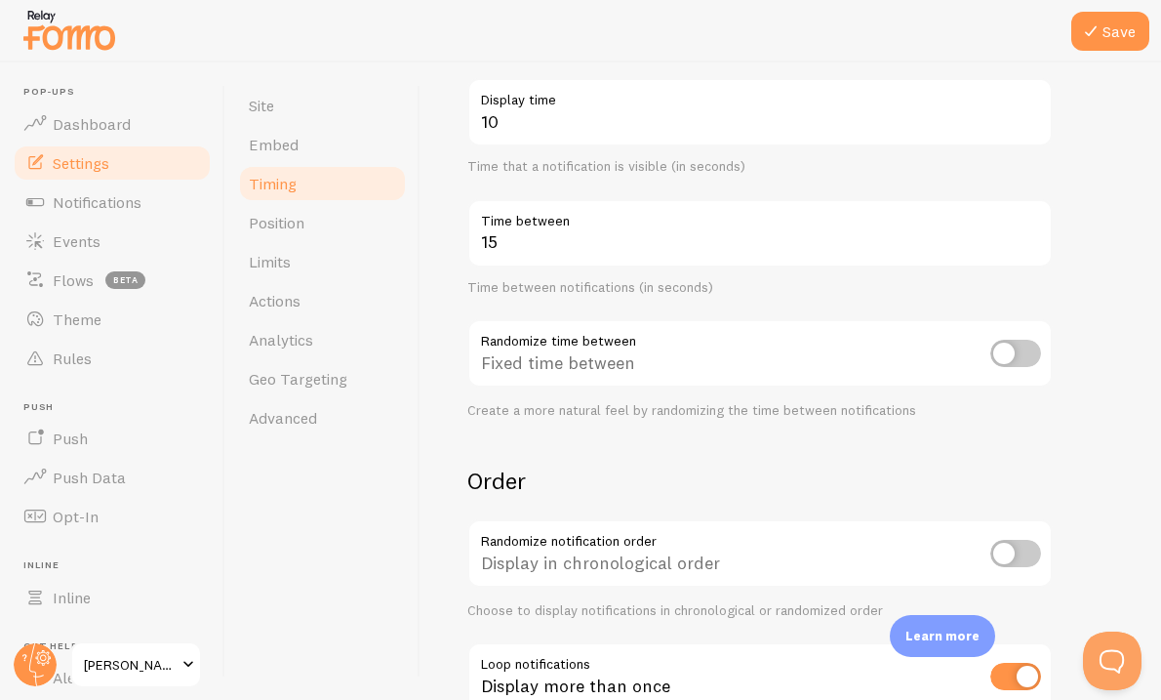
click at [1018, 352] on input "checkbox" at bounding box center [1015, 353] width 51 height 27
checkbox input "true"
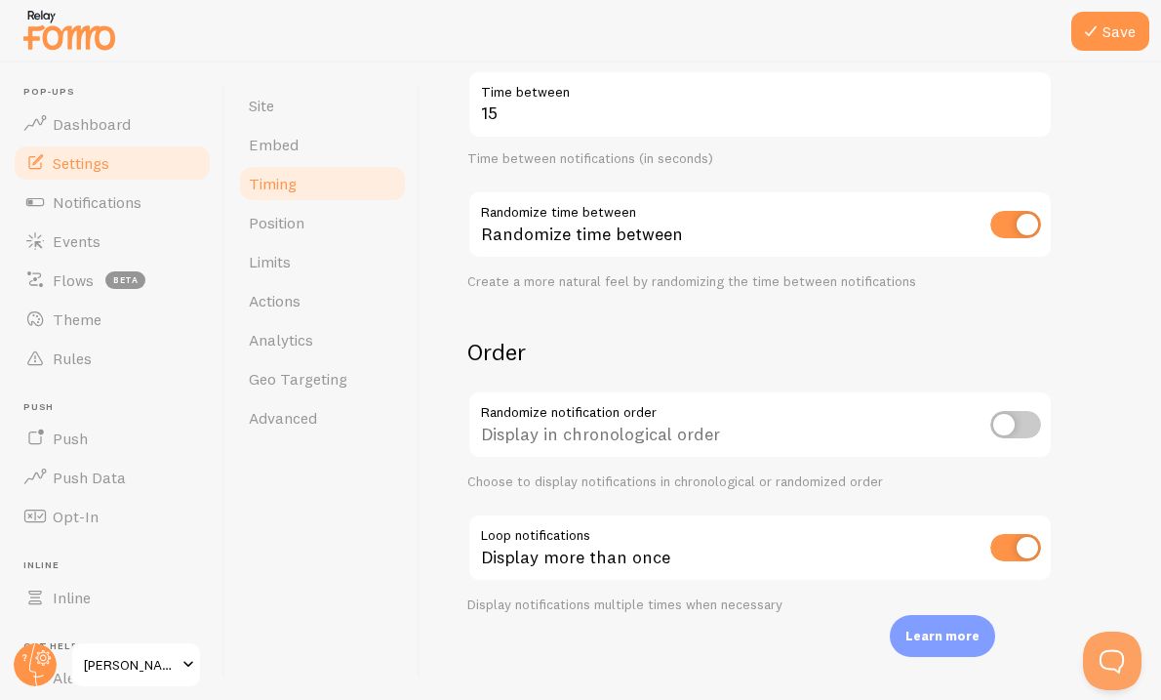
scroll to position [456, 0]
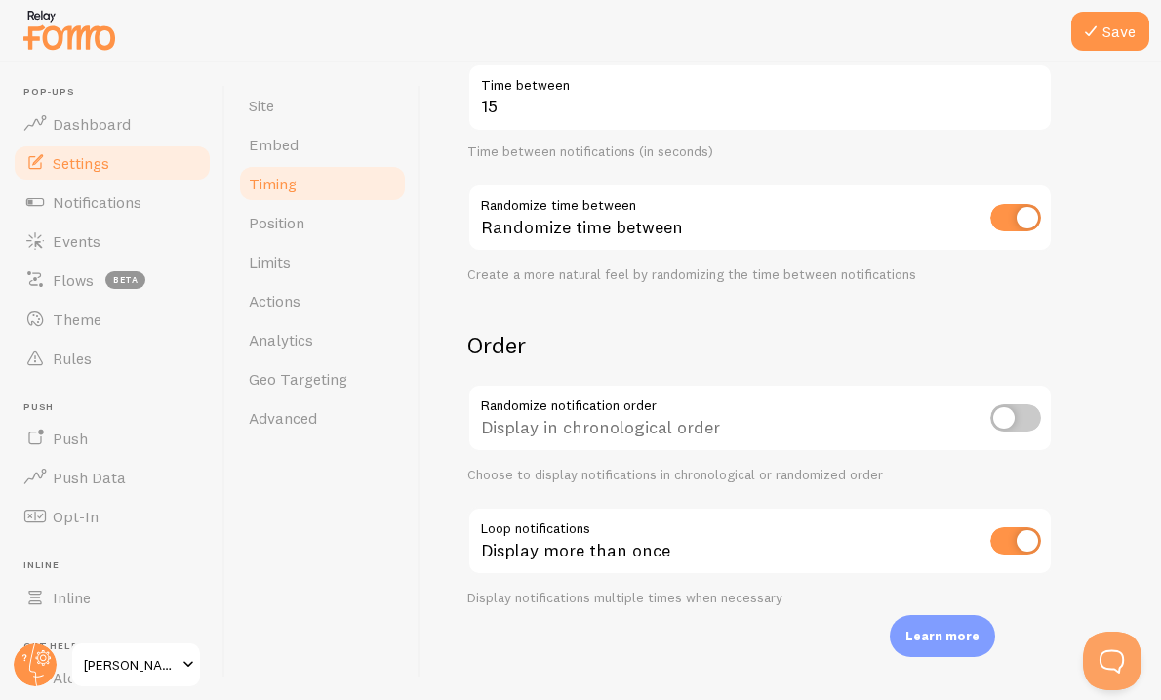
click at [1009, 421] on input "checkbox" at bounding box center [1015, 417] width 51 height 27
checkbox input "true"
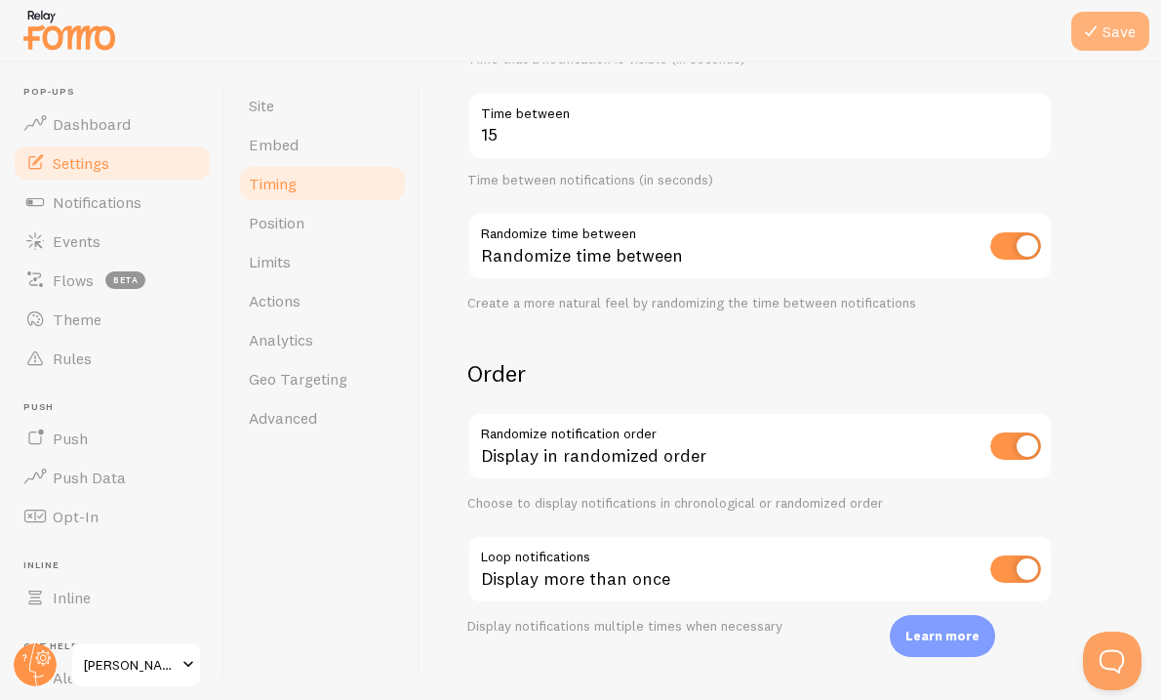
click at [1109, 24] on button "Save" at bounding box center [1110, 31] width 78 height 39
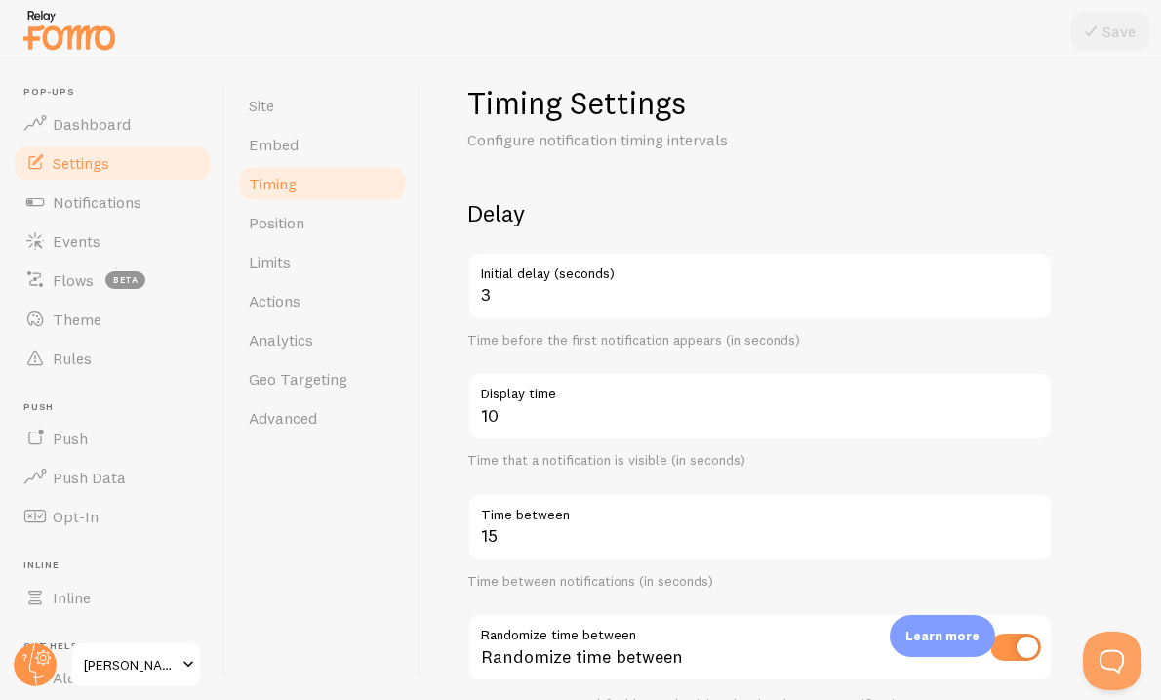
scroll to position [0, 0]
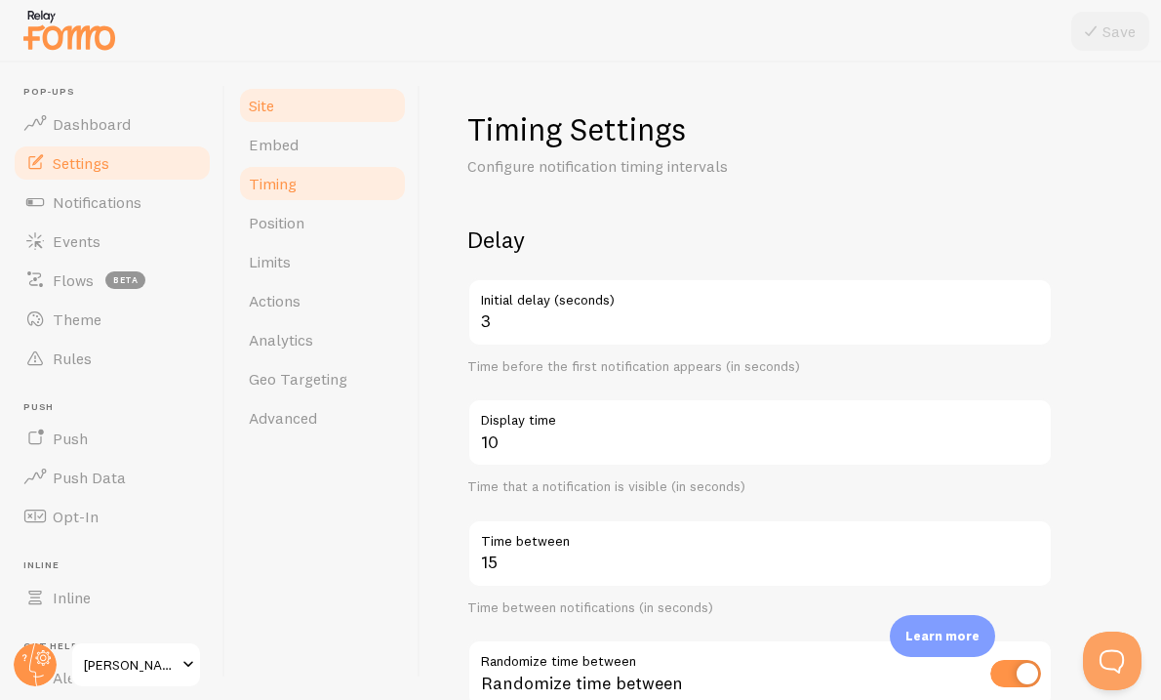
click at [296, 107] on link "Site" at bounding box center [322, 105] width 171 height 39
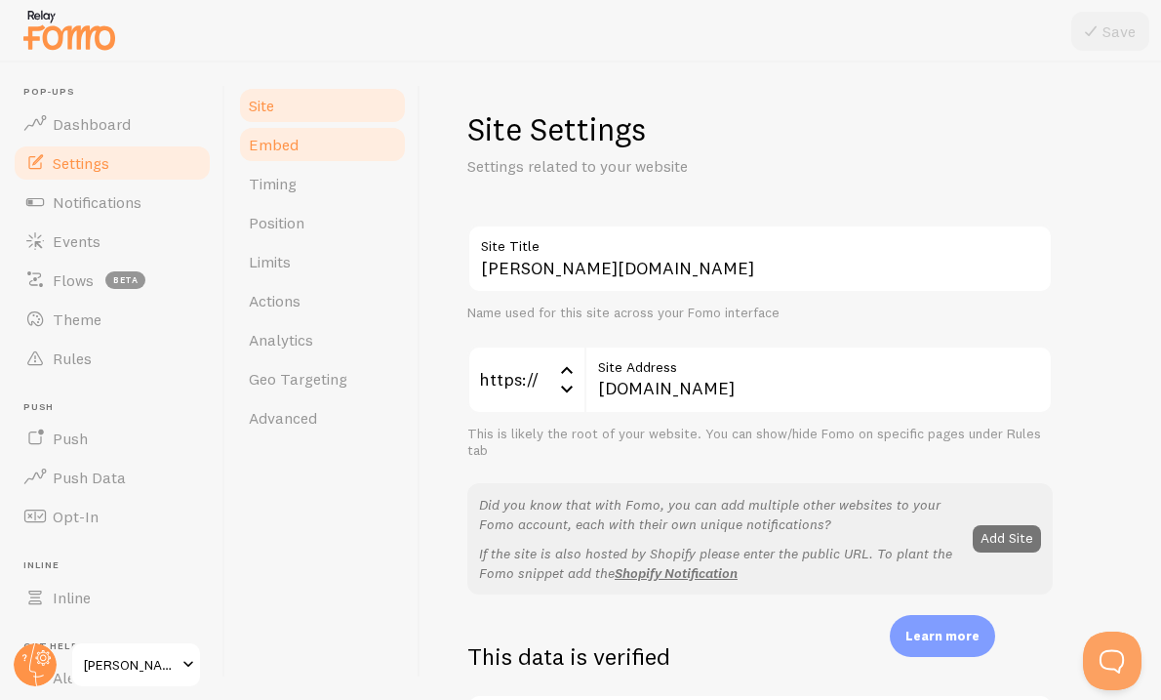
click at [297, 137] on link "Embed" at bounding box center [322, 144] width 171 height 39
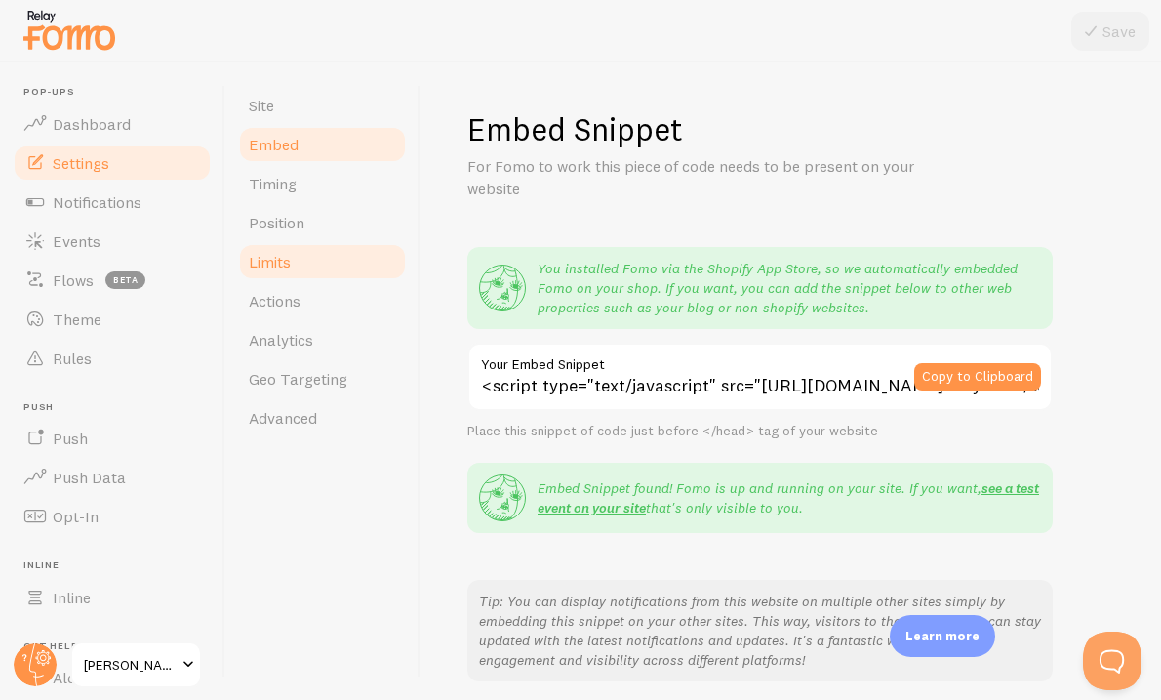
click at [270, 267] on span "Limits" at bounding box center [270, 262] width 42 height 20
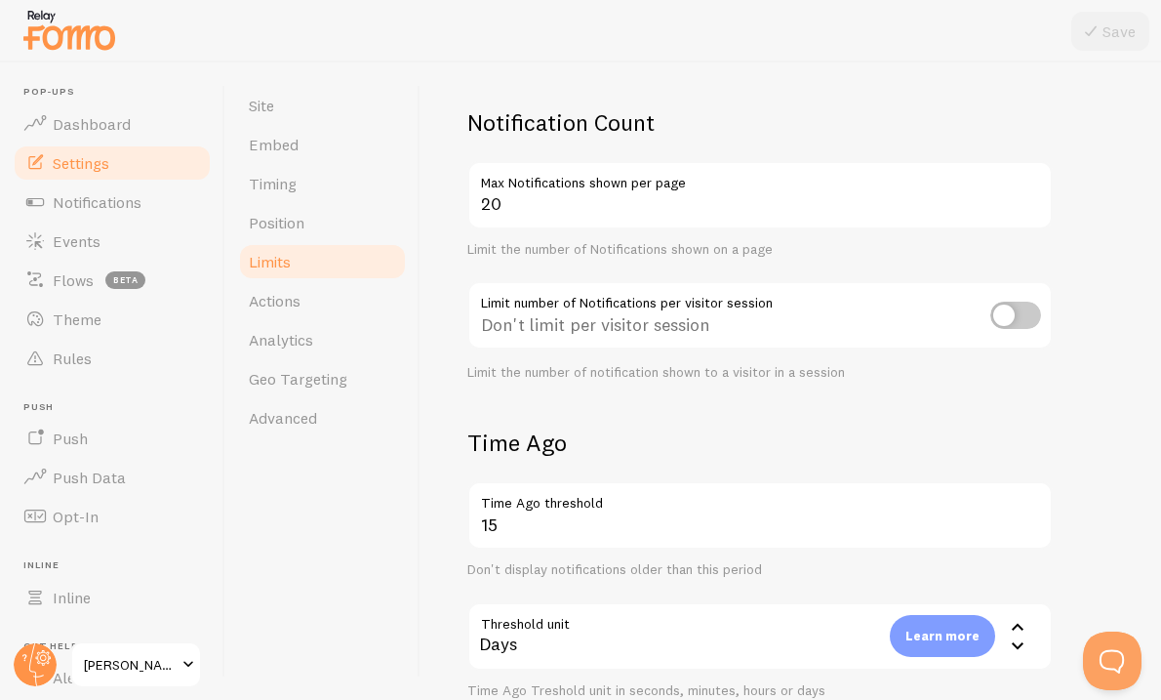
scroll to position [124, 0]
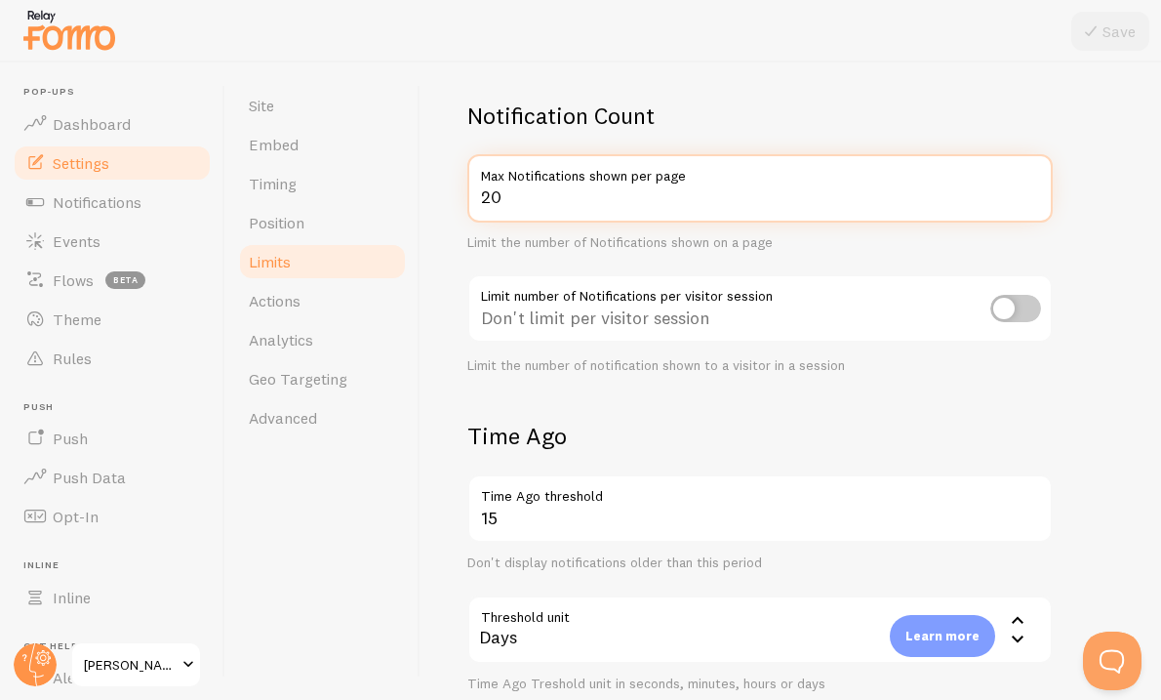
click at [554, 197] on input "20" at bounding box center [759, 188] width 585 height 68
type input "2"
type input "10"
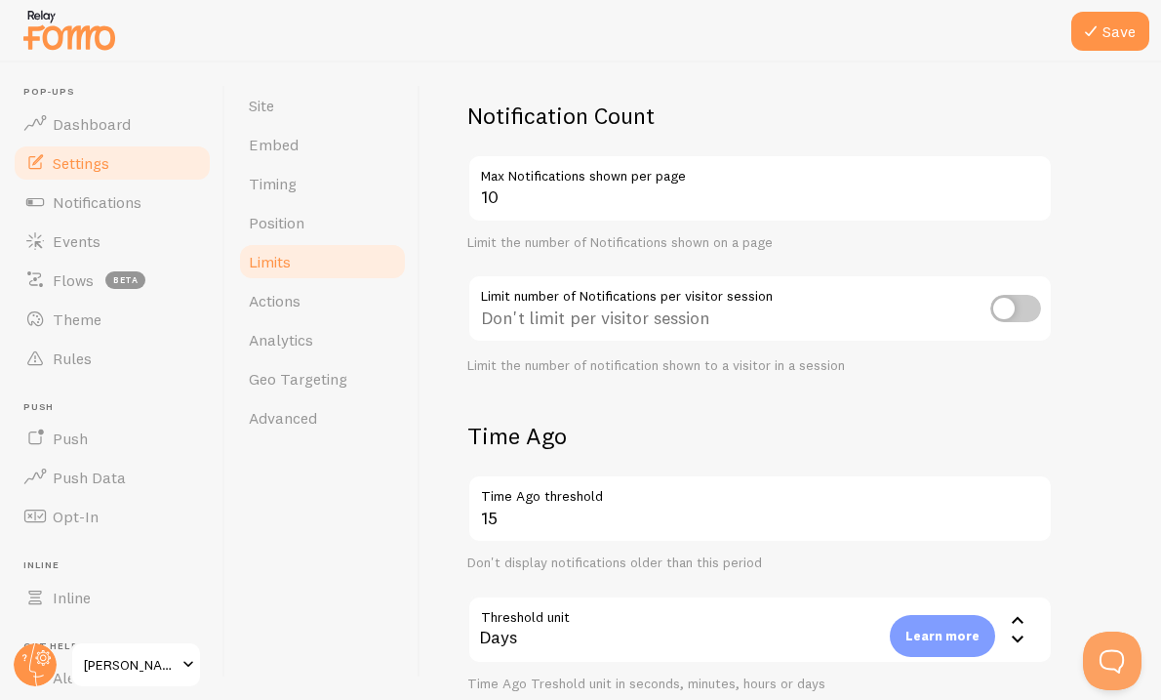
click at [795, 257] on div "Notification Count 10 Max Notifications shown per page Limit the number of Noti…" at bounding box center [759, 237] width 585 height 273
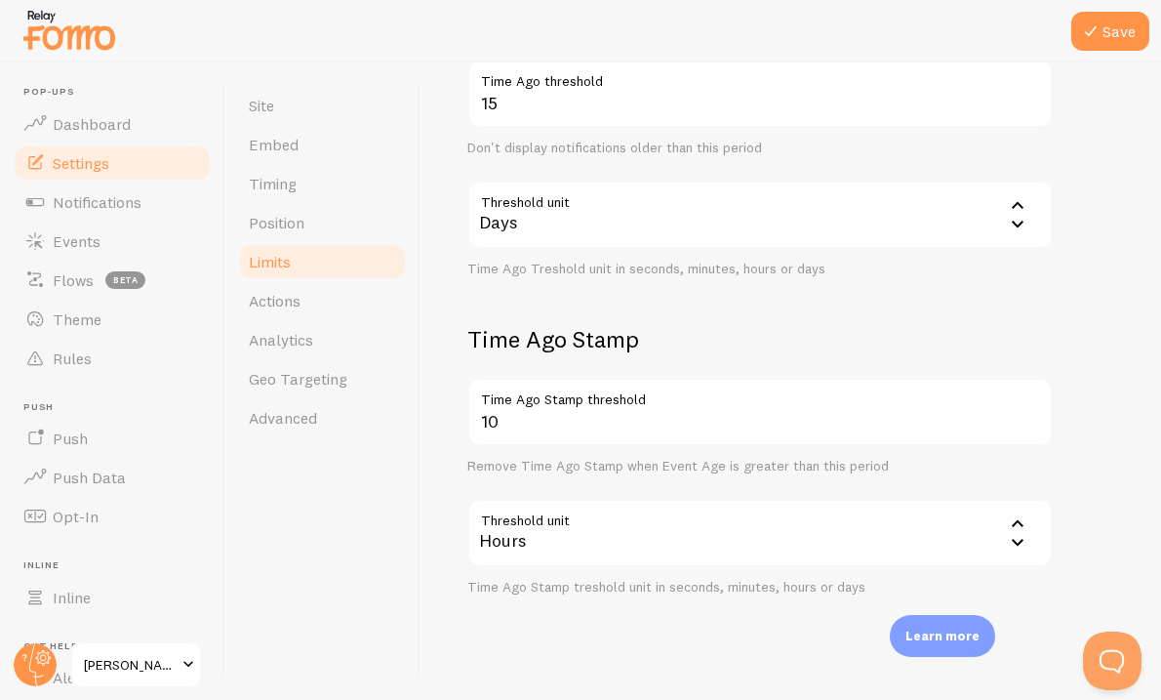
scroll to position [565, 0]
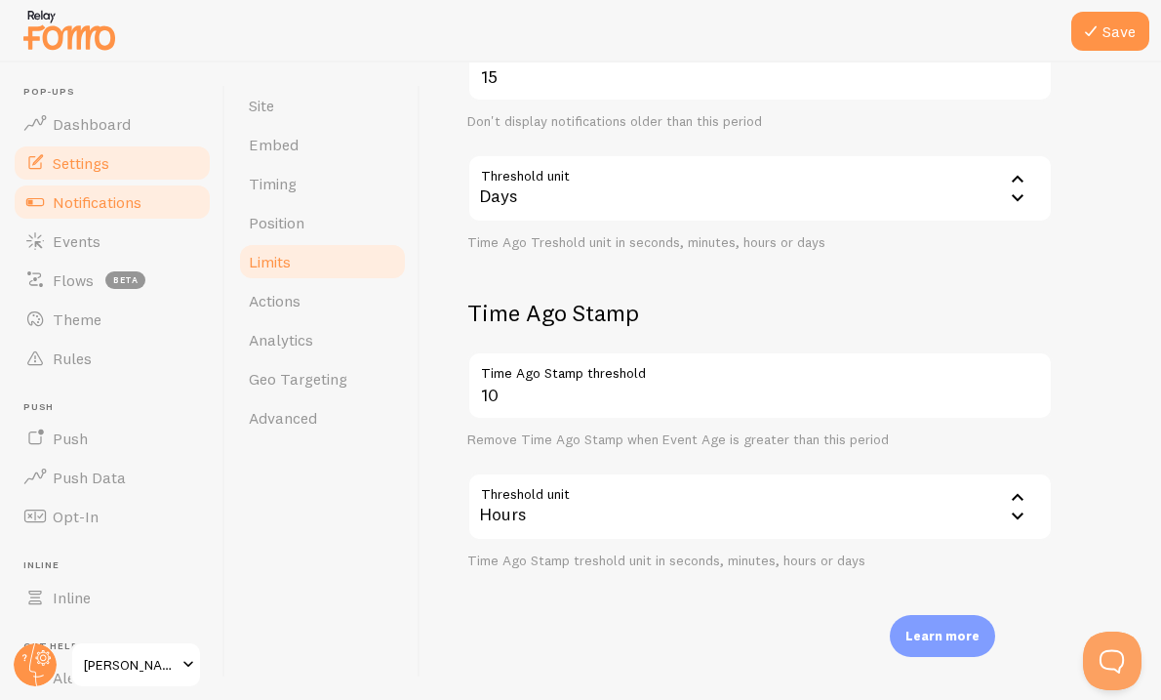
click at [170, 210] on link "Notifications" at bounding box center [112, 201] width 201 height 39
click at [1094, 52] on div at bounding box center [580, 31] width 1161 height 62
click at [1097, 39] on icon at bounding box center [1090, 31] width 23 height 23
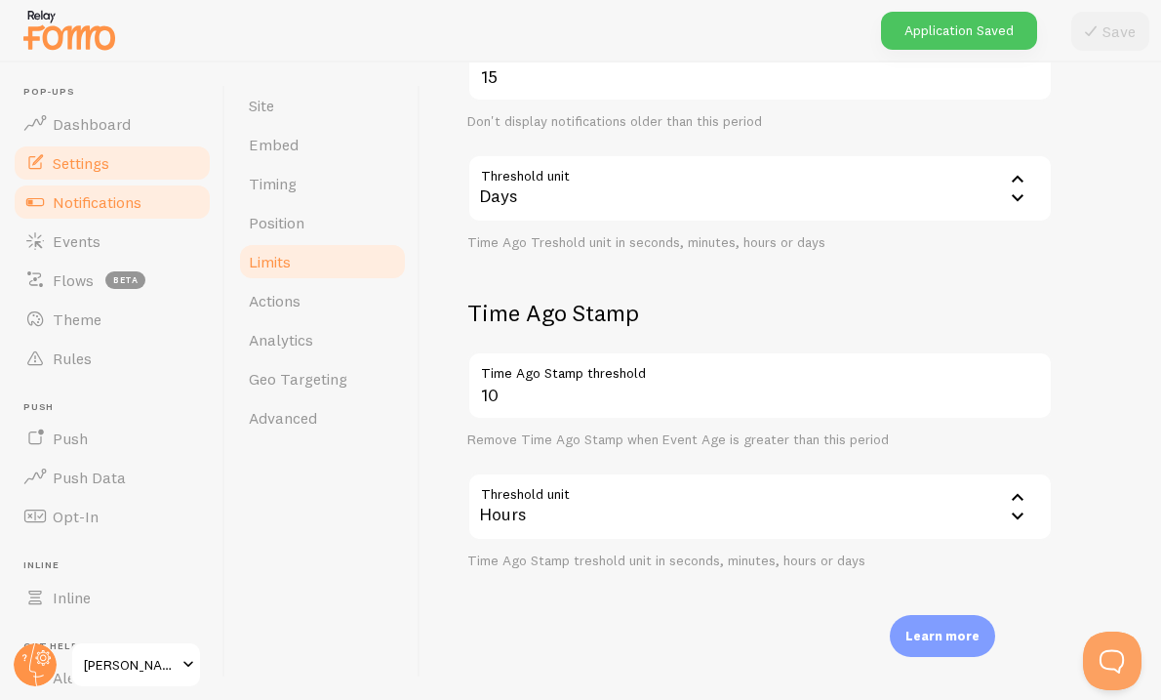
click at [116, 203] on span "Notifications" at bounding box center [97, 202] width 89 height 20
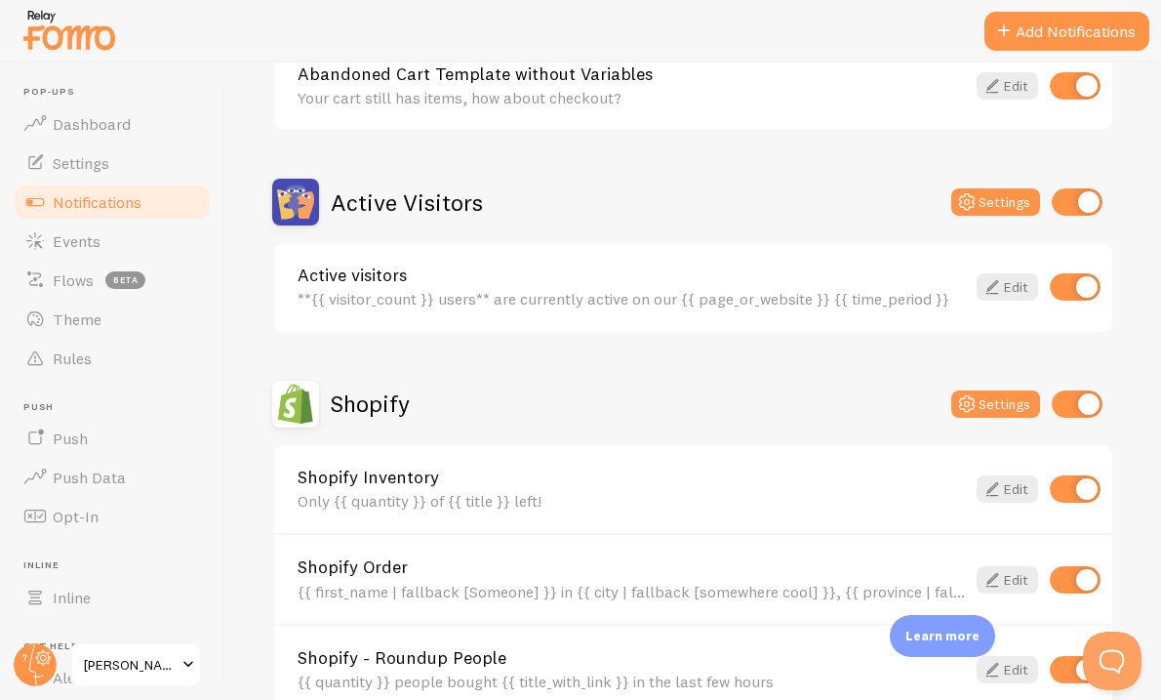
scroll to position [382, 0]
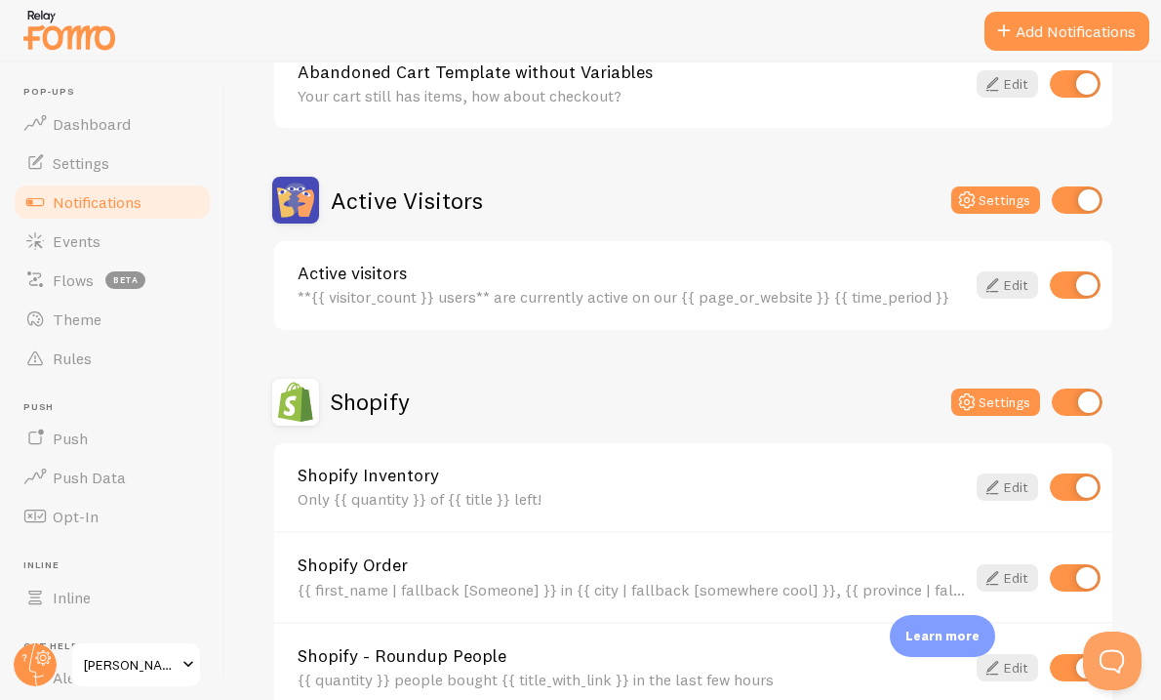
click at [1084, 286] on input "checkbox" at bounding box center [1075, 284] width 51 height 27
checkbox input "false"
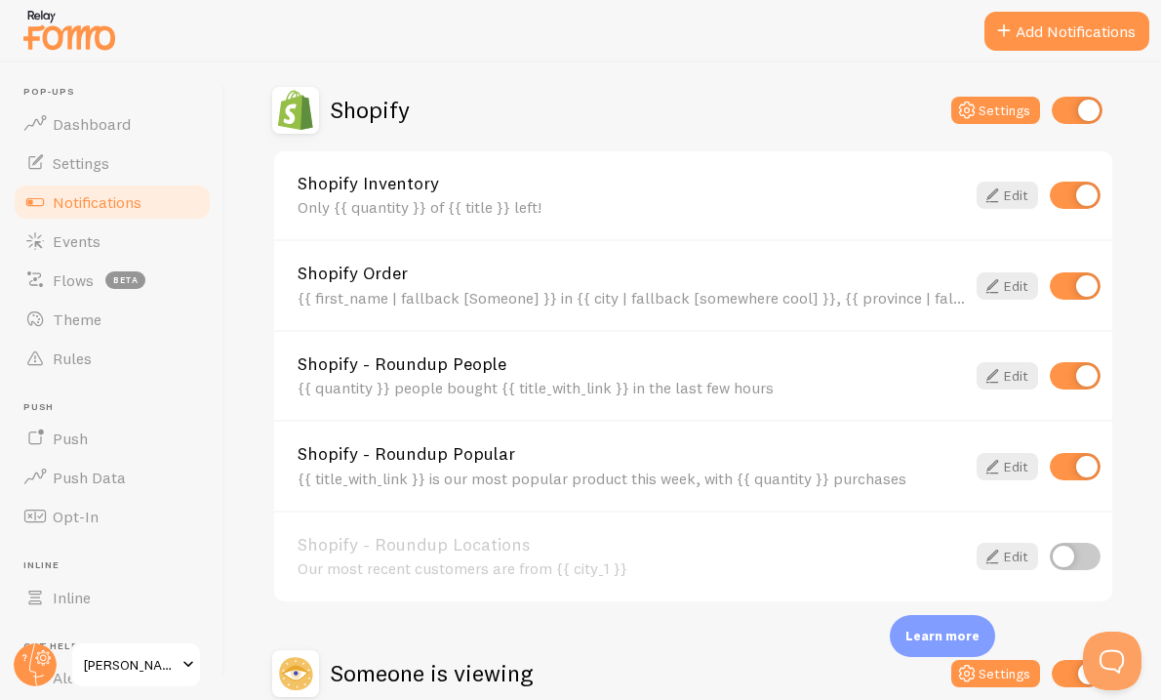
scroll to position [683, 0]
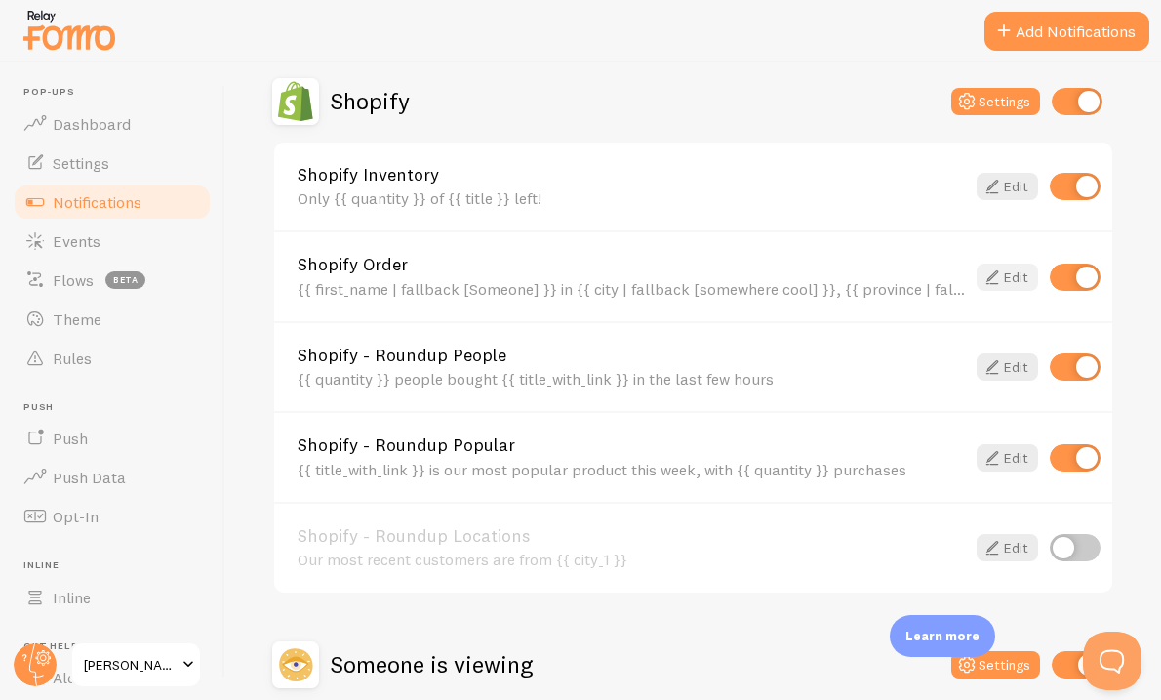
click at [1004, 277] on link "Edit" at bounding box center [1007, 276] width 61 height 27
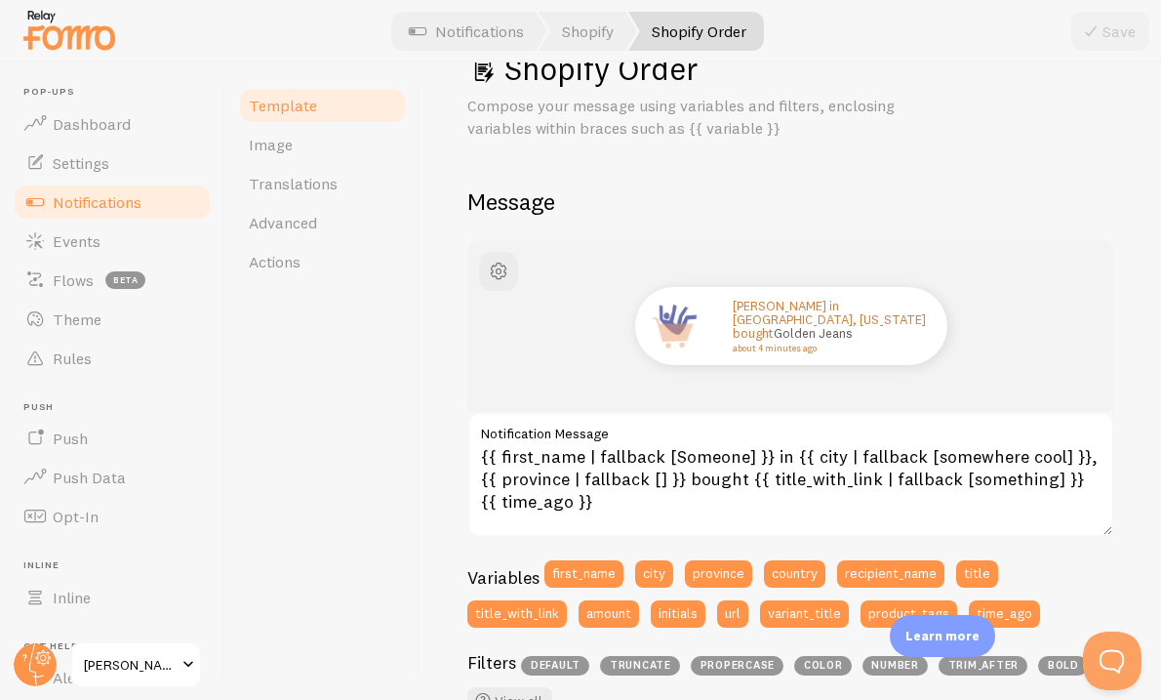
scroll to position [61, 0]
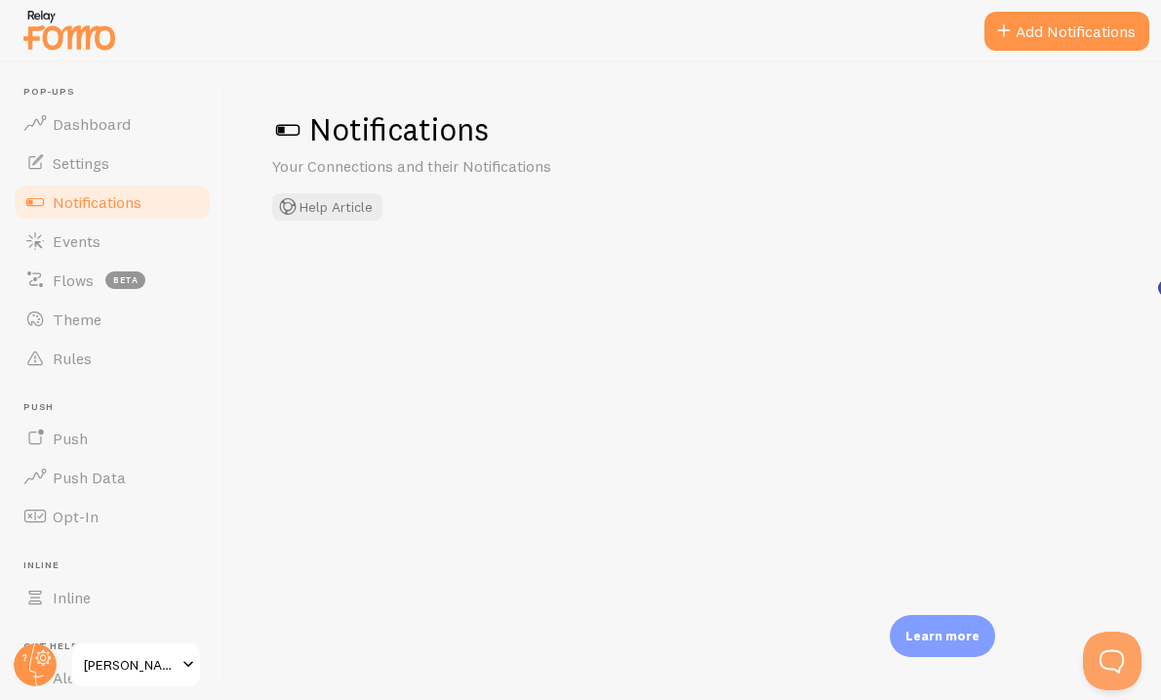
checkbox input "false"
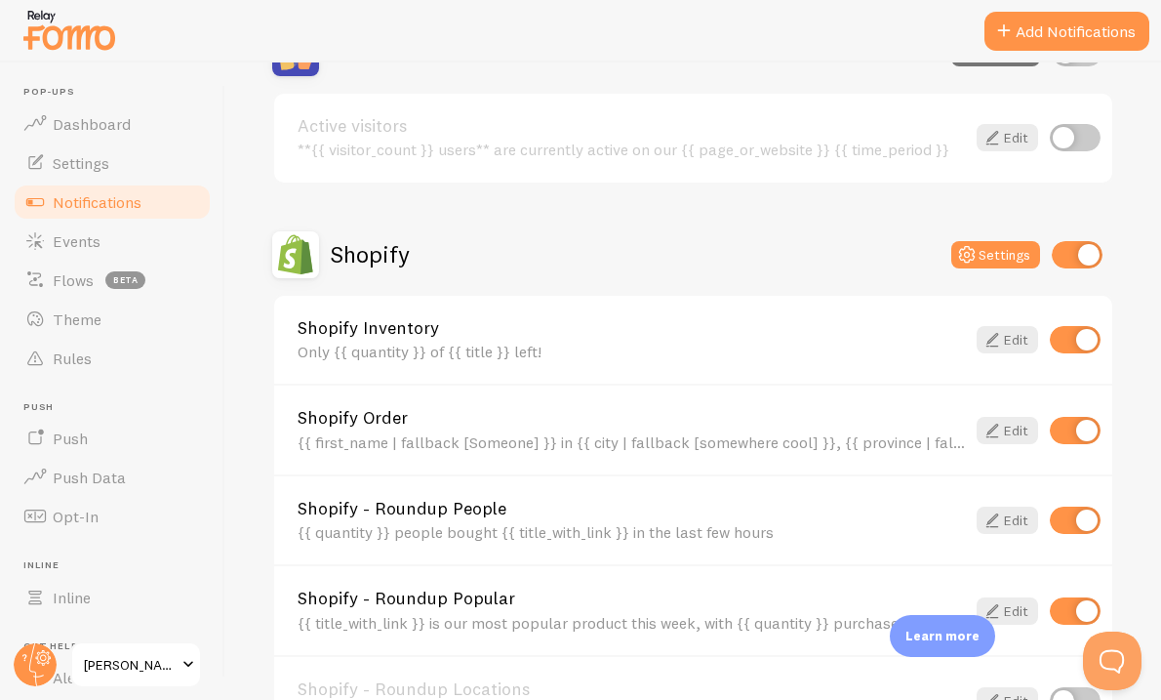
scroll to position [533, 0]
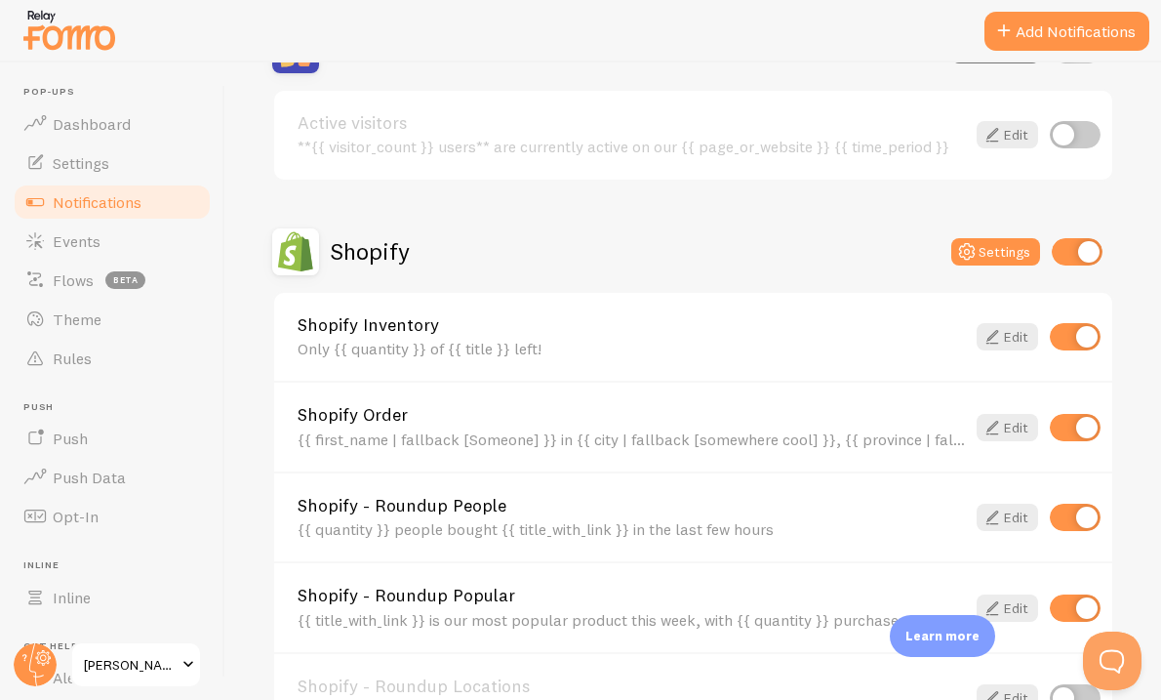
click at [1079, 425] on input "checkbox" at bounding box center [1075, 427] width 51 height 27
checkbox input "false"
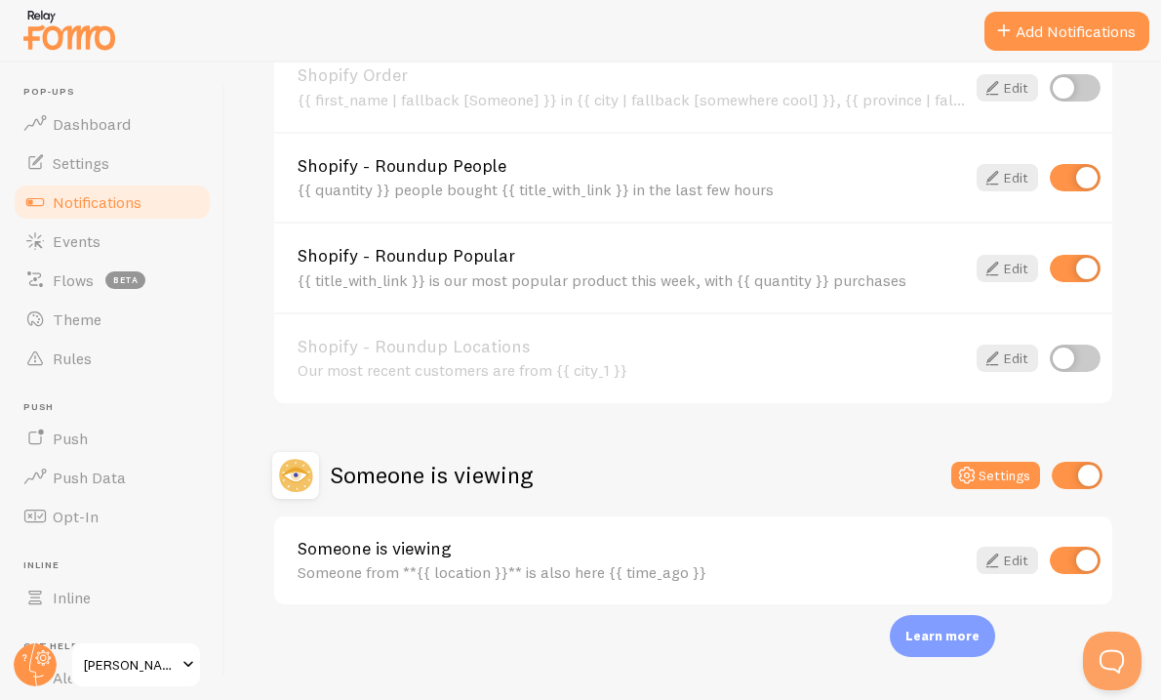
scroll to position [722, 0]
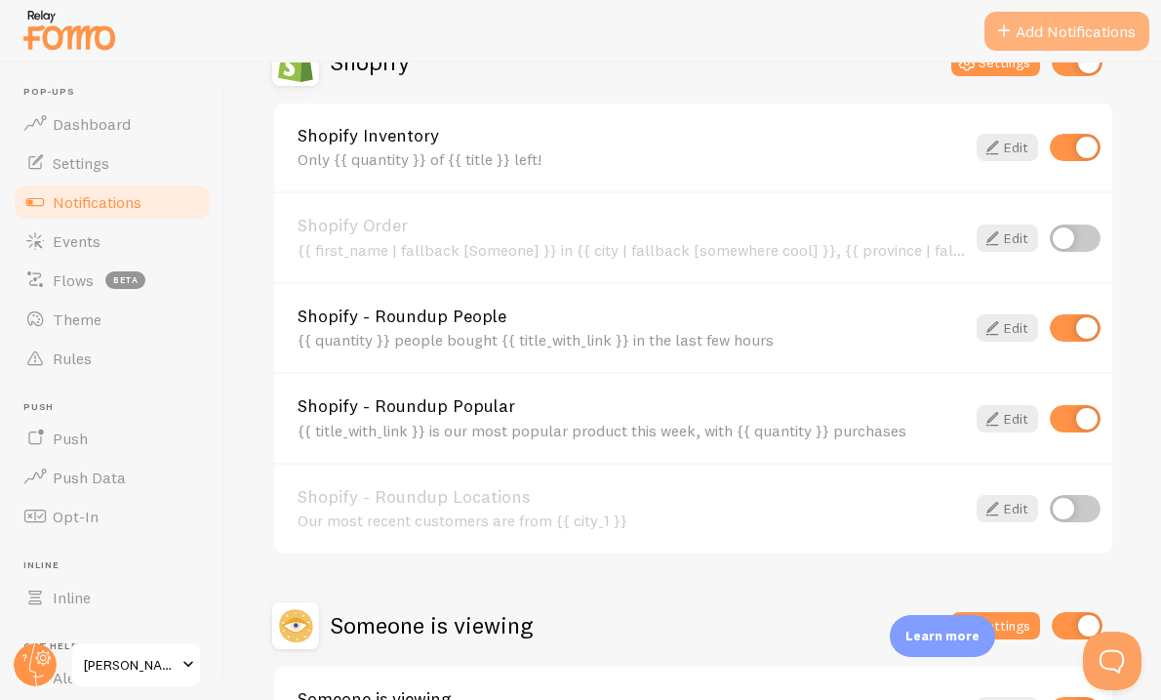
click at [1079, 17] on button "Add Notifications" at bounding box center [1067, 31] width 165 height 39
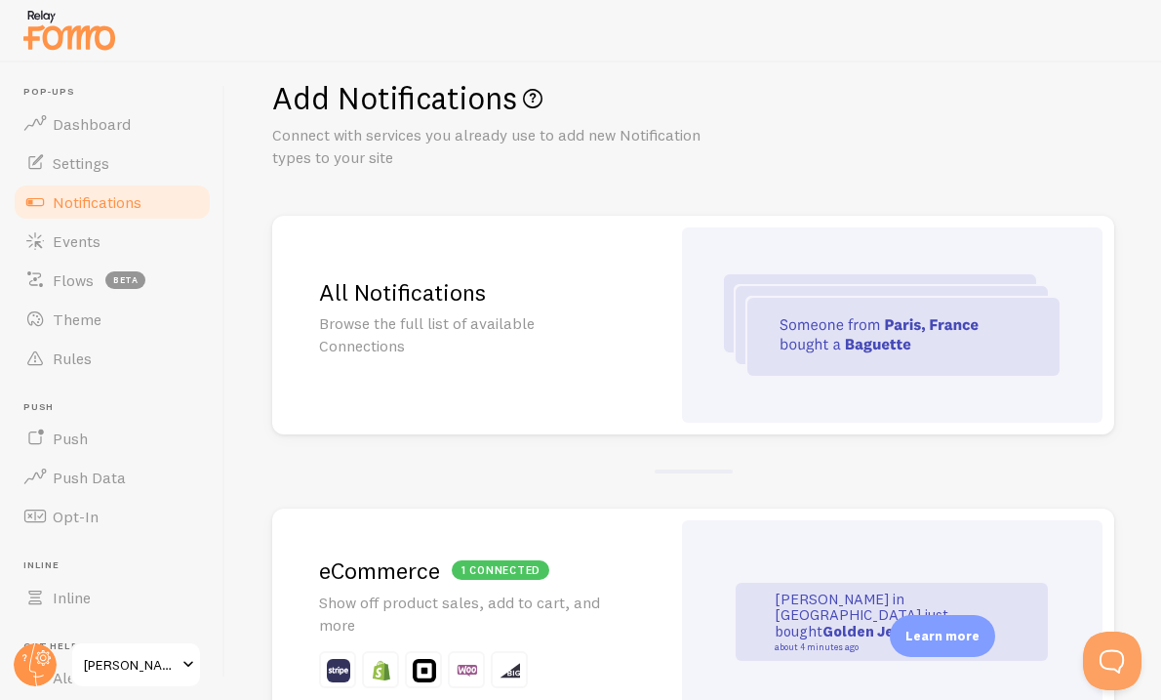
scroll to position [51, 0]
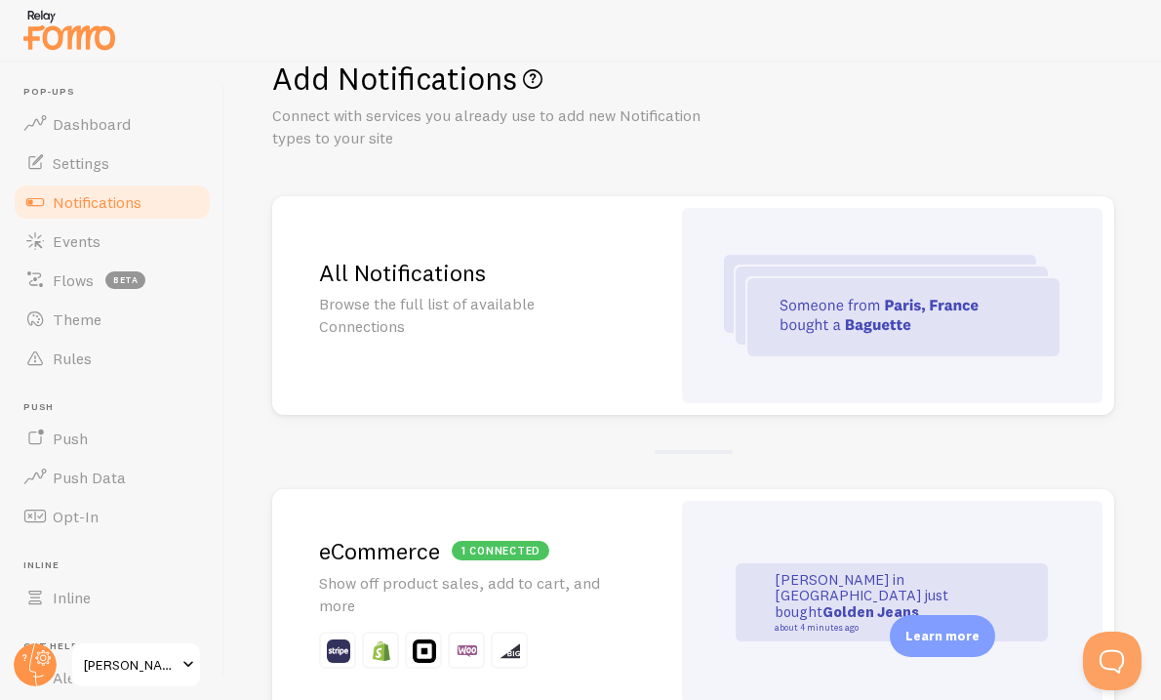
click at [515, 344] on div "All Notifications Browse the full list of available Connections" at bounding box center [471, 305] width 398 height 219
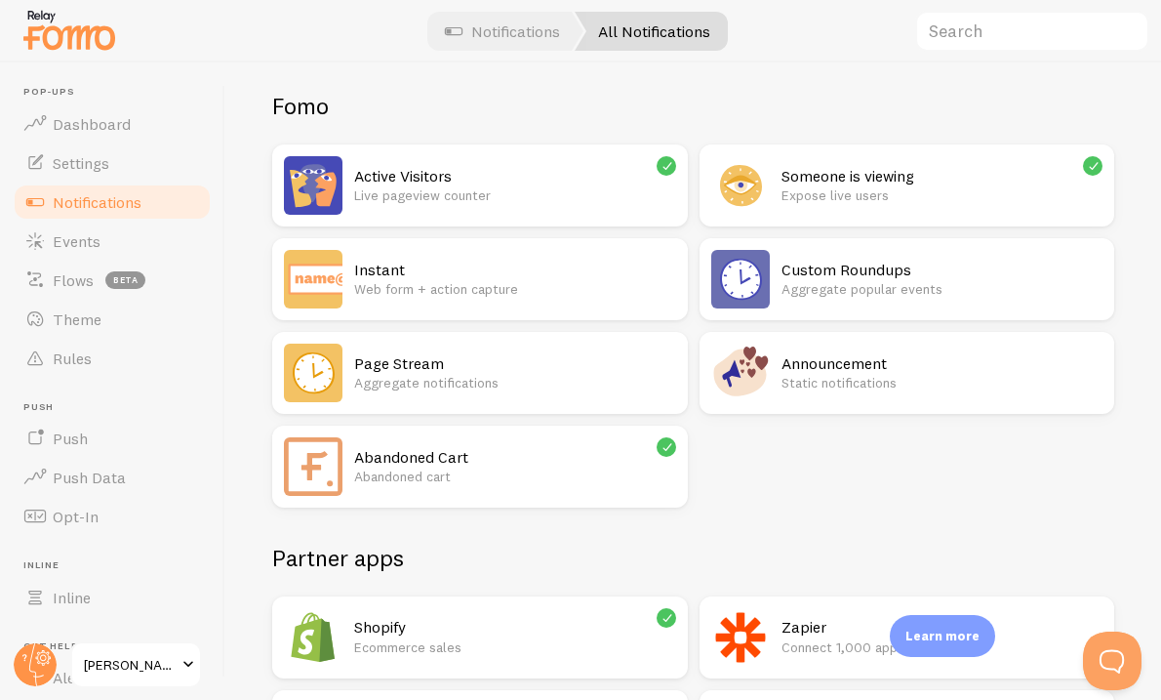
scroll to position [137, 0]
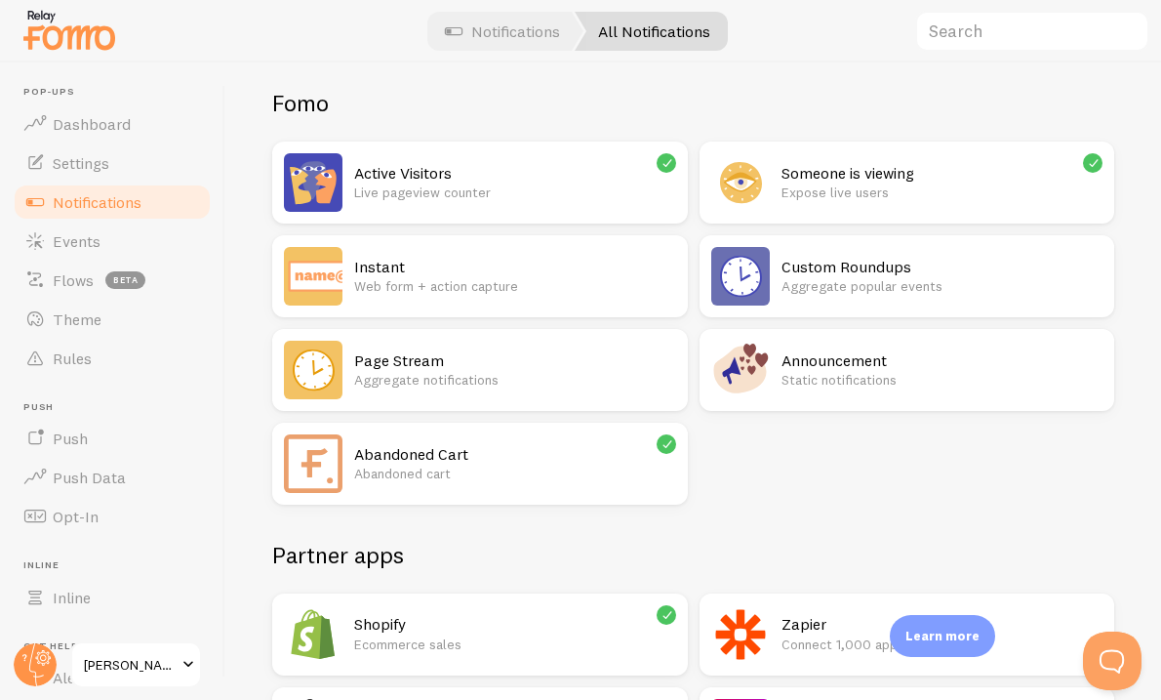
click at [827, 388] on p "Static notifications" at bounding box center [943, 380] width 322 height 20
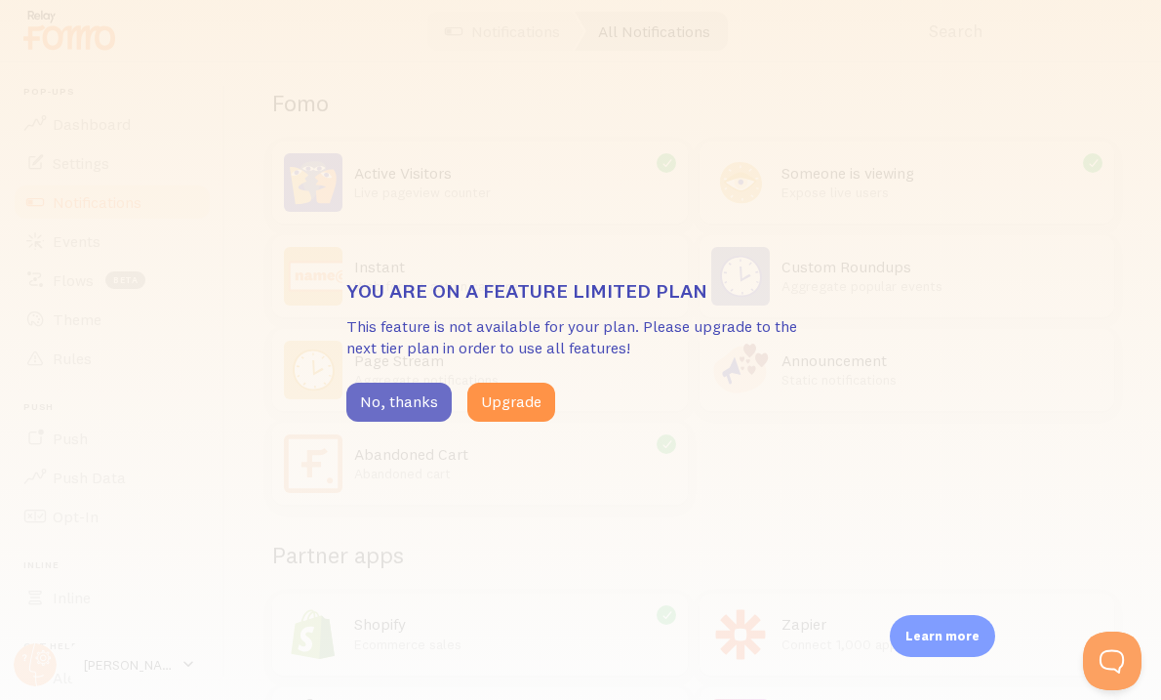
click at [406, 406] on button "No, thanks" at bounding box center [398, 401] width 105 height 39
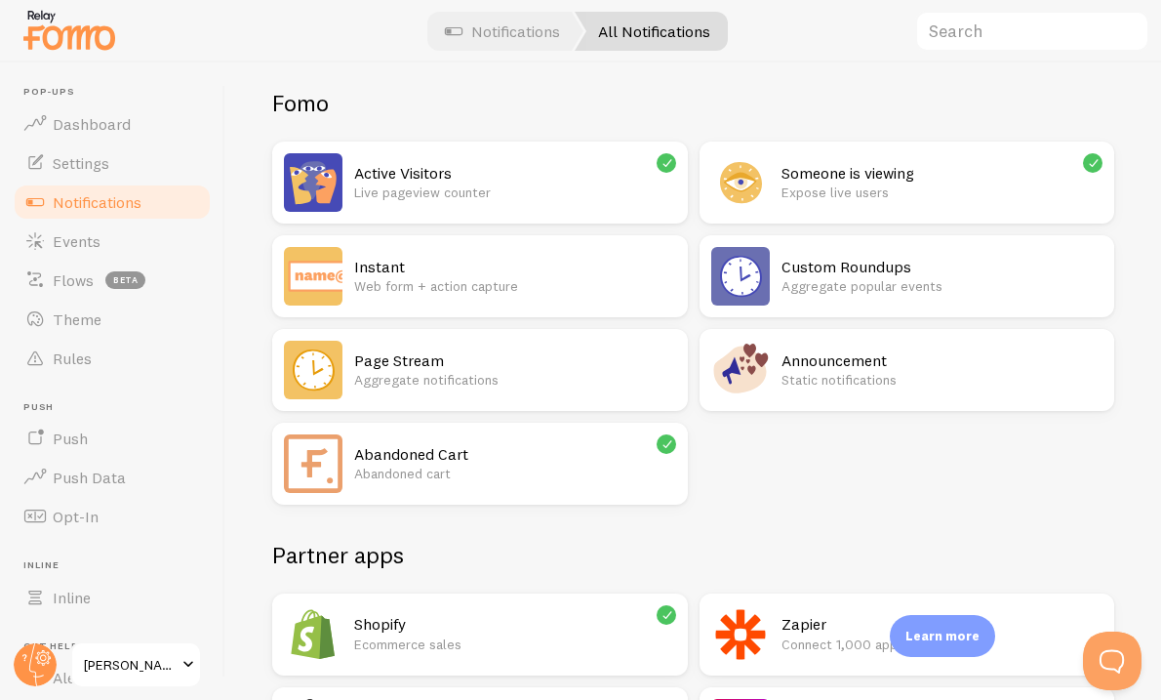
scroll to position [0, 0]
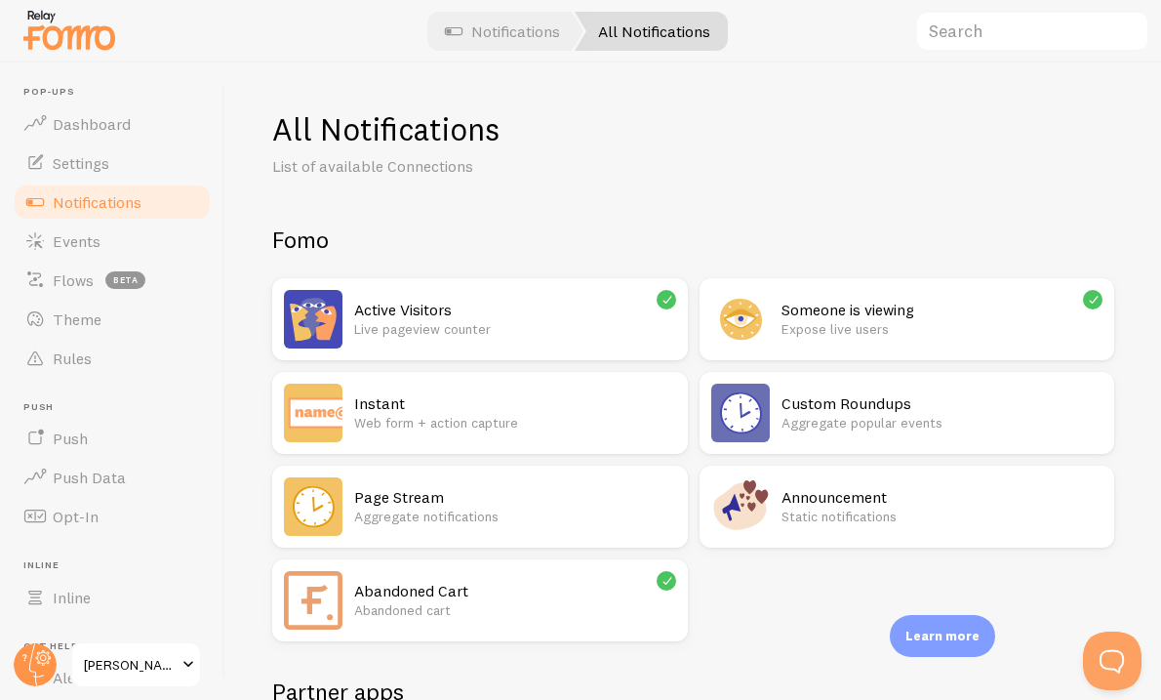
click at [74, 204] on span "Notifications" at bounding box center [97, 202] width 89 height 20
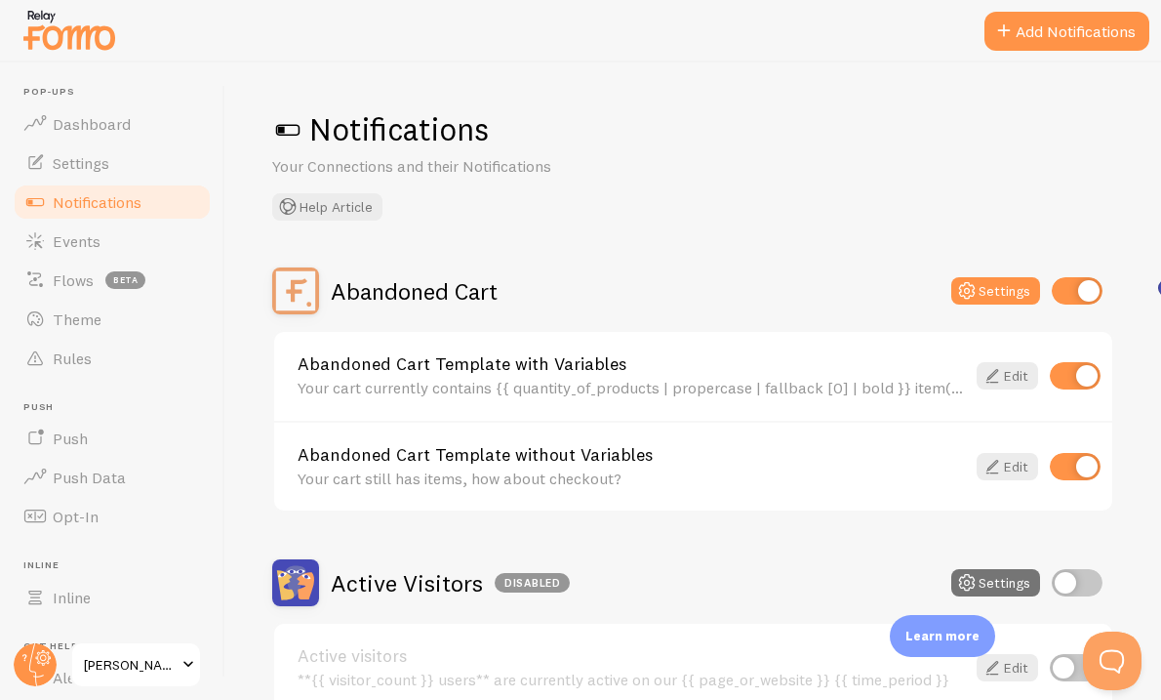
click at [90, 192] on span "Notifications" at bounding box center [97, 202] width 89 height 20
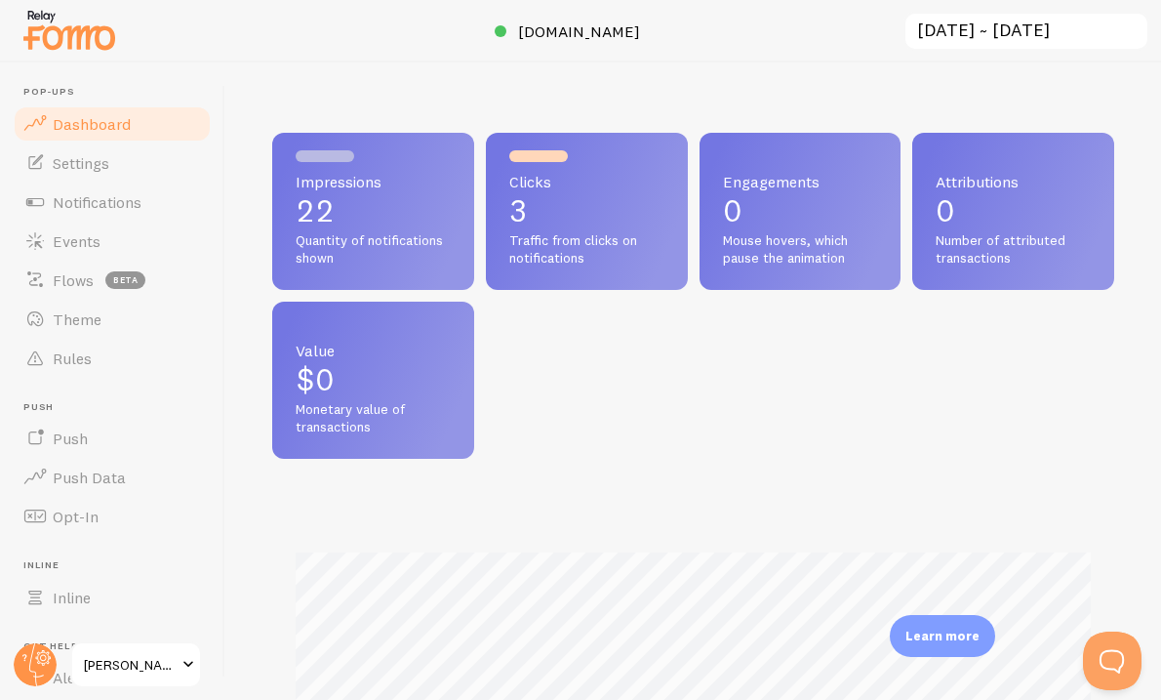
scroll to position [512, 842]
click at [76, 193] on span "Notifications" at bounding box center [97, 202] width 89 height 20
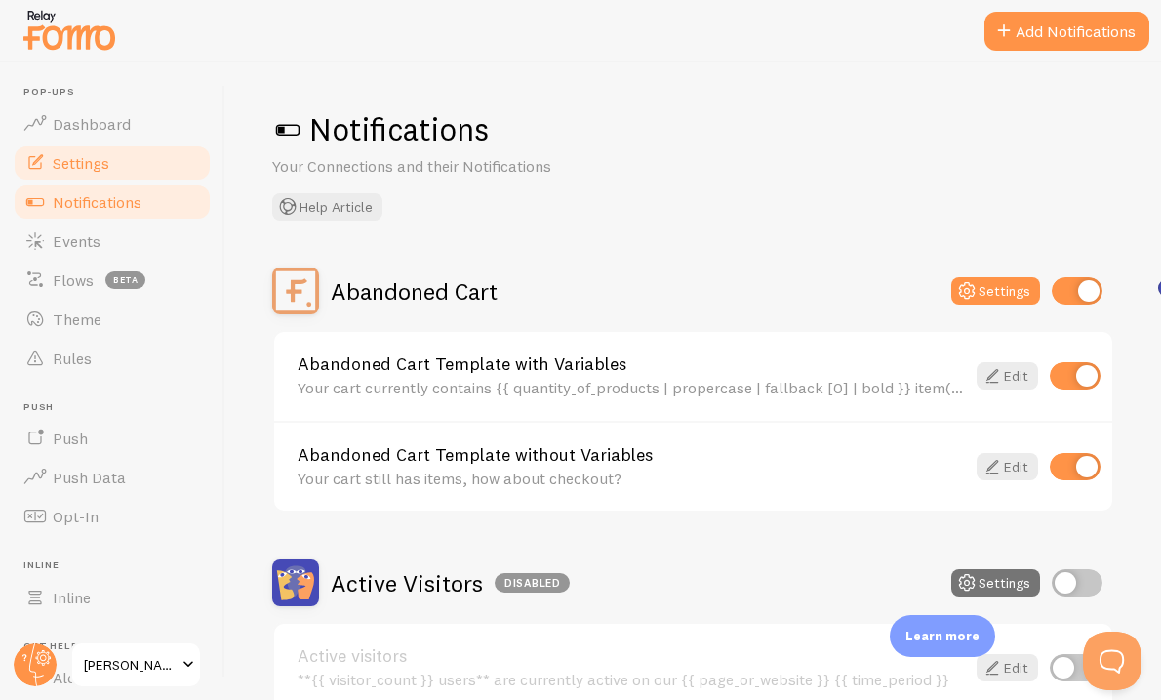
click at [85, 166] on span "Settings" at bounding box center [81, 163] width 57 height 20
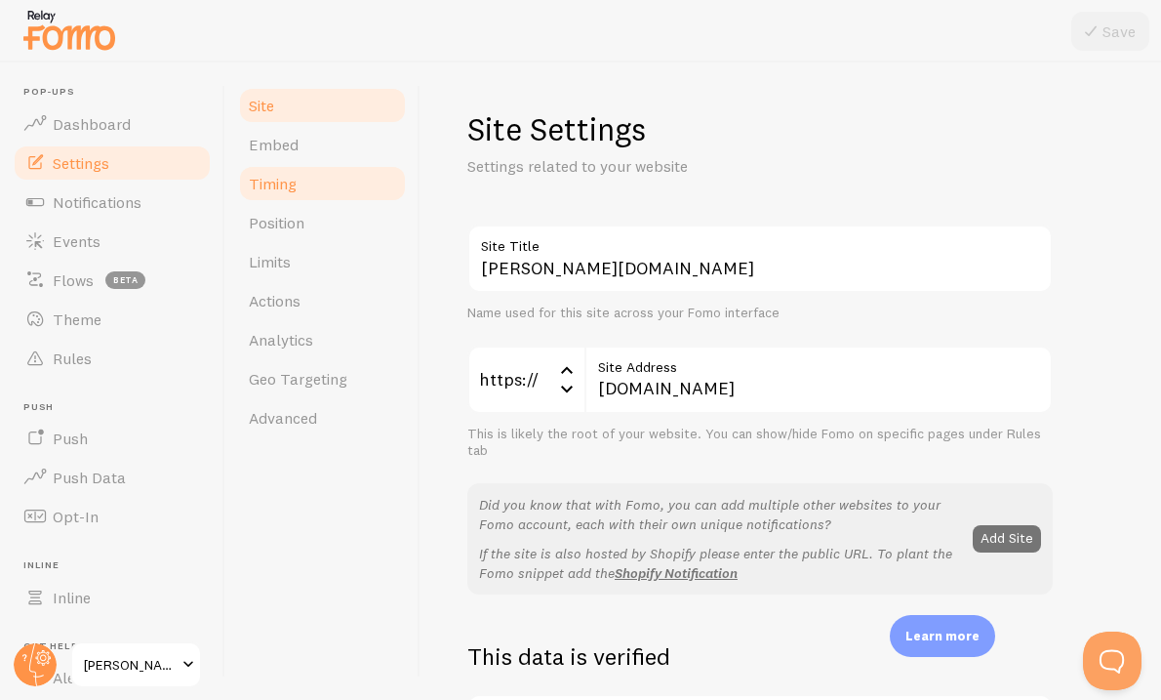
click at [312, 185] on link "Timing" at bounding box center [322, 183] width 171 height 39
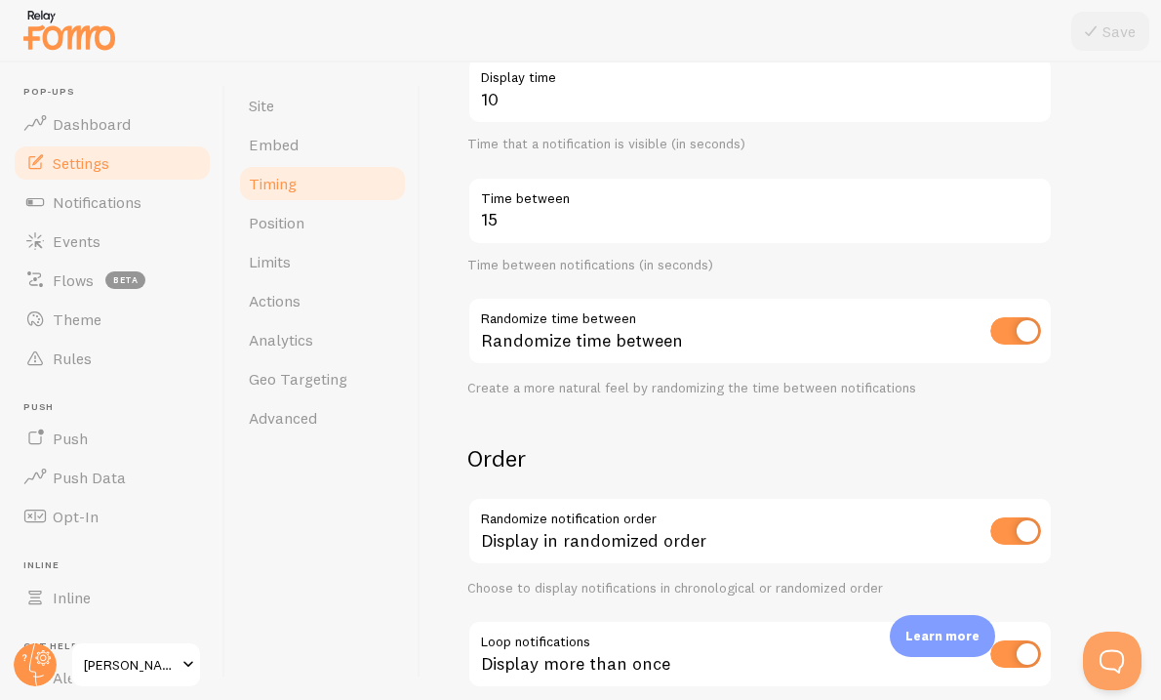
scroll to position [332, 0]
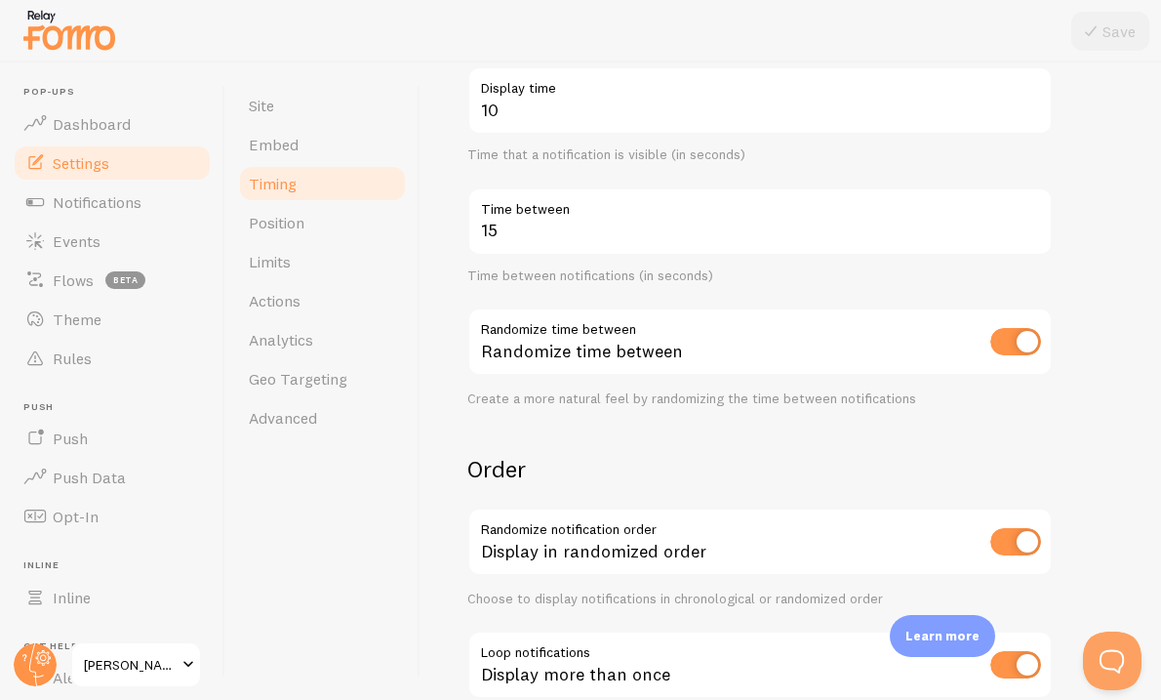
click at [1002, 333] on input "checkbox" at bounding box center [1015, 341] width 51 height 27
checkbox input "false"
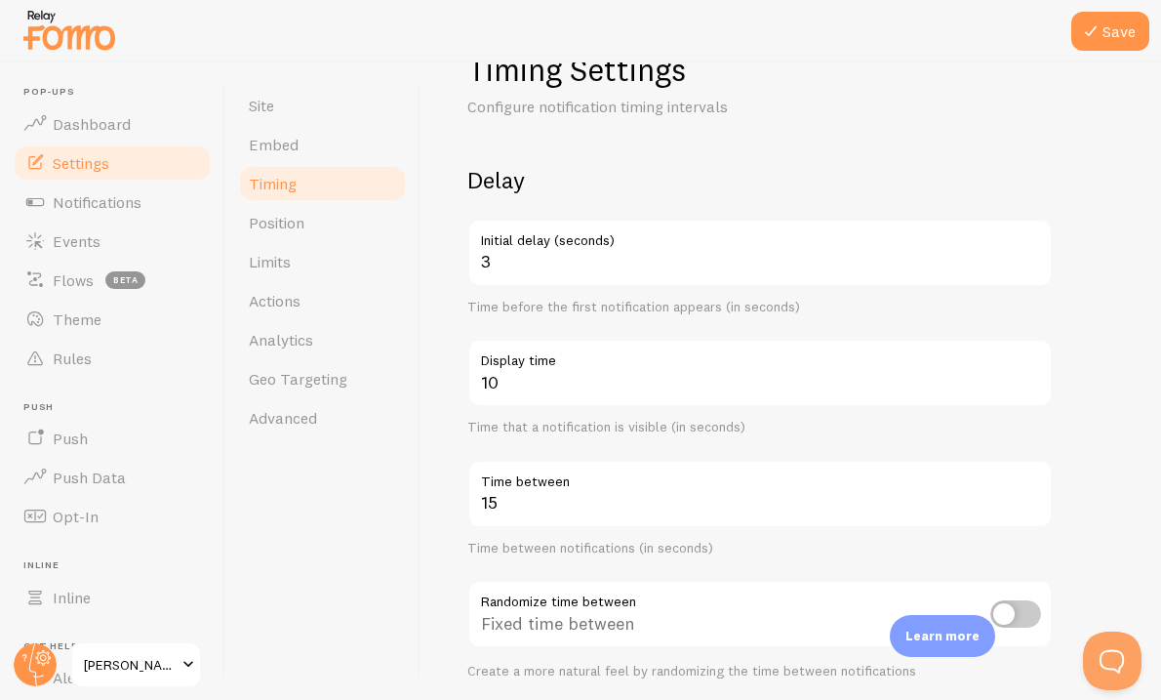
scroll to position [59, 0]
click at [1098, 29] on icon at bounding box center [1090, 31] width 23 height 23
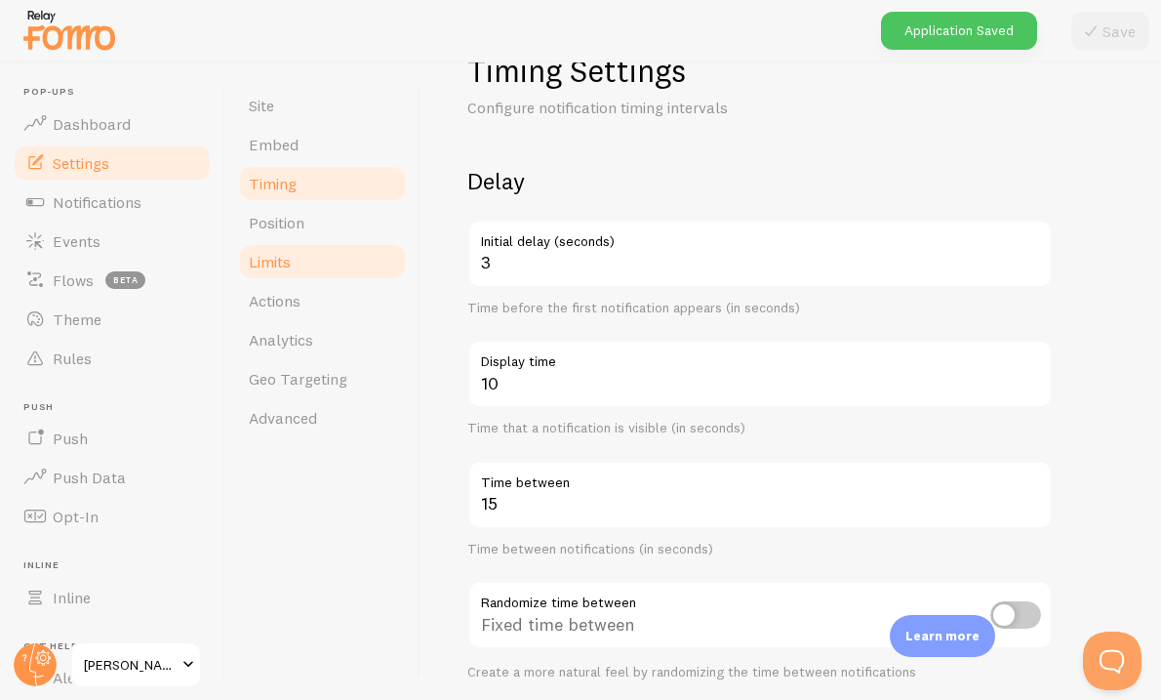
click at [280, 266] on span "Limits" at bounding box center [270, 262] width 42 height 20
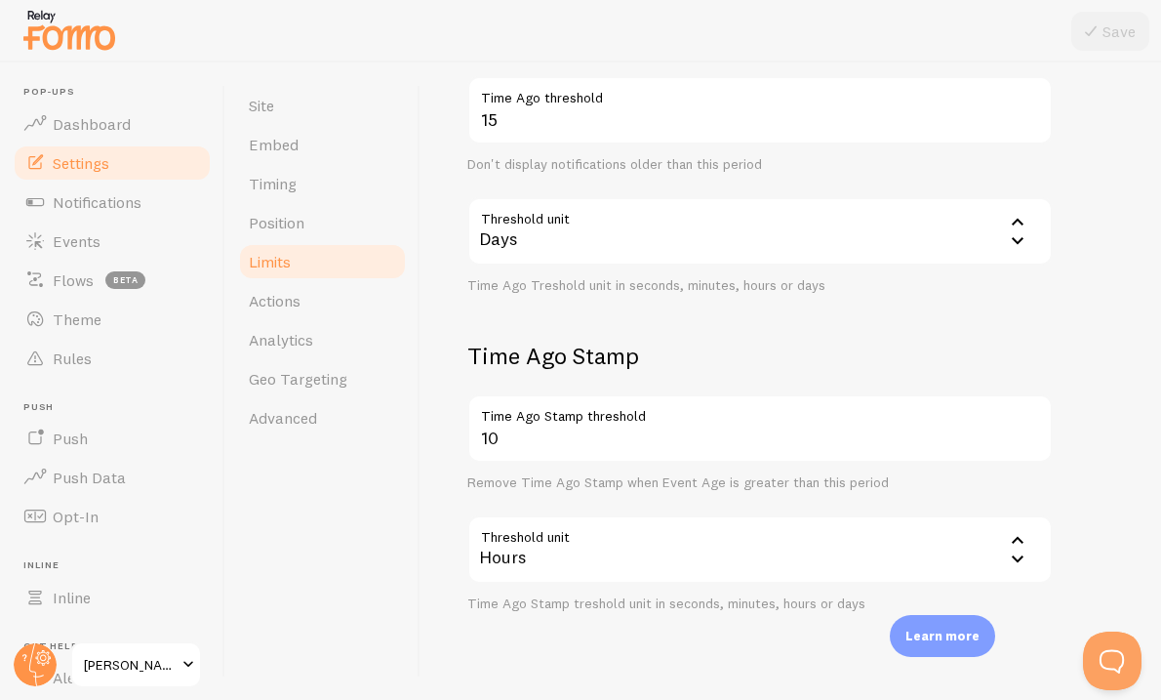
scroll to position [565, 0]
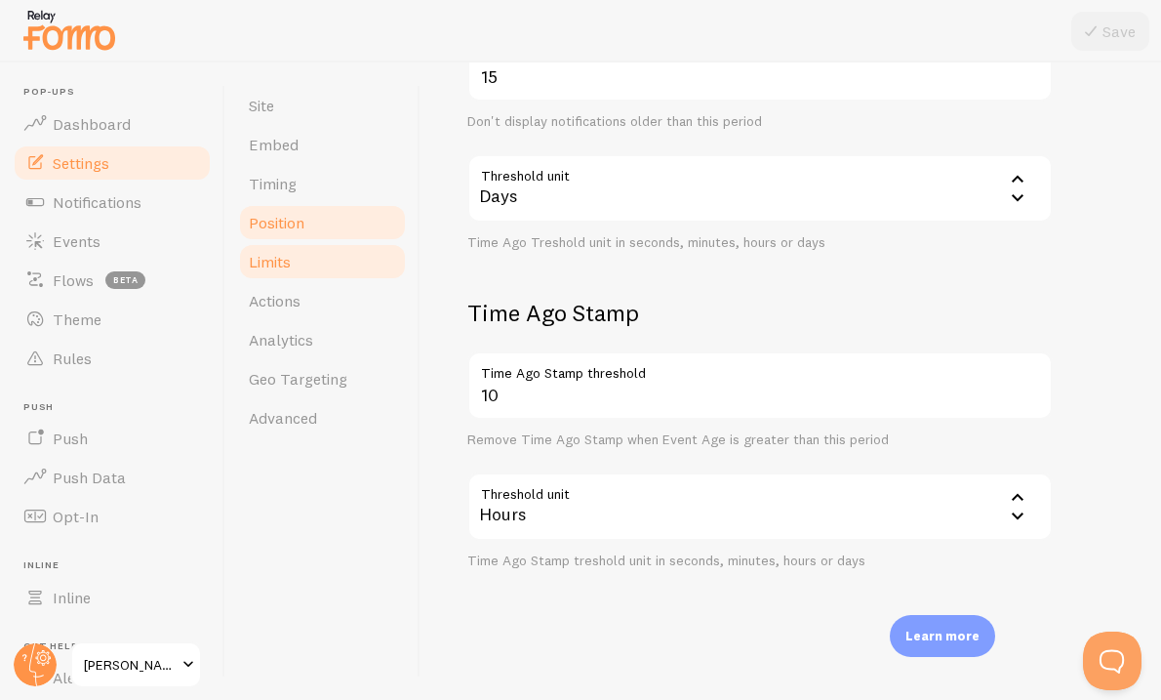
click at [249, 222] on span "Position" at bounding box center [277, 223] width 56 height 20
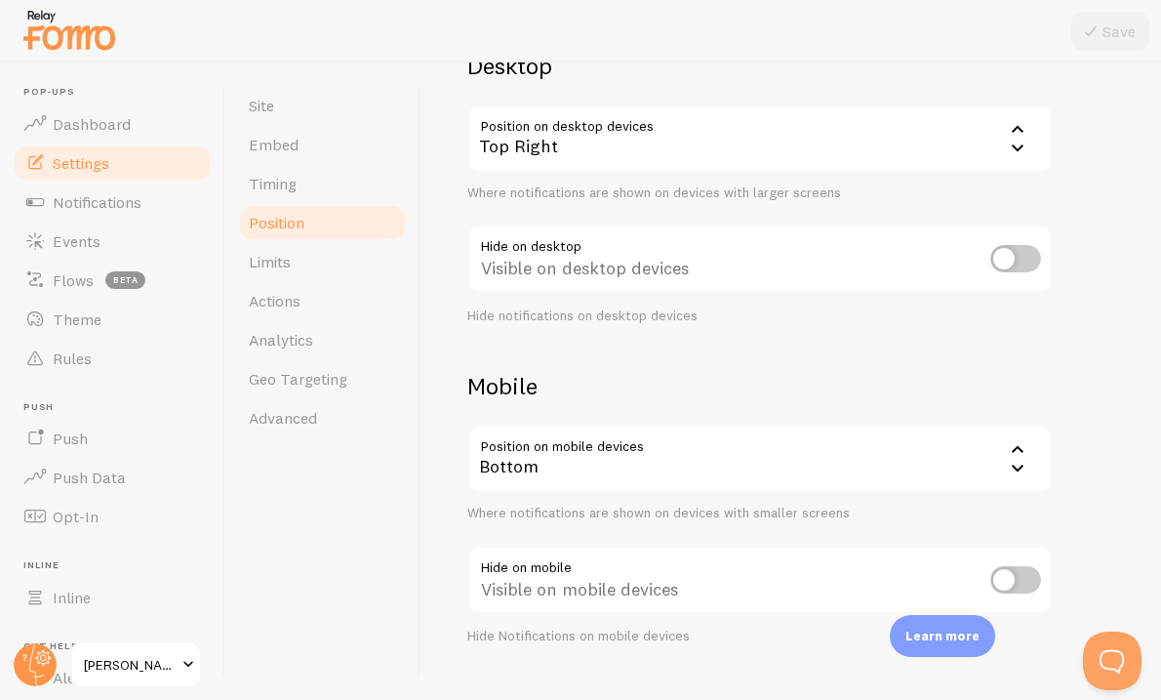
scroll to position [212, 0]
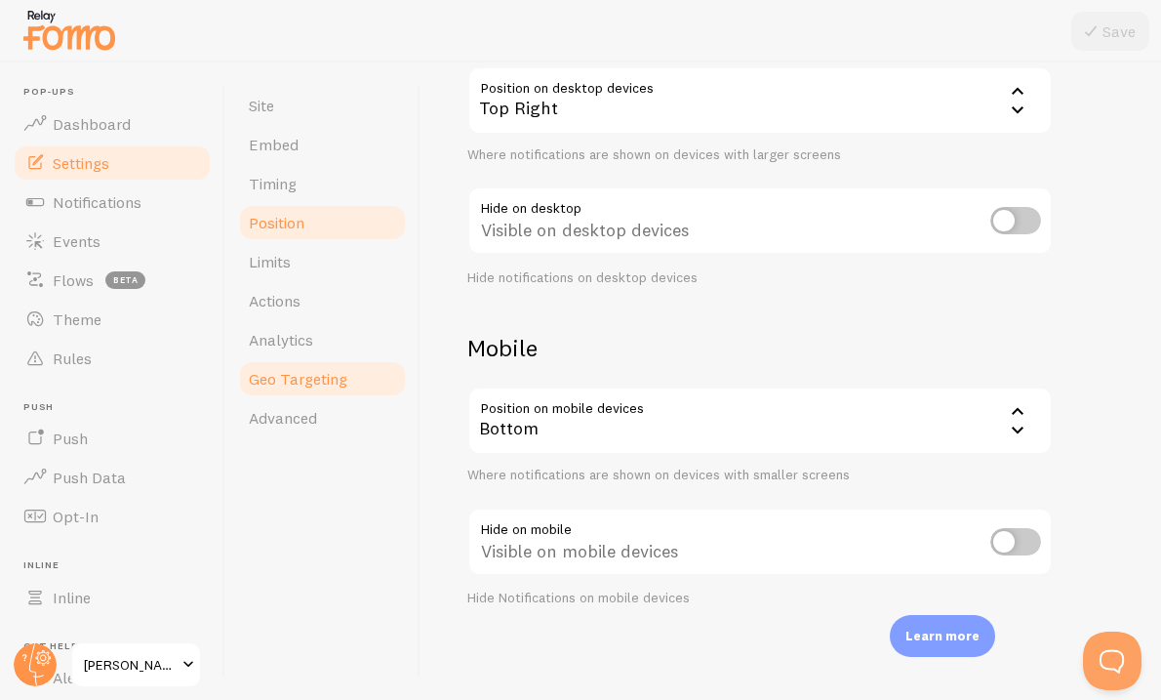
click at [289, 369] on span "Geo Targeting" at bounding box center [298, 379] width 99 height 20
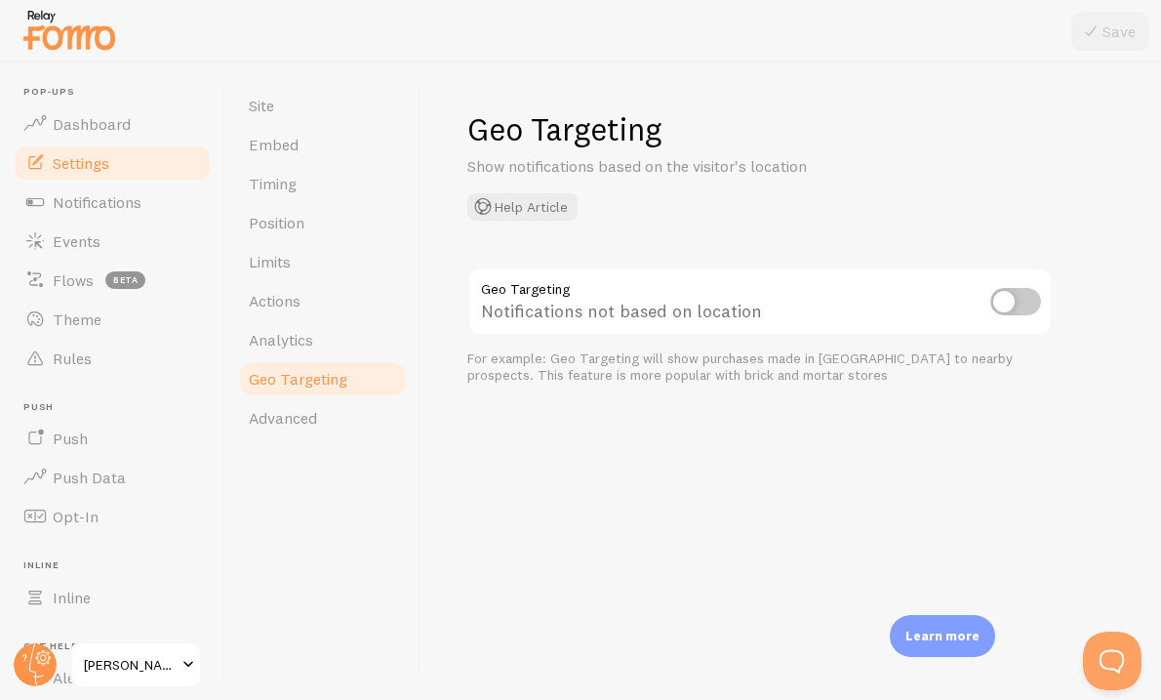
click at [1002, 300] on input "checkbox" at bounding box center [1015, 301] width 51 height 27
checkbox input "true"
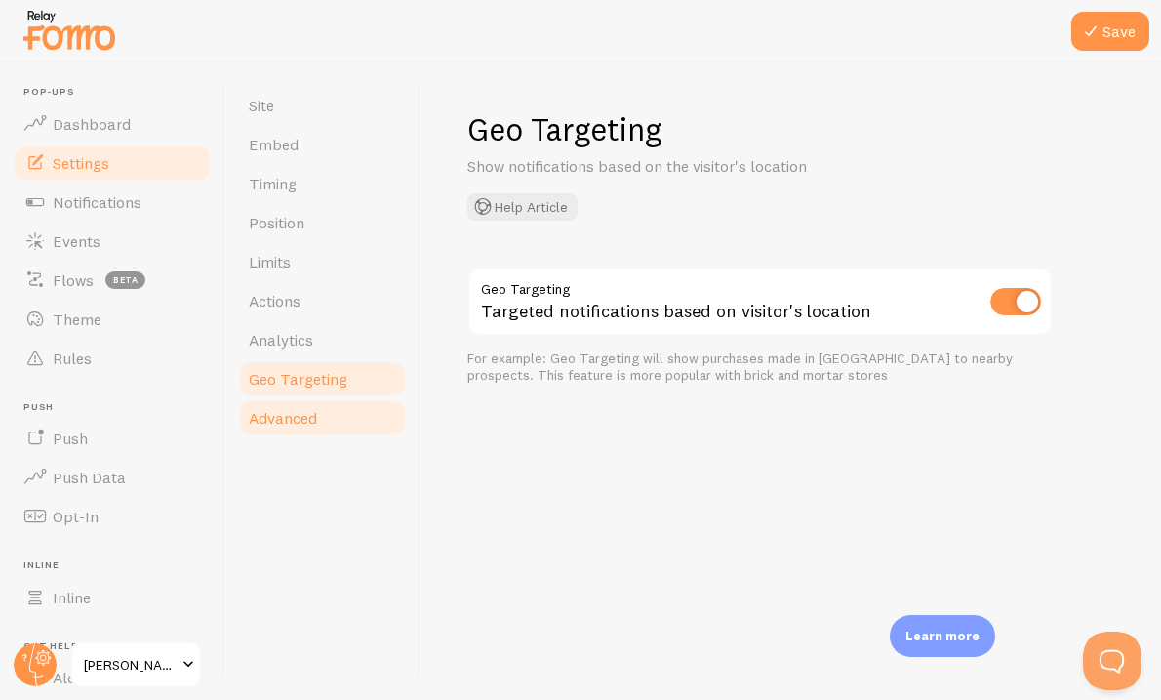
click at [298, 404] on link "Advanced" at bounding box center [322, 417] width 171 height 39
click at [1098, 24] on icon at bounding box center [1090, 31] width 23 height 23
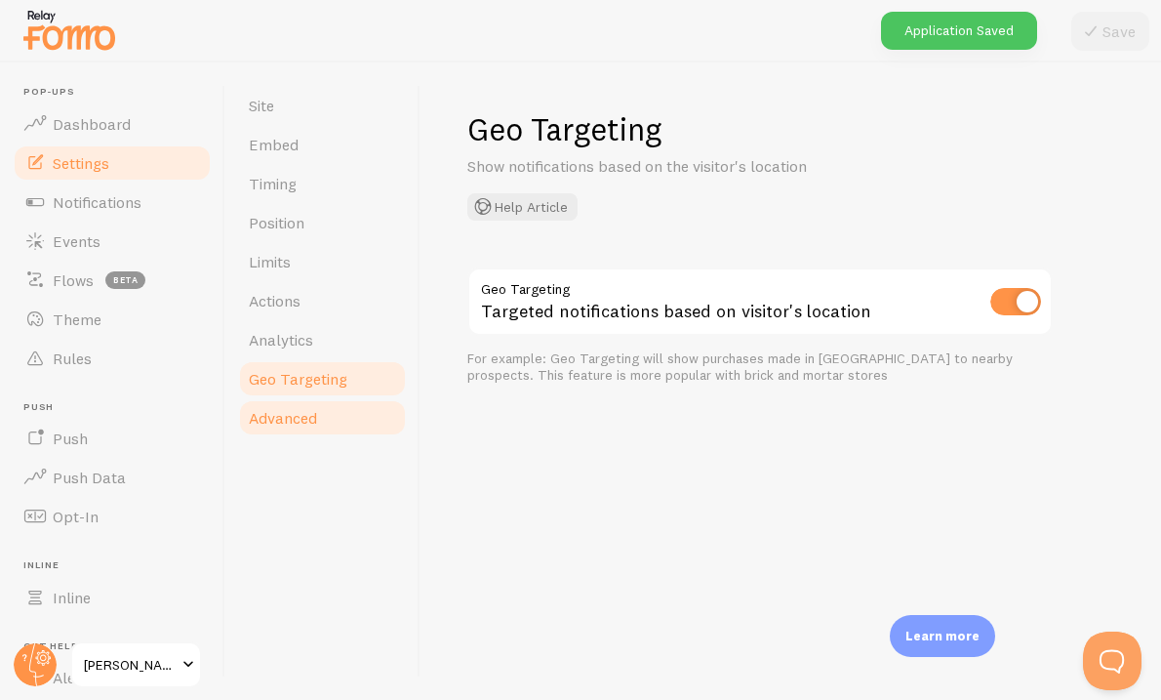
click at [328, 415] on link "Advanced" at bounding box center [322, 417] width 171 height 39
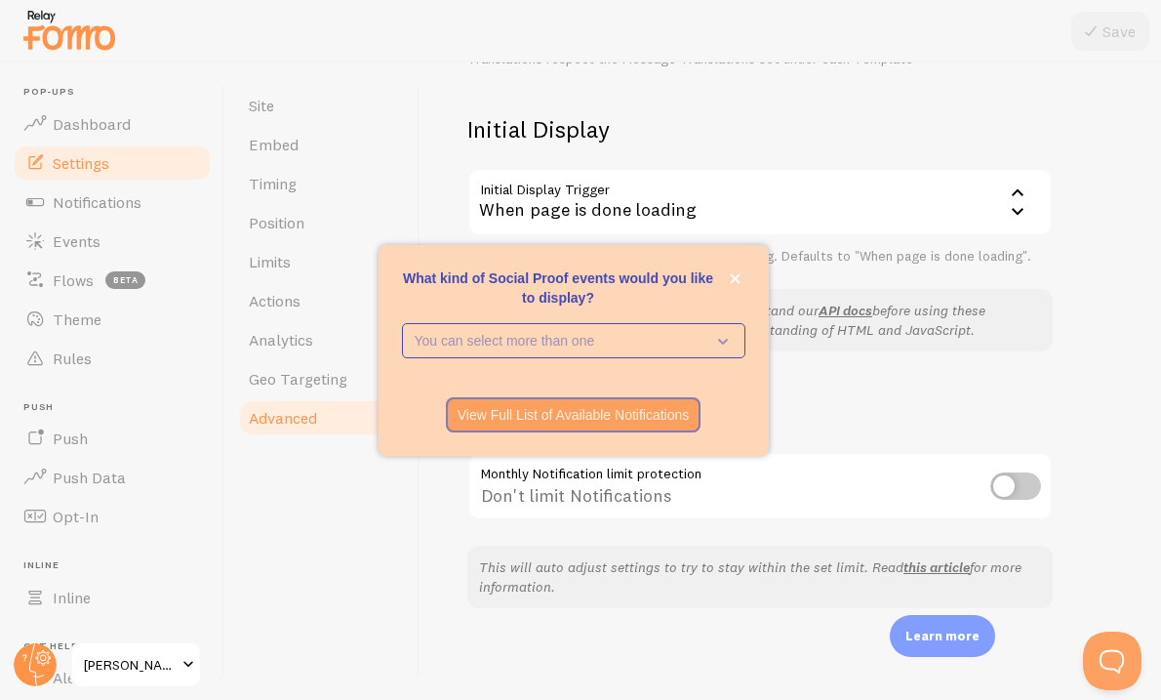
scroll to position [432, 0]
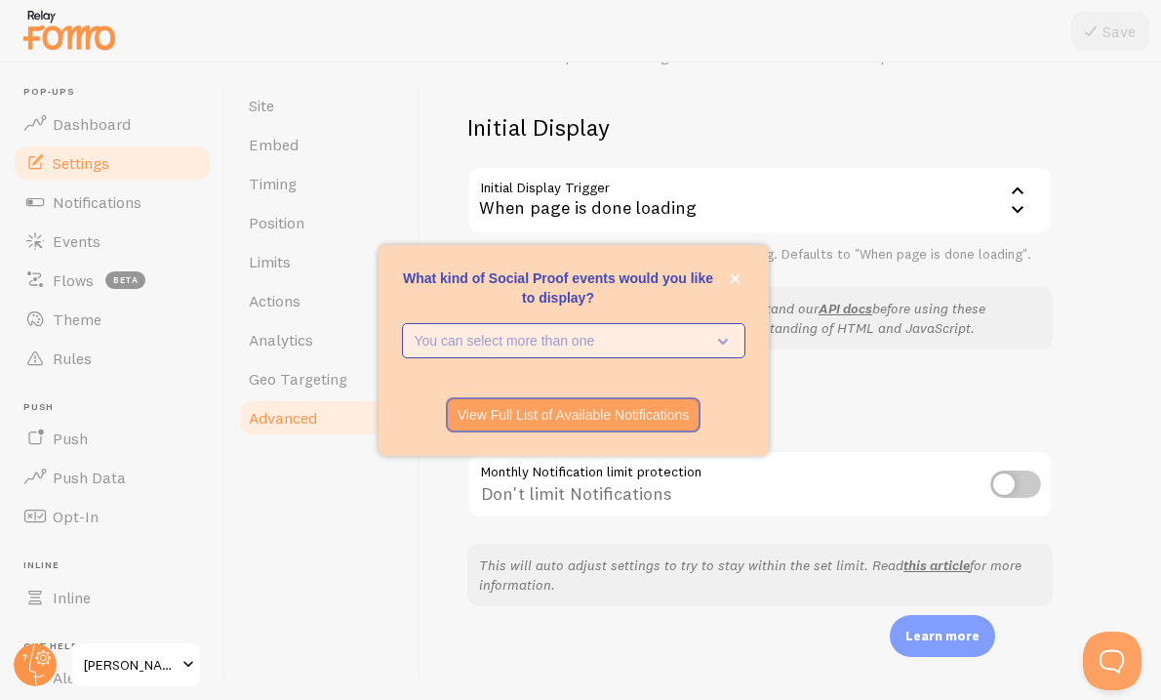
click at [670, 348] on p "You can select more than one" at bounding box center [560, 341] width 291 height 20
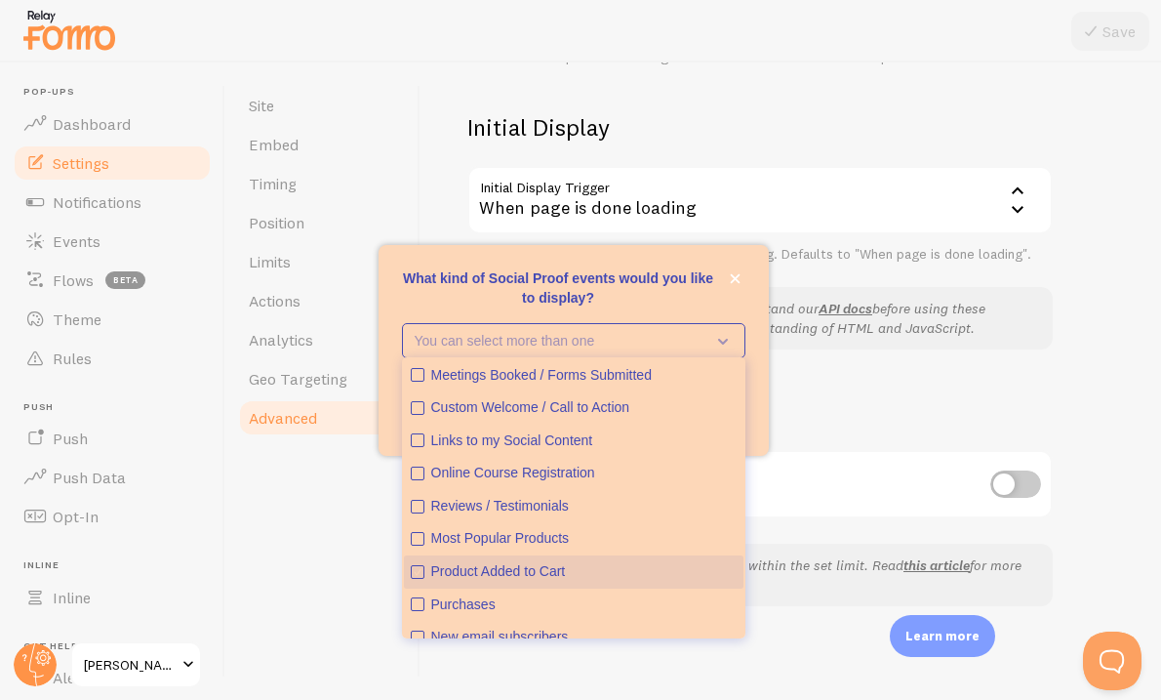
click at [480, 575] on div "Product Added to Cart" at bounding box center [583, 572] width 305 height 20
click at [751, 382] on div "What kind of Social Proof events would you like to display?" at bounding box center [574, 390] width 390 height 16
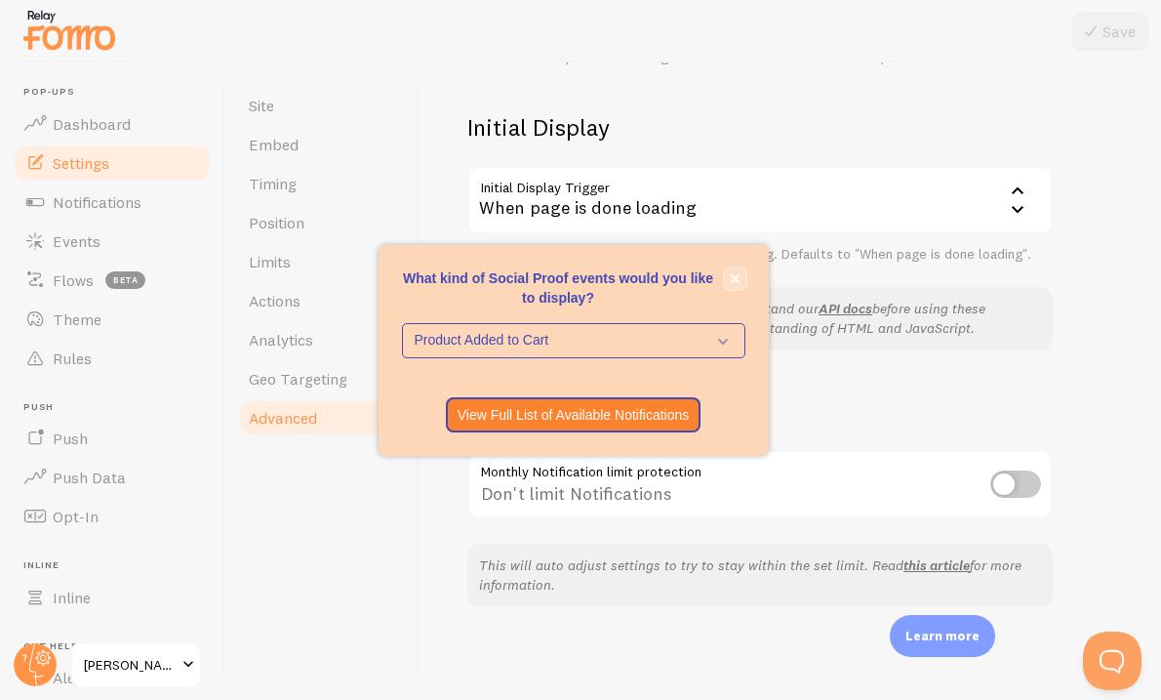
click at [740, 274] on icon "close," at bounding box center [735, 278] width 11 height 11
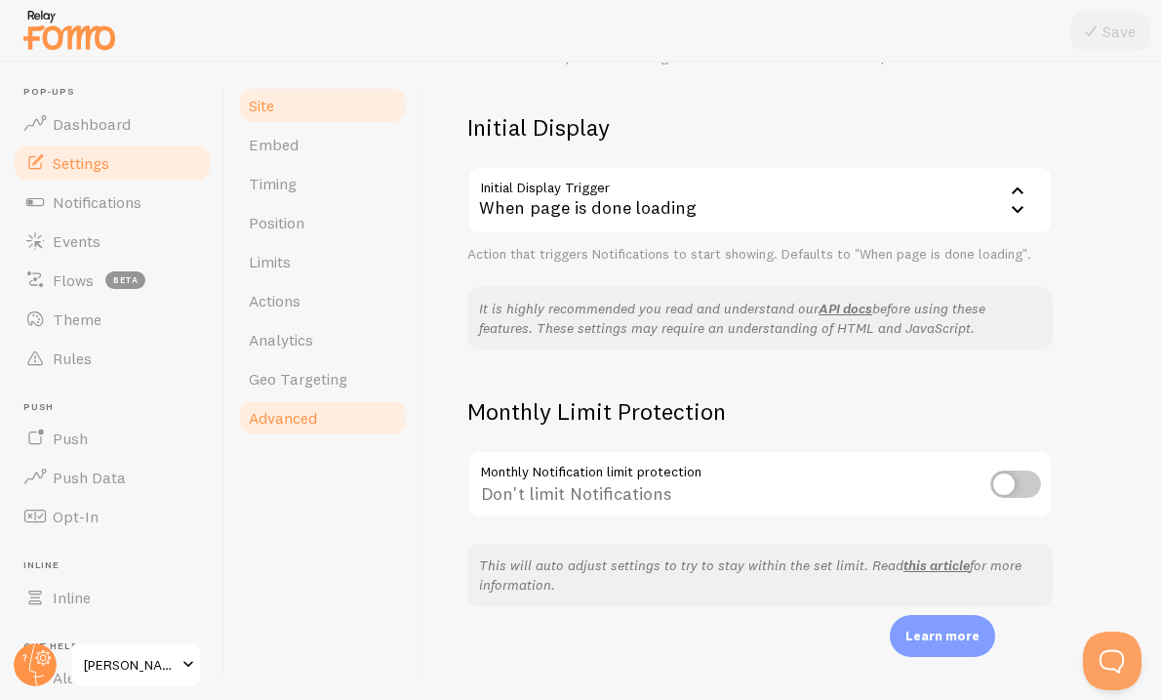
click at [240, 115] on link "Site" at bounding box center [322, 105] width 171 height 39
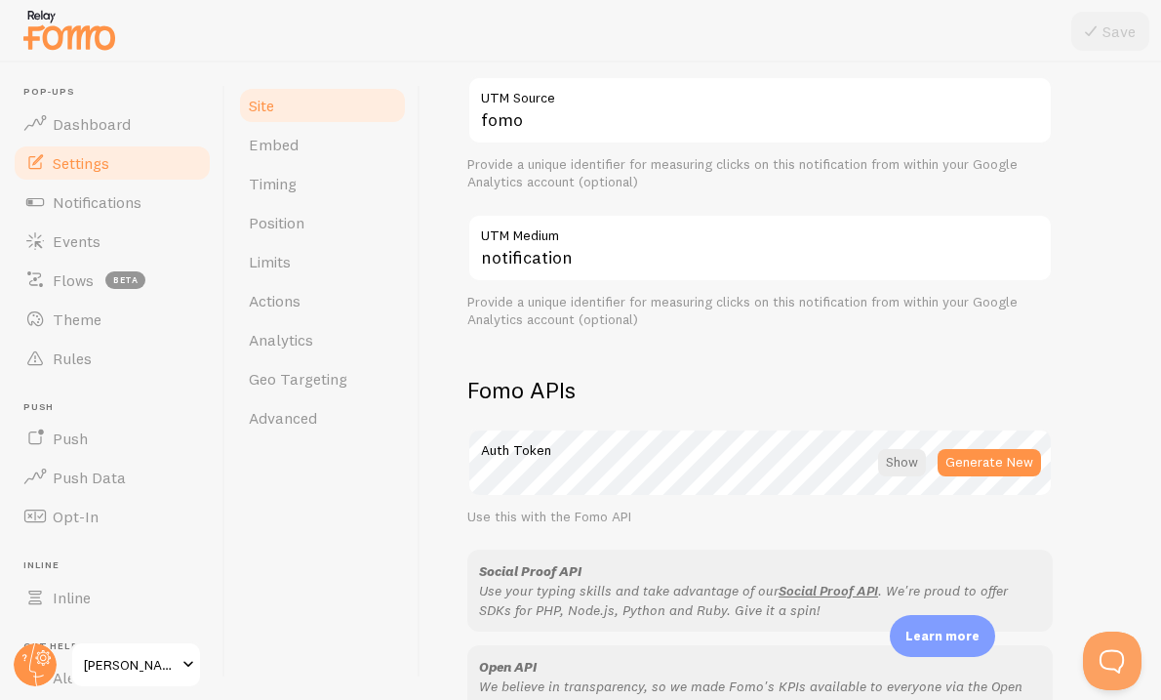
scroll to position [874, 0]
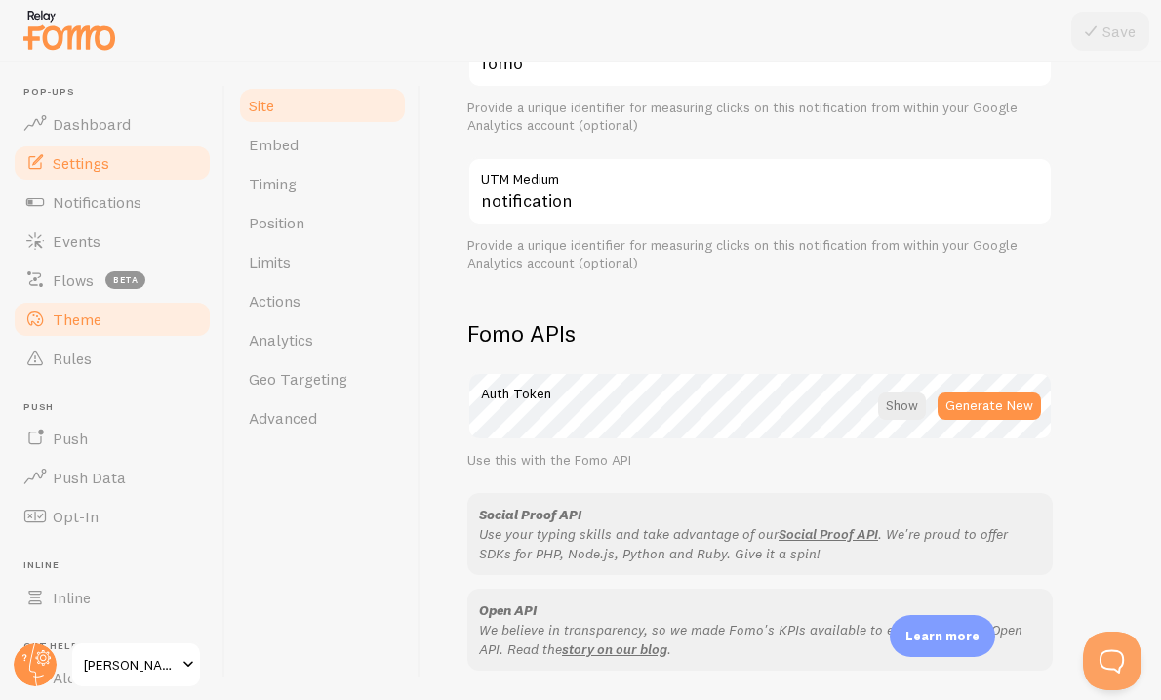
click at [56, 313] on span "Theme" at bounding box center [77, 319] width 49 height 20
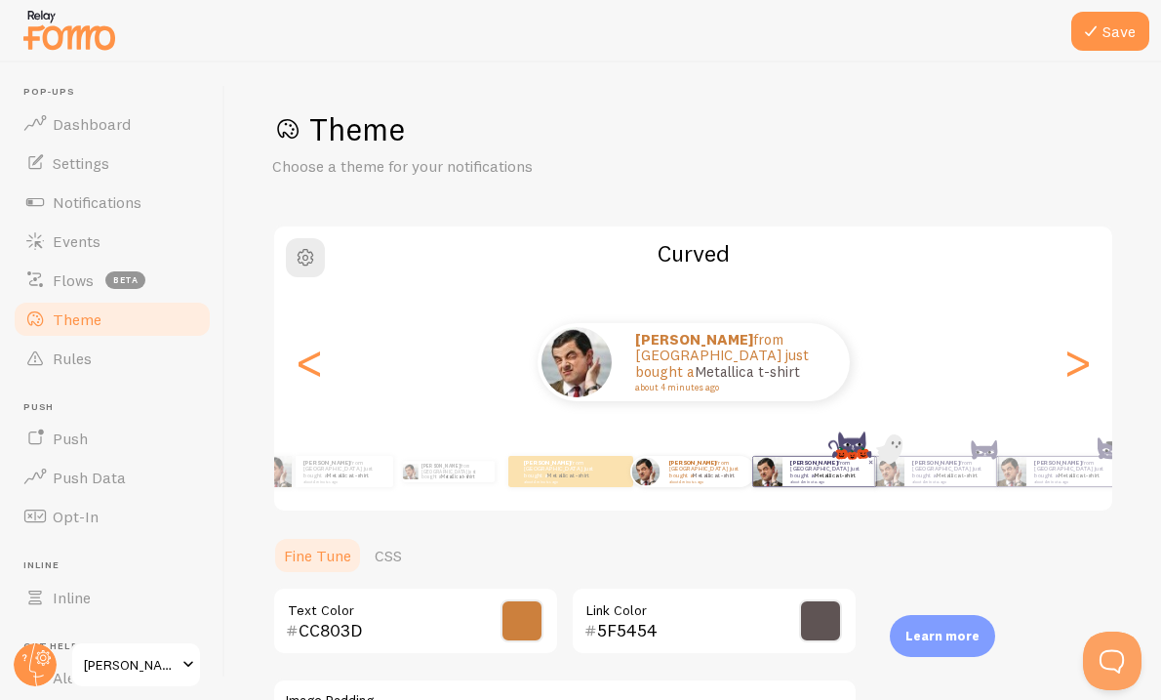
click at [819, 485] on div "[PERSON_NAME] from [GEOGRAPHIC_DATA] just bought a Metallica t-shirt about 4 mi…" at bounding box center [830, 471] width 94 height 29
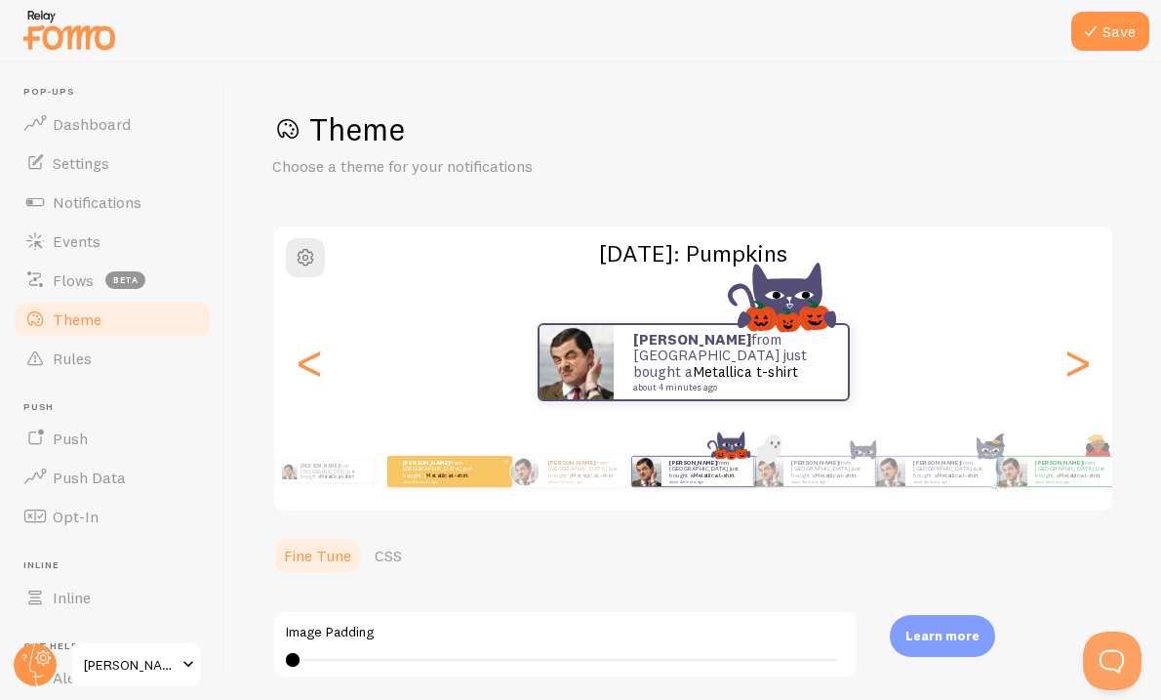
click at [478, 482] on div "[PERSON_NAME] from [GEOGRAPHIC_DATA] just bought a Metallica t-shirt about 4 mi…" at bounding box center [449, 471] width 125 height 31
click at [327, 364] on div "[PERSON_NAME] from [GEOGRAPHIC_DATA] just bought a Metallica t-shirt about 4 mi…" at bounding box center [693, 362] width 838 height 78
click at [312, 363] on div "<" at bounding box center [309, 362] width 23 height 141
type input "8"
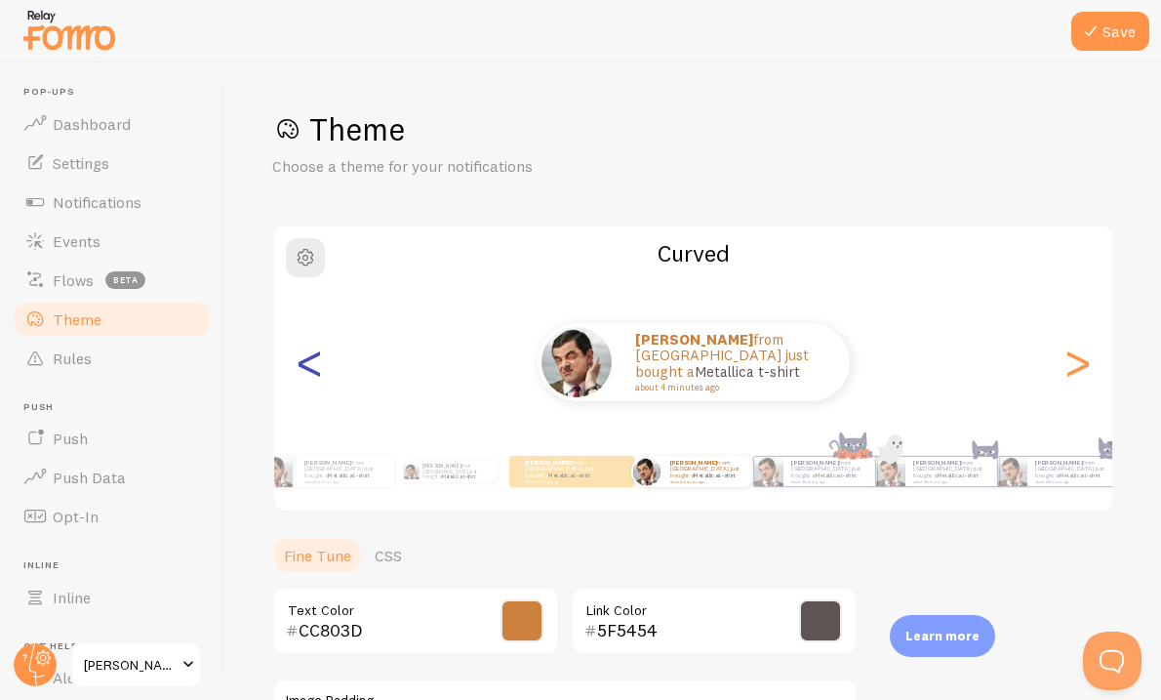
click at [312, 363] on div "<" at bounding box center [309, 362] width 23 height 141
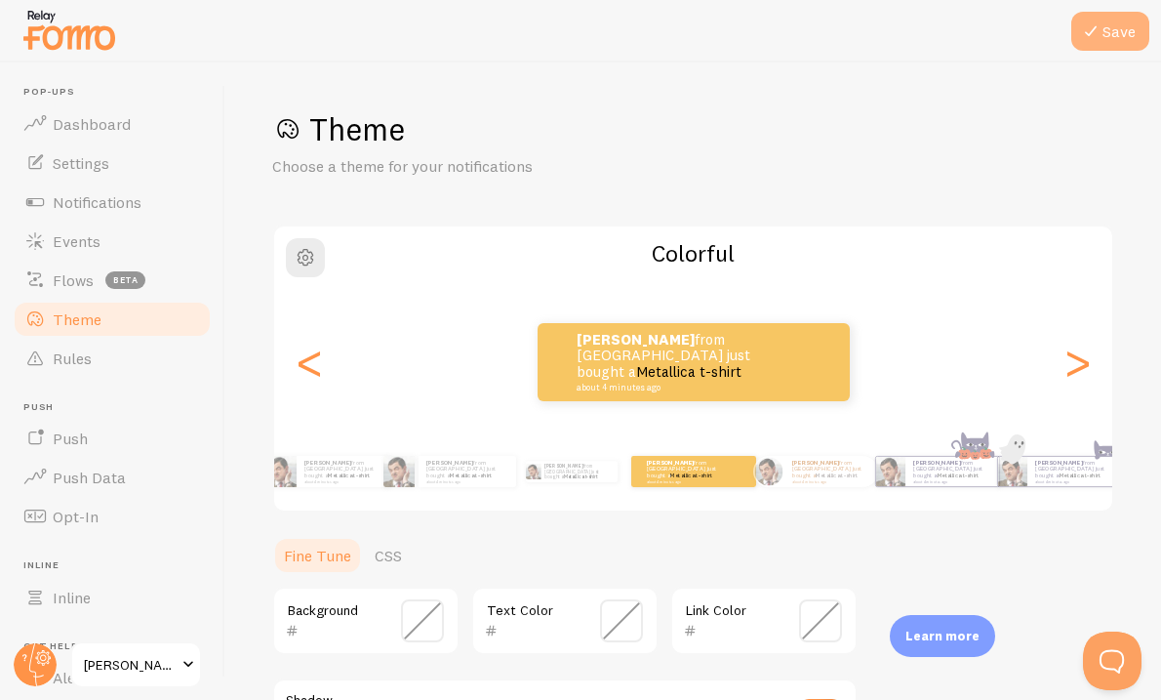
click at [1087, 39] on icon at bounding box center [1090, 31] width 23 height 23
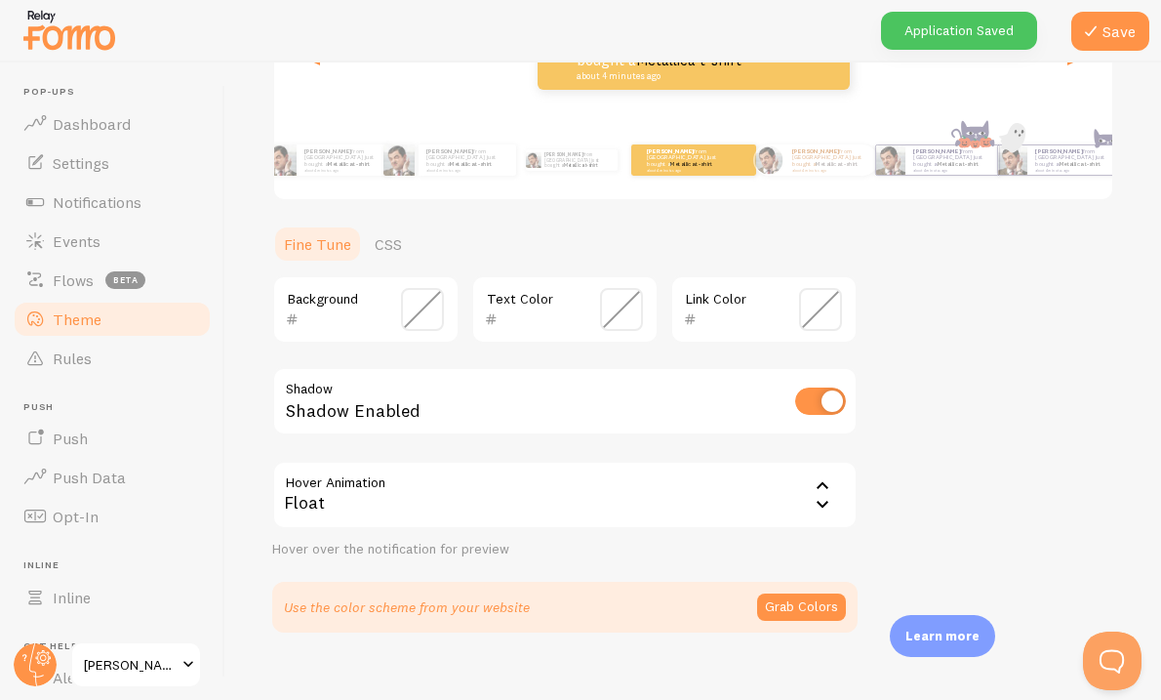
scroll to position [312, 0]
click at [419, 302] on span at bounding box center [422, 308] width 43 height 43
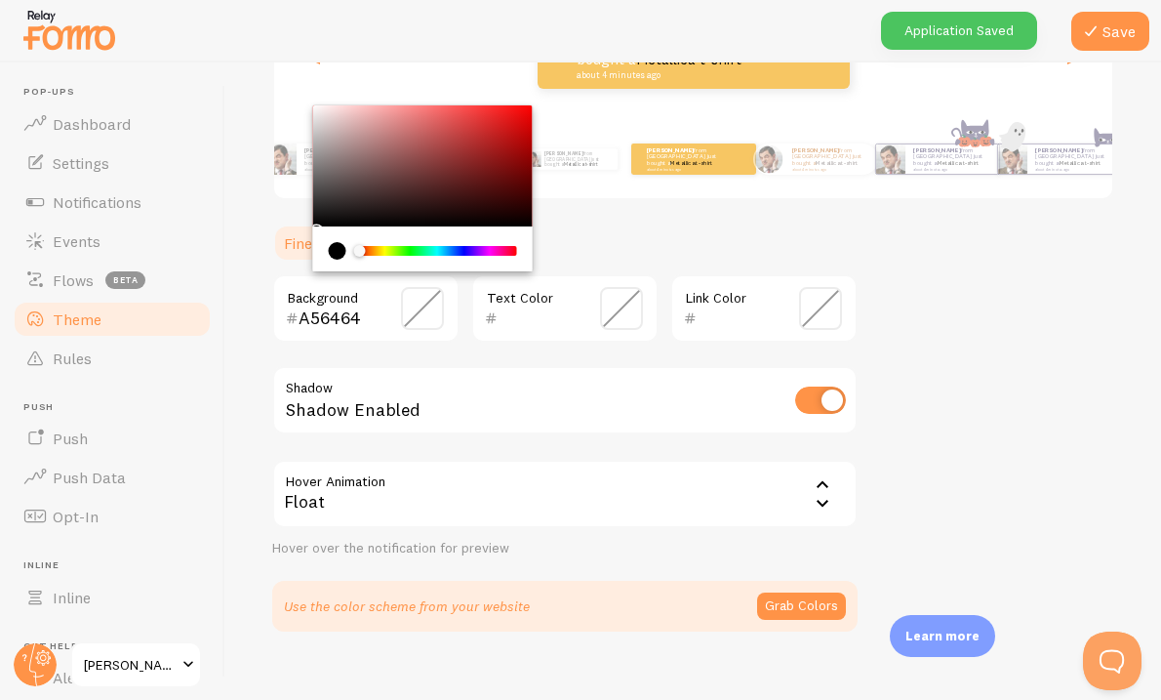
click at [399, 148] on div "Chrome color picker" at bounding box center [423, 165] width 220 height 121
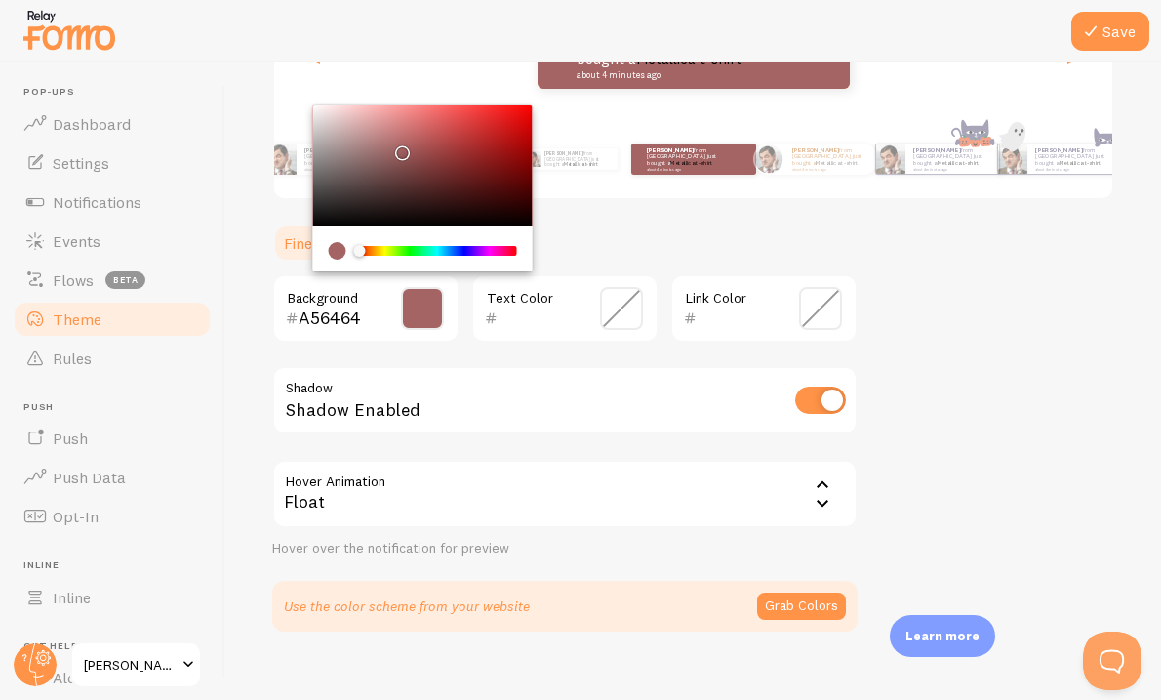
scroll to position [285, 0]
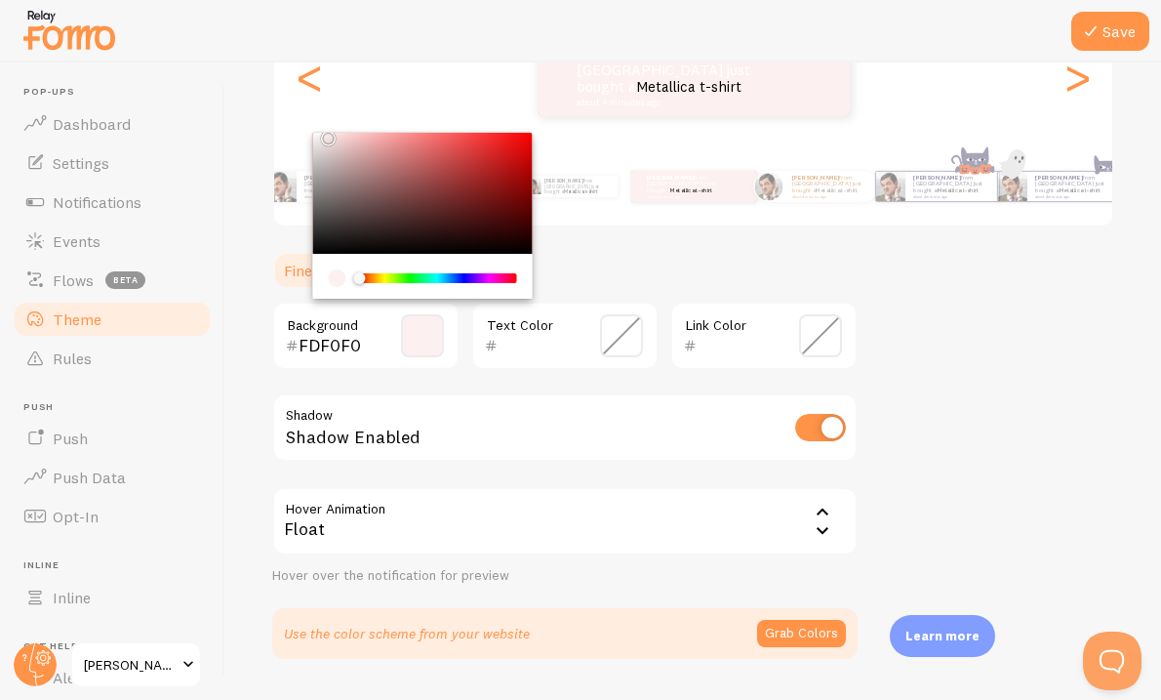
click at [324, 134] on div "Chrome color picker" at bounding box center [423, 193] width 220 height 121
click at [314, 133] on div "Chrome color picker" at bounding box center [423, 193] width 220 height 121
type input "FFFDFD"
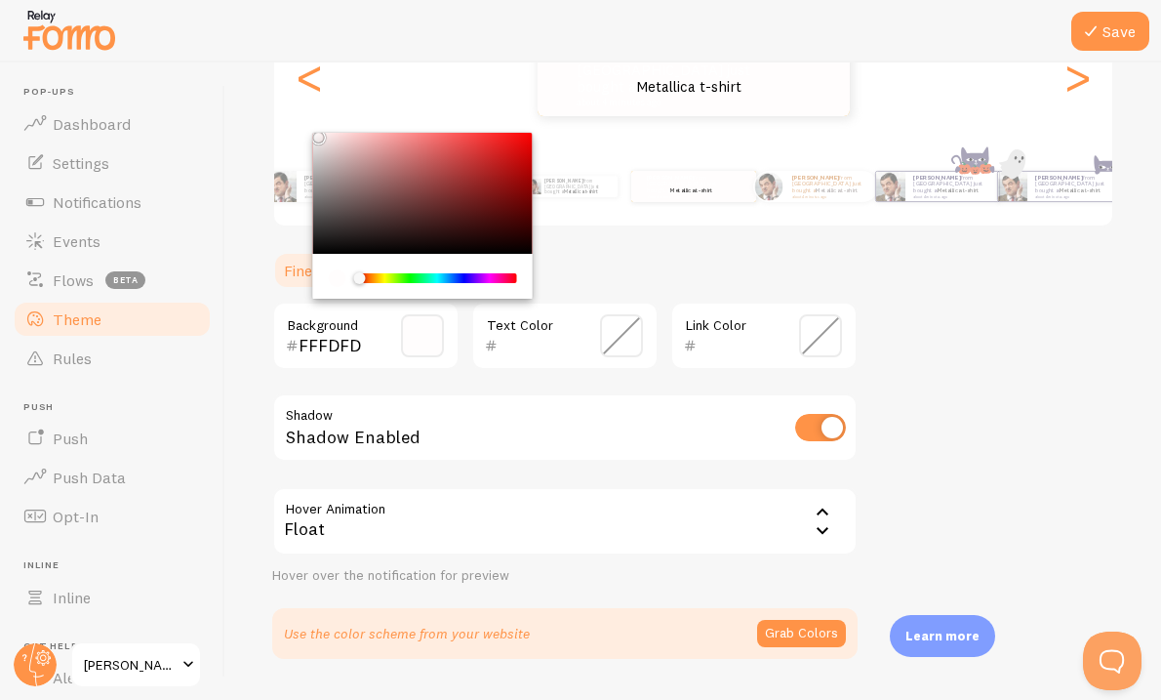
click at [625, 342] on span at bounding box center [621, 335] width 43 height 43
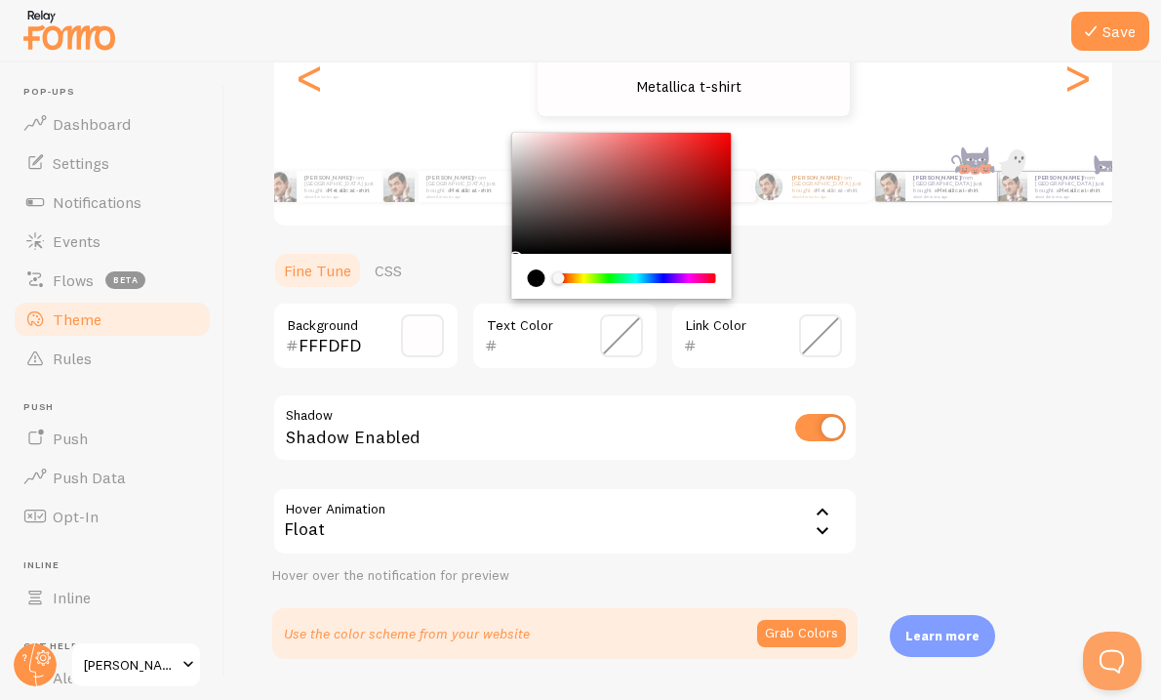
click at [552, 185] on div "Chrome color picker" at bounding box center [622, 193] width 220 height 121
click at [539, 224] on div "Chrome color picker" at bounding box center [622, 193] width 220 height 121
drag, startPoint x: 547, startPoint y: 217, endPoint x: 583, endPoint y: 214, distance: 36.2
click at [583, 216] on div "Chrome color picker" at bounding box center [622, 193] width 220 height 121
click at [564, 273] on div "Chrome color picker" at bounding box center [565, 279] width 12 height 13
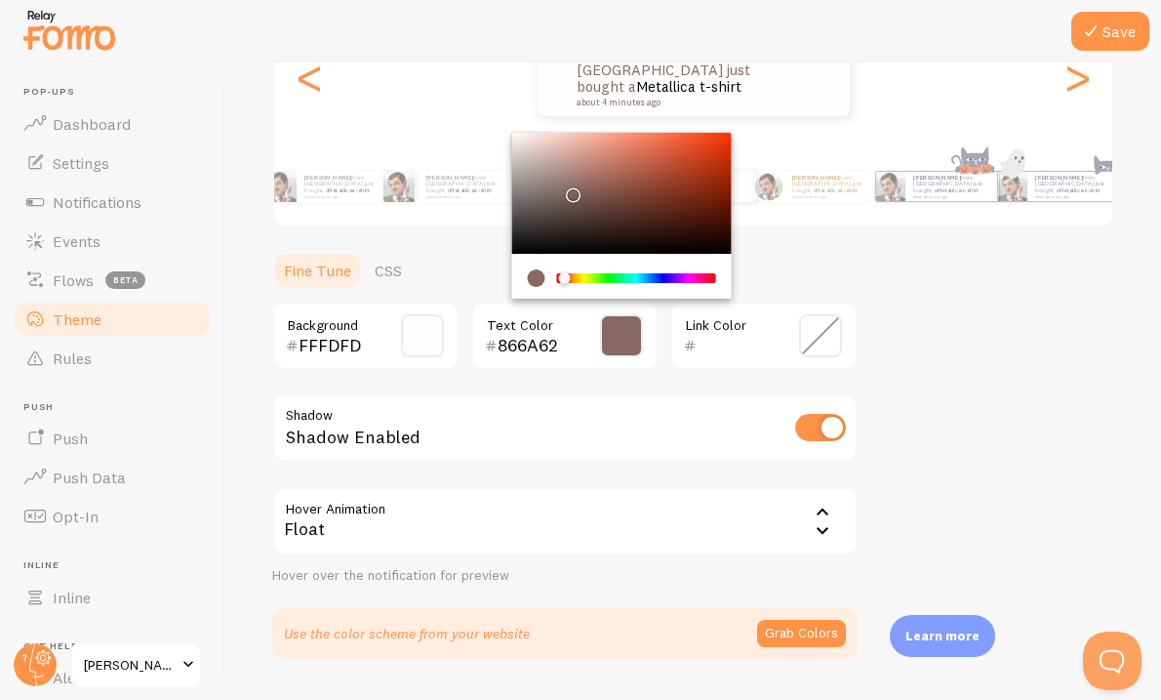
click at [570, 189] on div "Chrome color picker" at bounding box center [622, 193] width 220 height 121
type input "886B64"
click at [816, 337] on span at bounding box center [820, 335] width 43 height 43
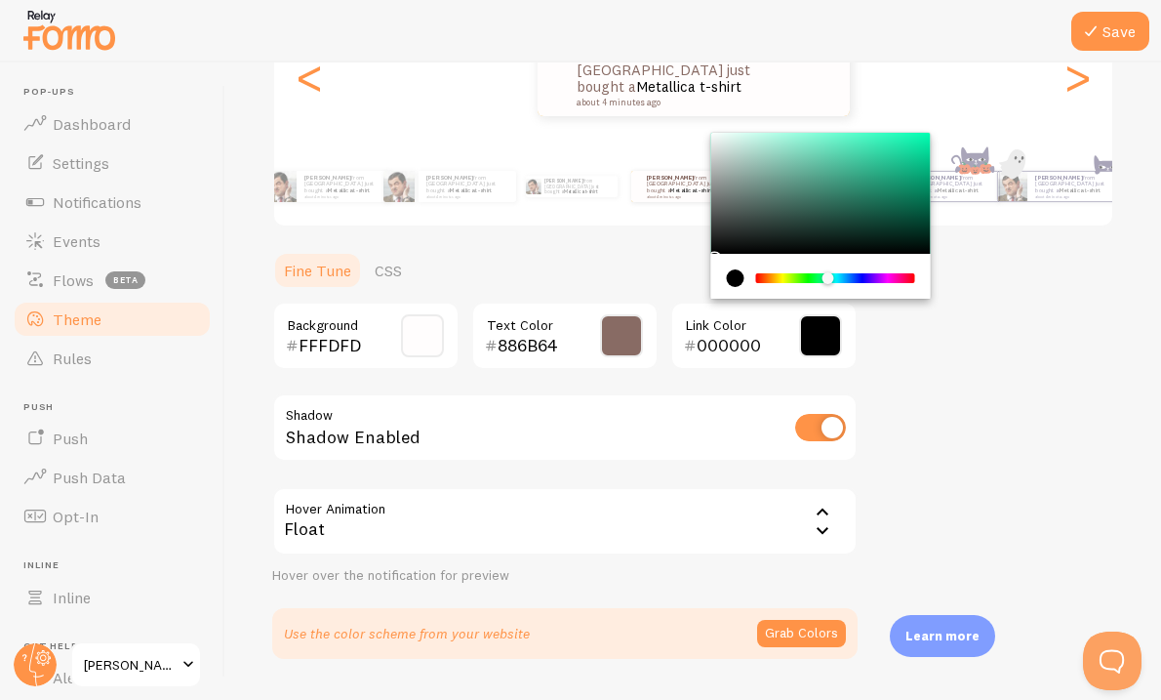
drag, startPoint x: 757, startPoint y: 277, endPoint x: 828, endPoint y: 272, distance: 71.4
click at [828, 272] on div "Chrome color picker" at bounding box center [828, 278] width 12 height 12
click at [901, 202] on div "Chrome color picker" at bounding box center [821, 193] width 220 height 121
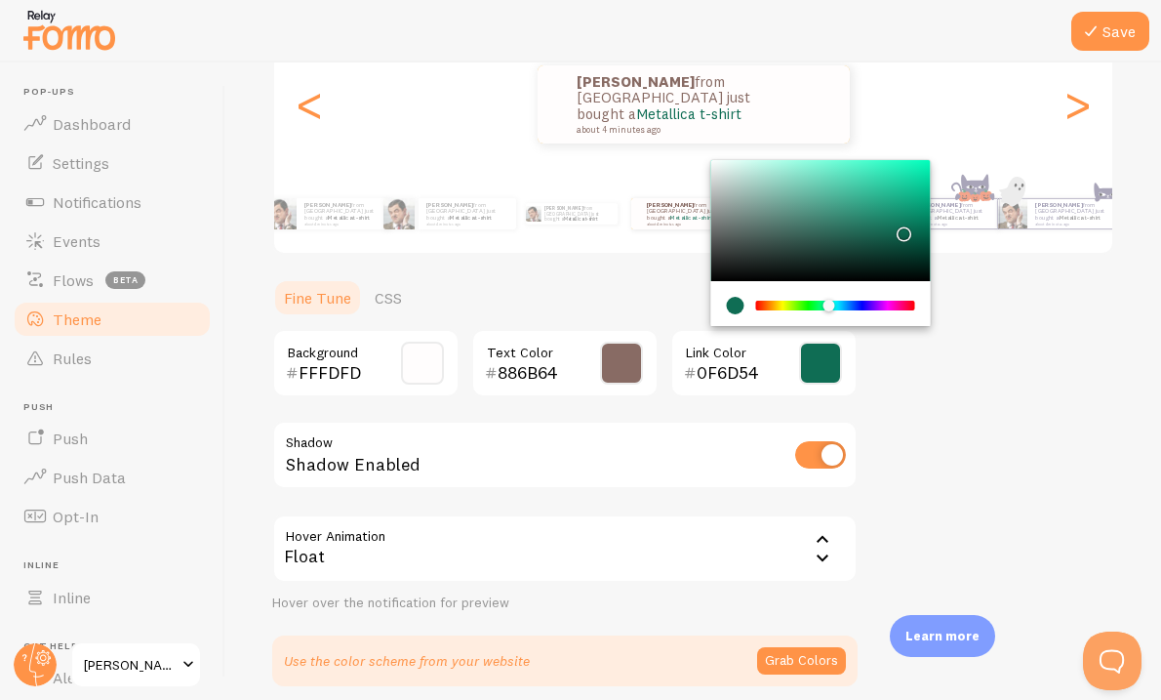
scroll to position [249, 0]
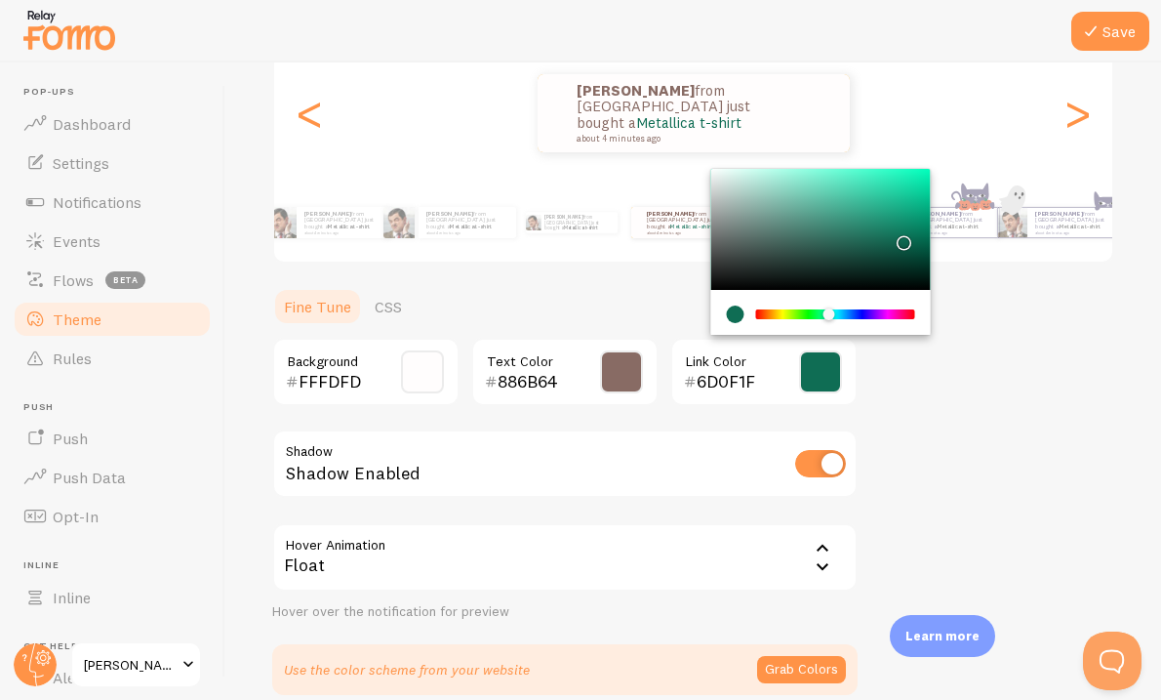
click at [908, 310] on div "Chrome color picker" at bounding box center [835, 314] width 155 height 10
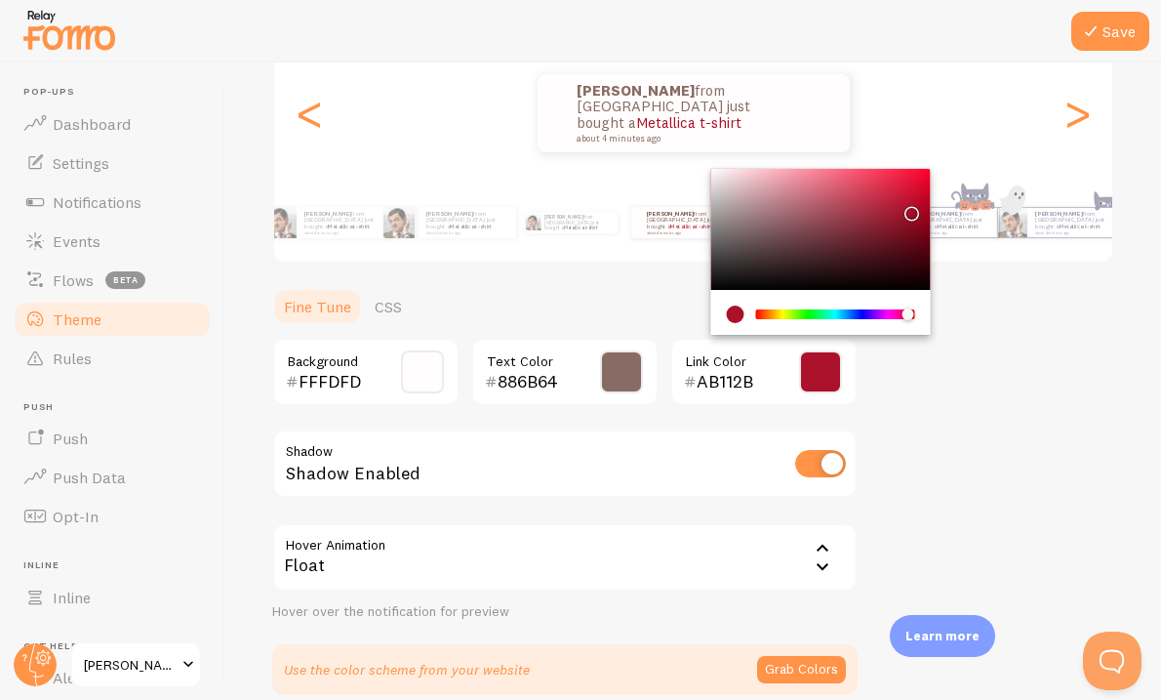
type input "C21936"
drag, startPoint x: 910, startPoint y: 237, endPoint x: 902, endPoint y: 198, distance: 40.0
click at [902, 198] on div "Chrome color picker" at bounding box center [821, 229] width 220 height 121
click at [778, 556] on div "Float" at bounding box center [564, 557] width 585 height 68
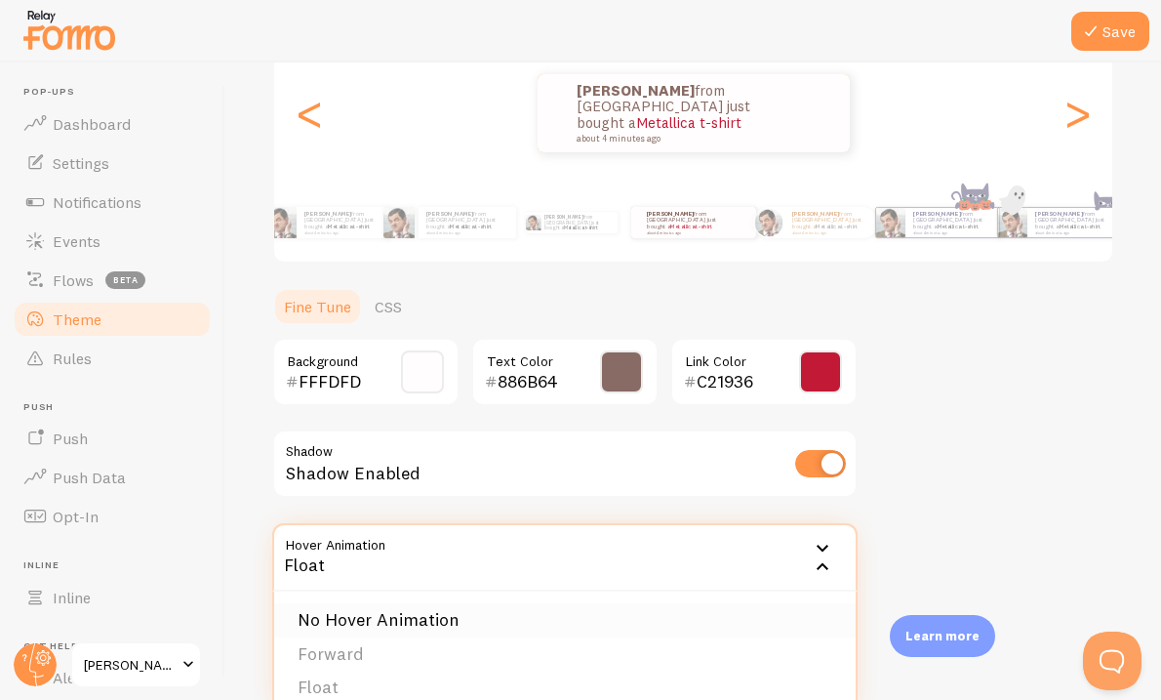
click at [443, 624] on li "No Hover Animation" at bounding box center [565, 620] width 582 height 34
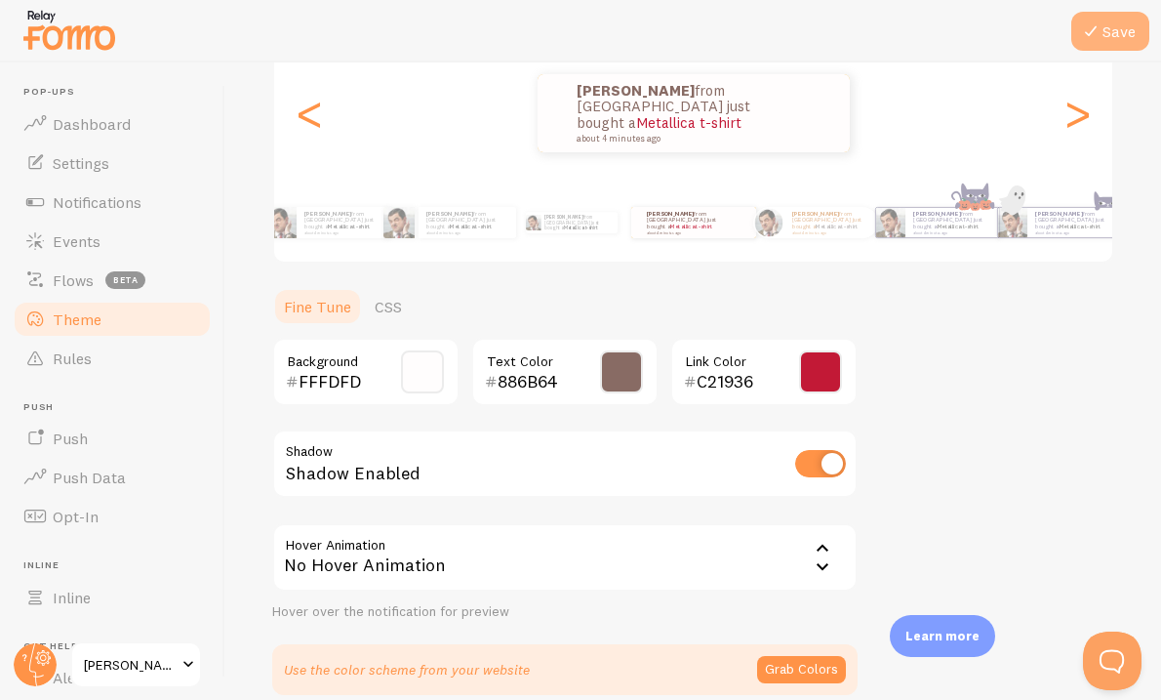
click at [1094, 16] on button "Save" at bounding box center [1110, 31] width 78 height 39
click at [1108, 42] on button "Save" at bounding box center [1110, 31] width 78 height 39
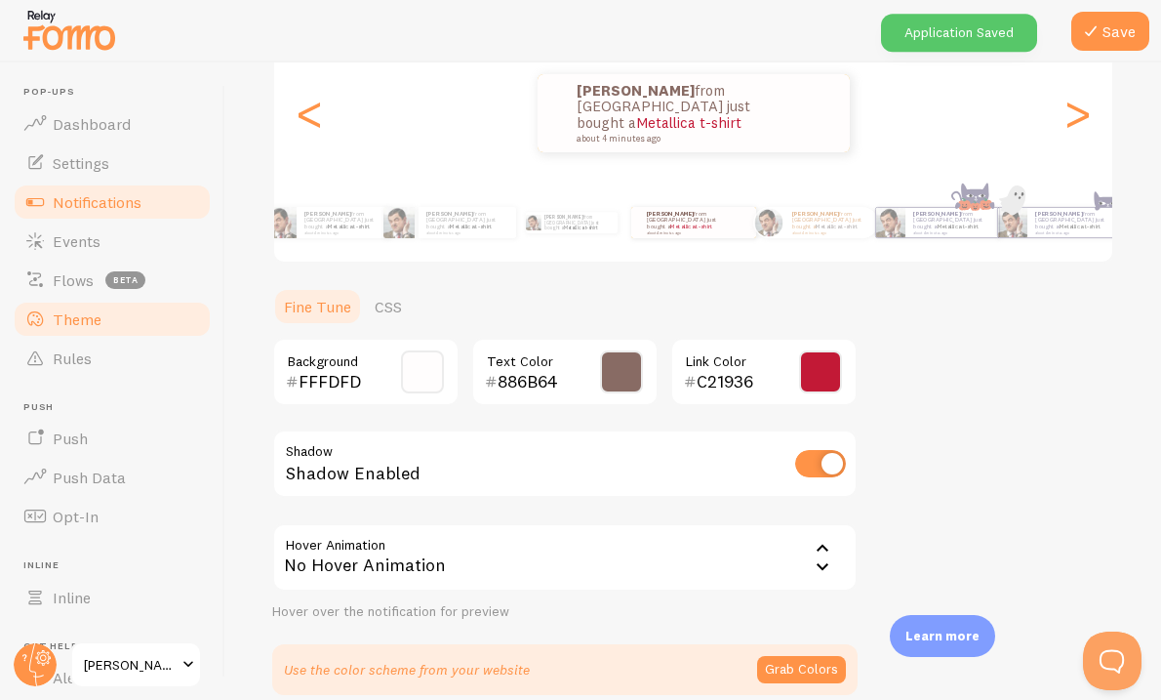
click at [96, 208] on span "Notifications" at bounding box center [97, 202] width 89 height 20
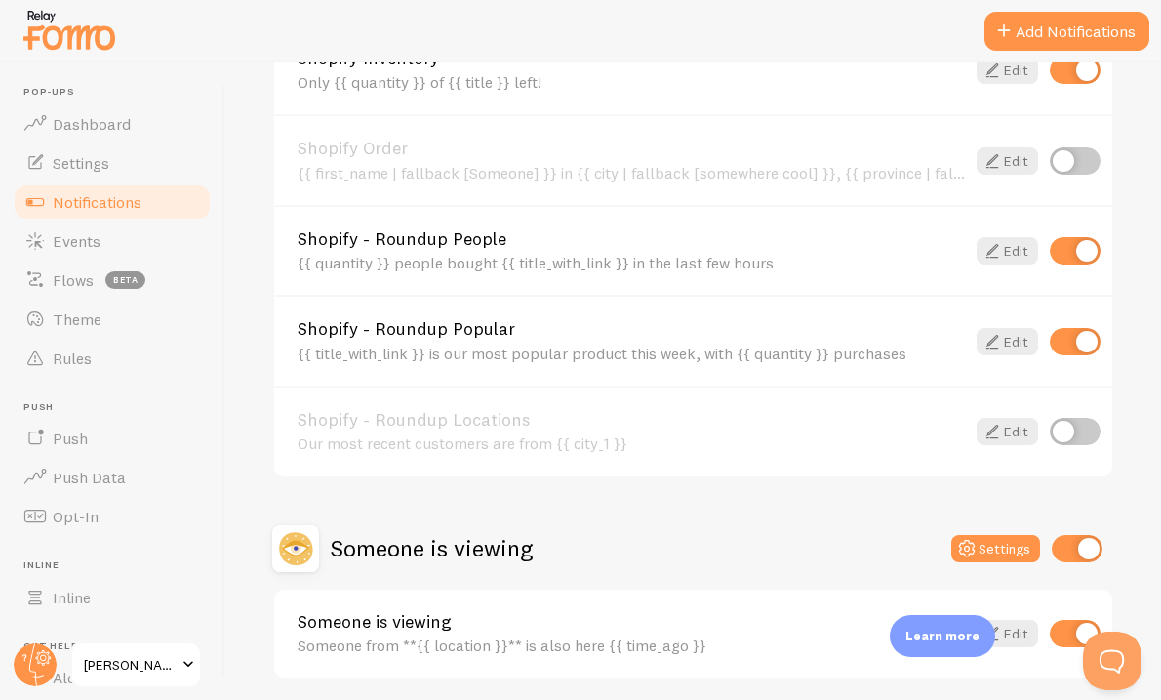
scroll to position [872, 0]
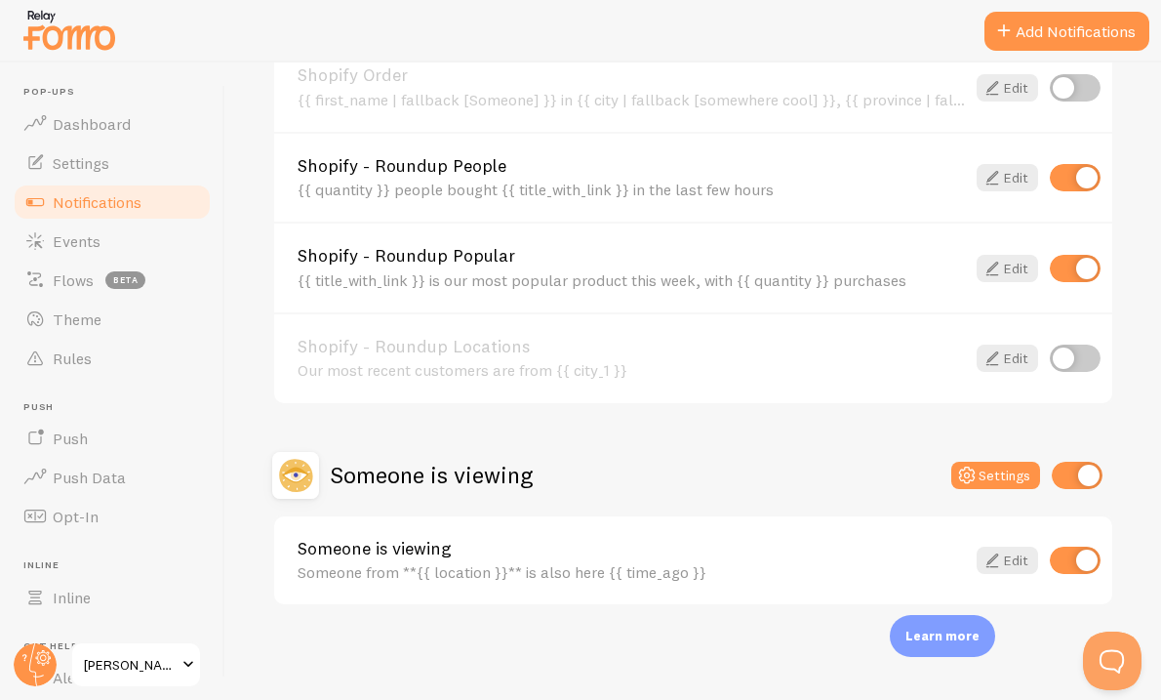
click at [1075, 560] on input "checkbox" at bounding box center [1075, 559] width 51 height 27
checkbox input "false"
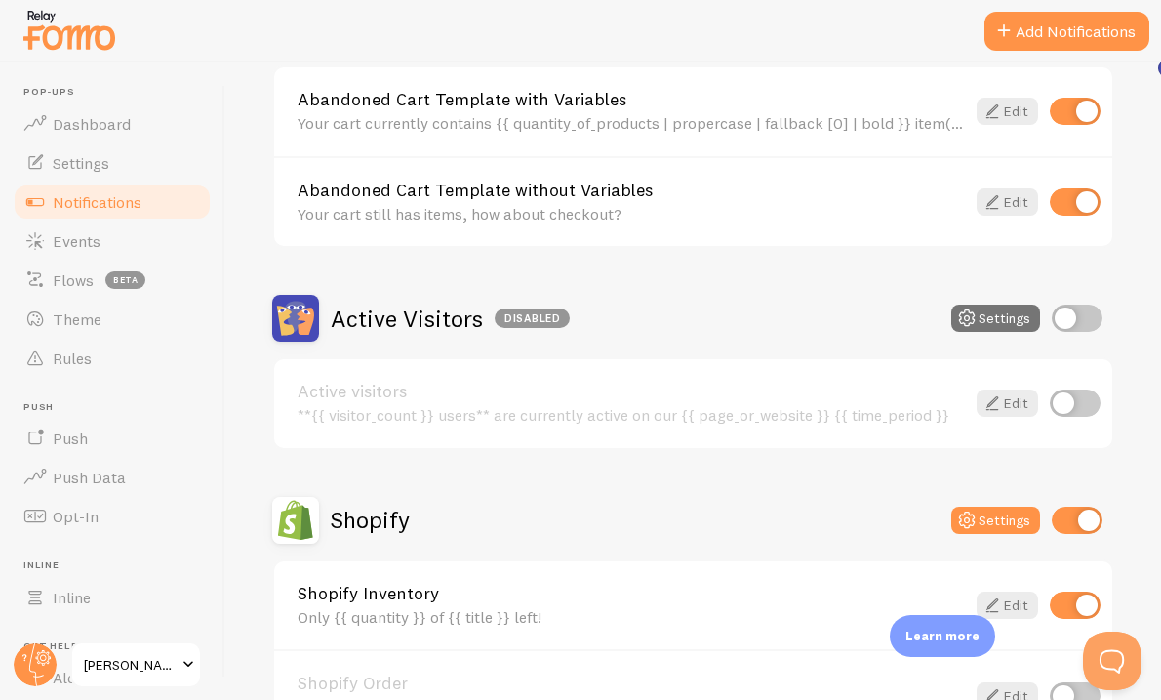
scroll to position [326, 0]
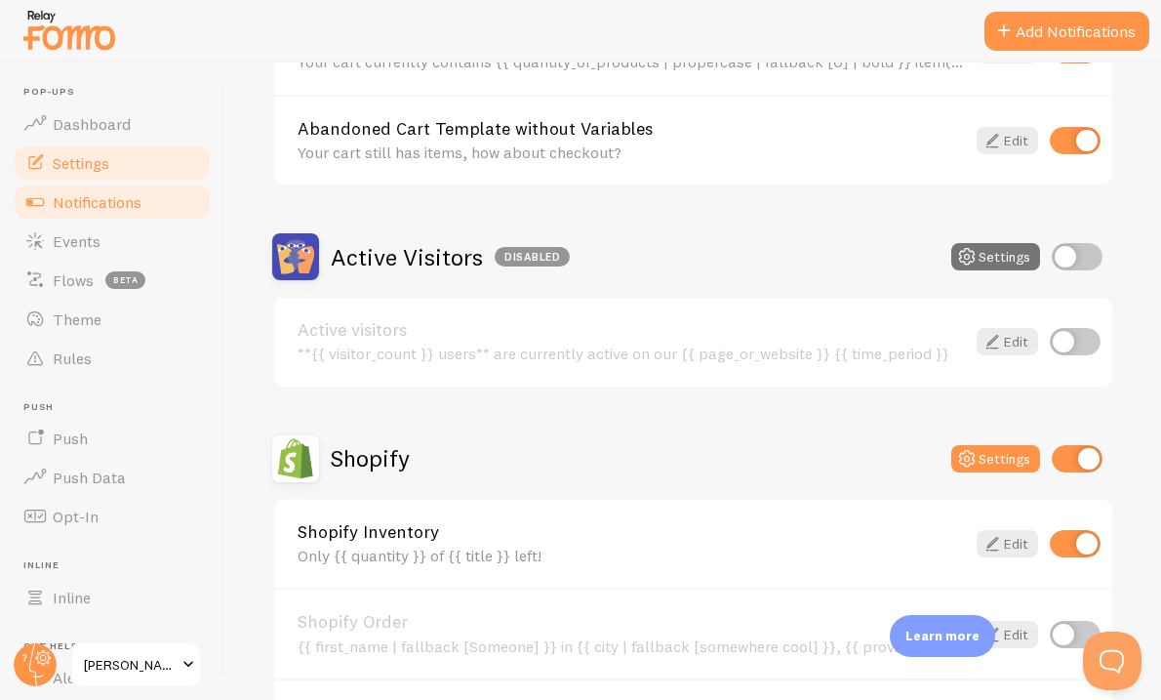
click at [86, 157] on span "Settings" at bounding box center [81, 163] width 57 height 20
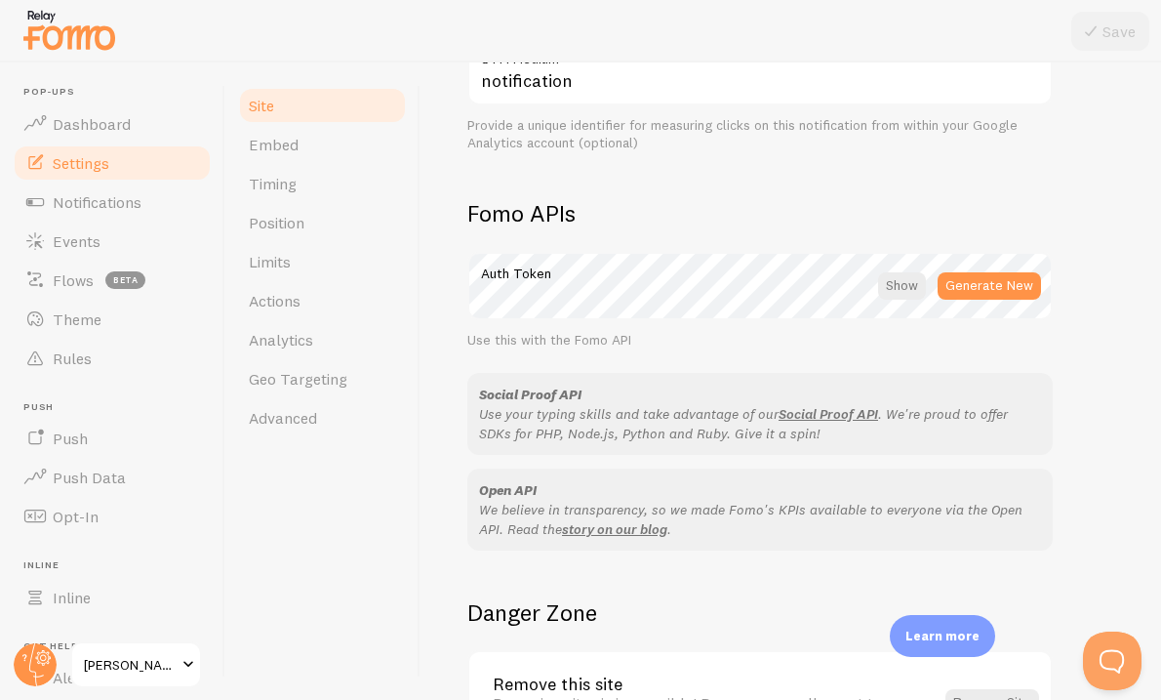
scroll to position [1143, 0]
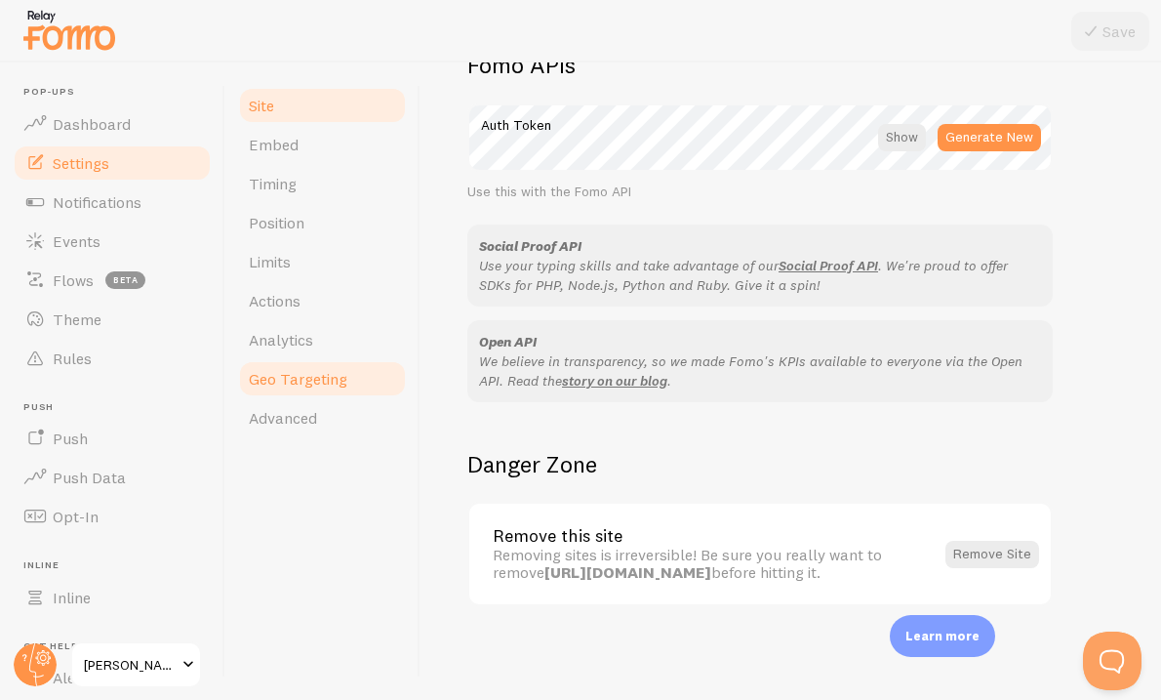
click at [297, 371] on span "Geo Targeting" at bounding box center [298, 379] width 99 height 20
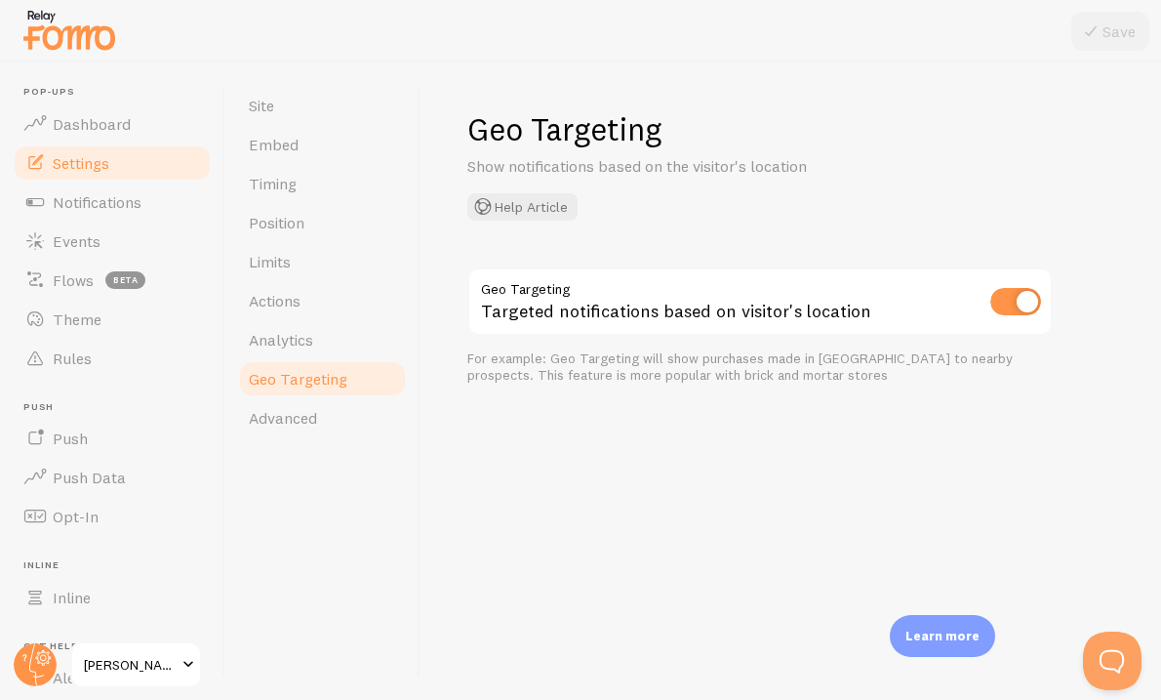
click at [1018, 303] on input "checkbox" at bounding box center [1015, 301] width 51 height 27
checkbox input "false"
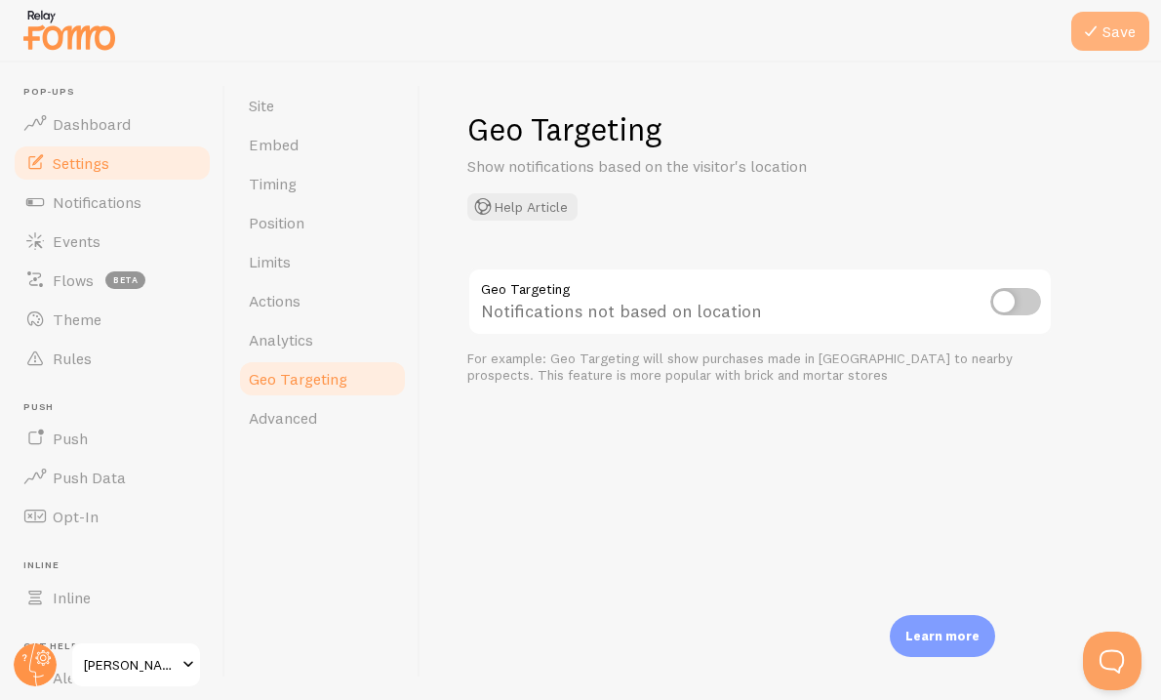
click at [1091, 37] on icon at bounding box center [1090, 31] width 23 height 23
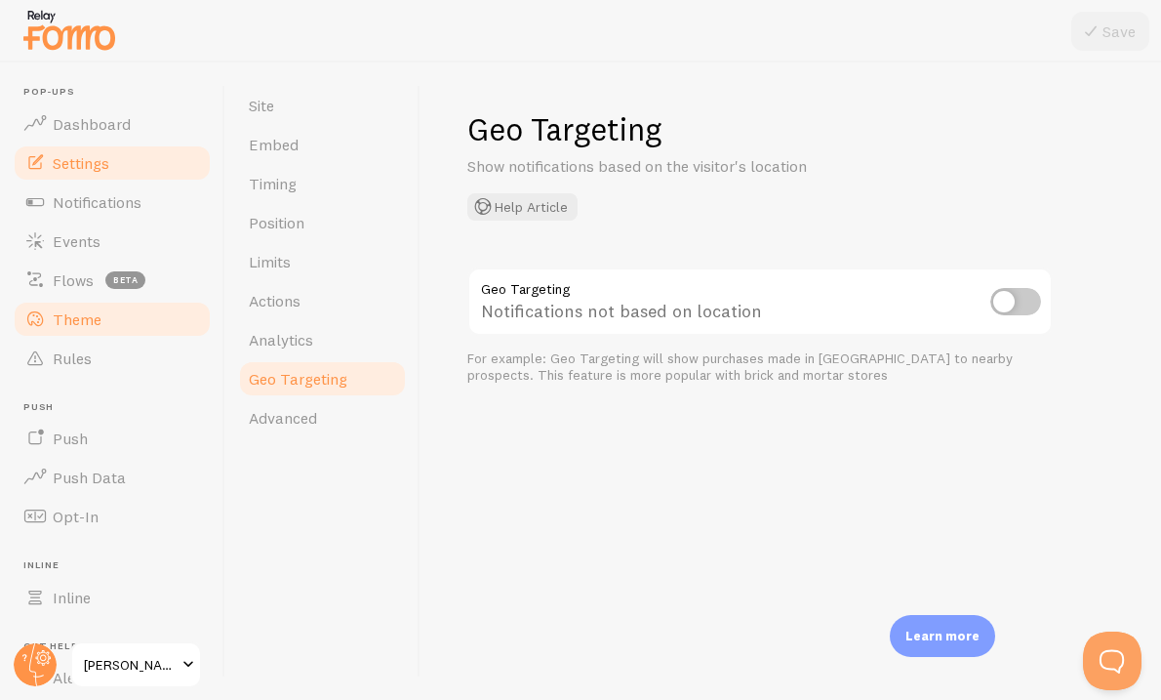
click at [60, 319] on span "Theme" at bounding box center [77, 319] width 49 height 20
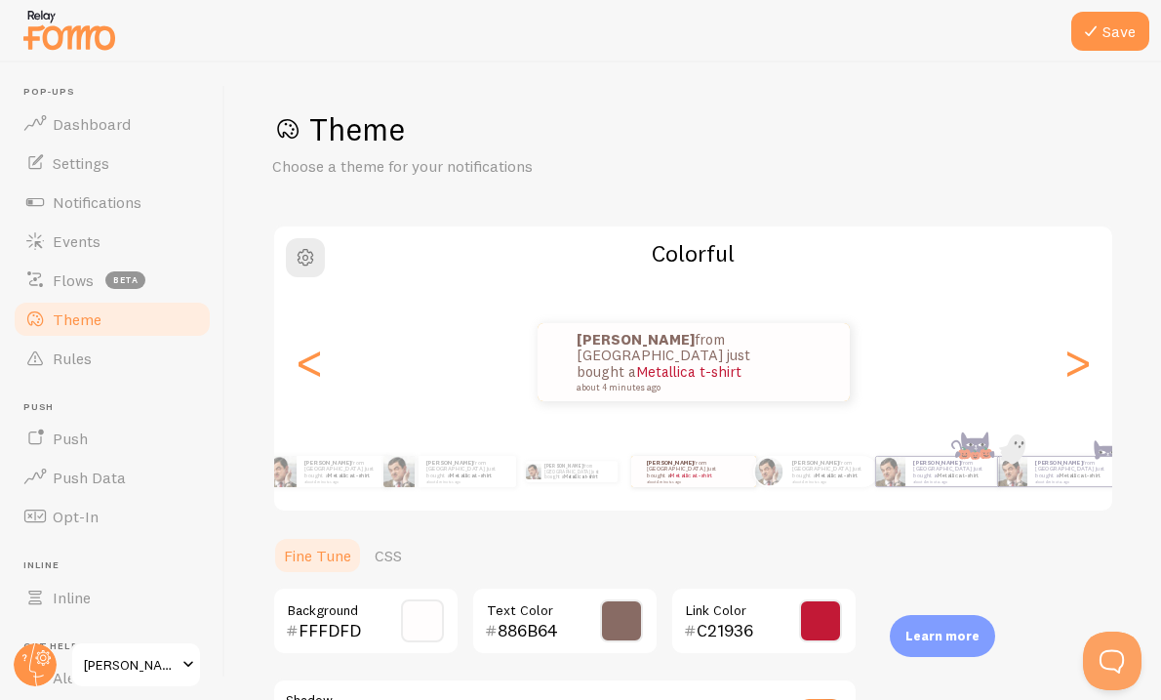
click at [814, 636] on span at bounding box center [820, 620] width 43 height 43
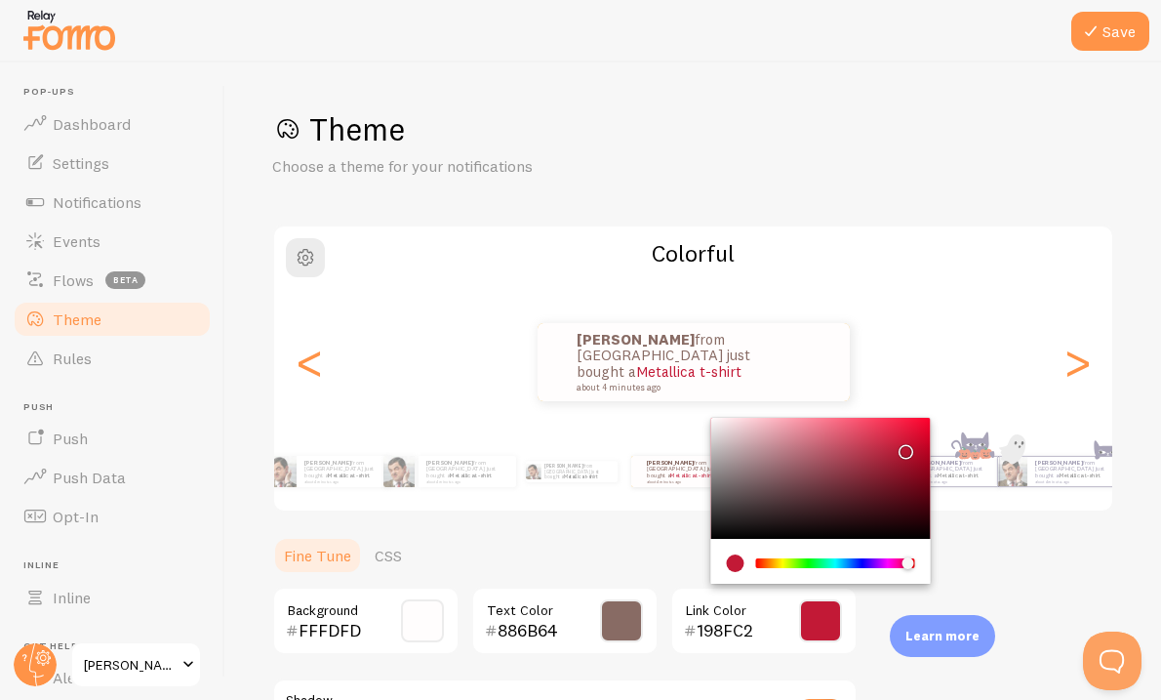
click at [843, 559] on div "Chrome color picker" at bounding box center [835, 563] width 155 height 10
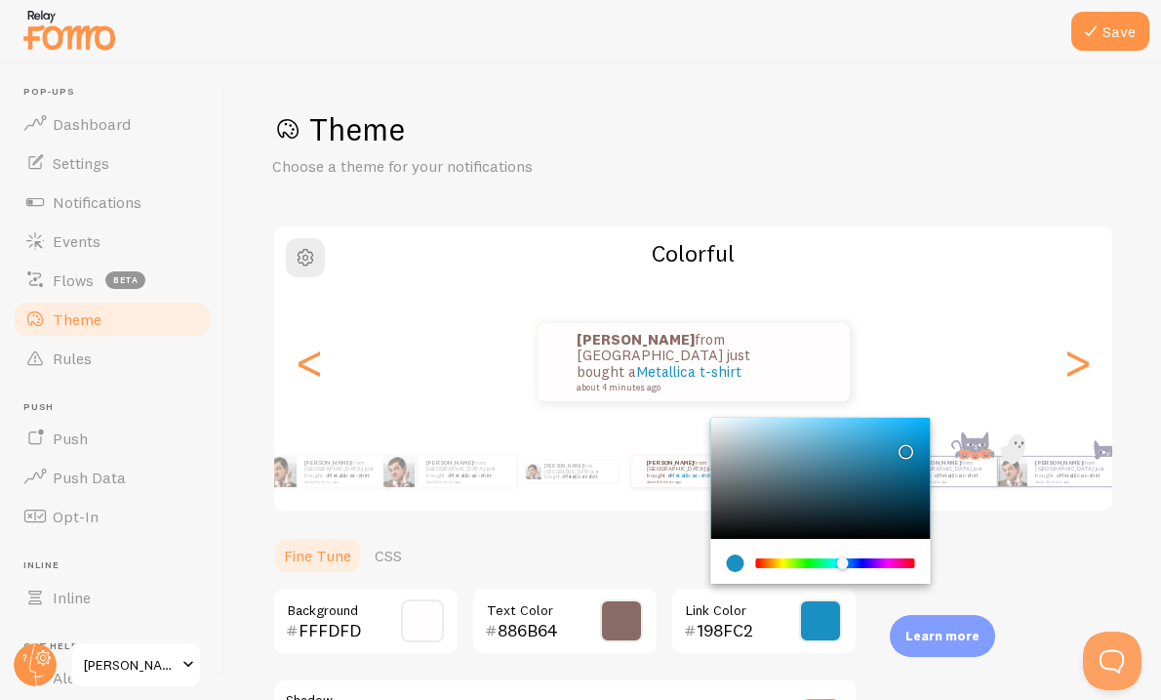
click at [851, 558] on div "Chrome color picker" at bounding box center [849, 564] width 12 height 13
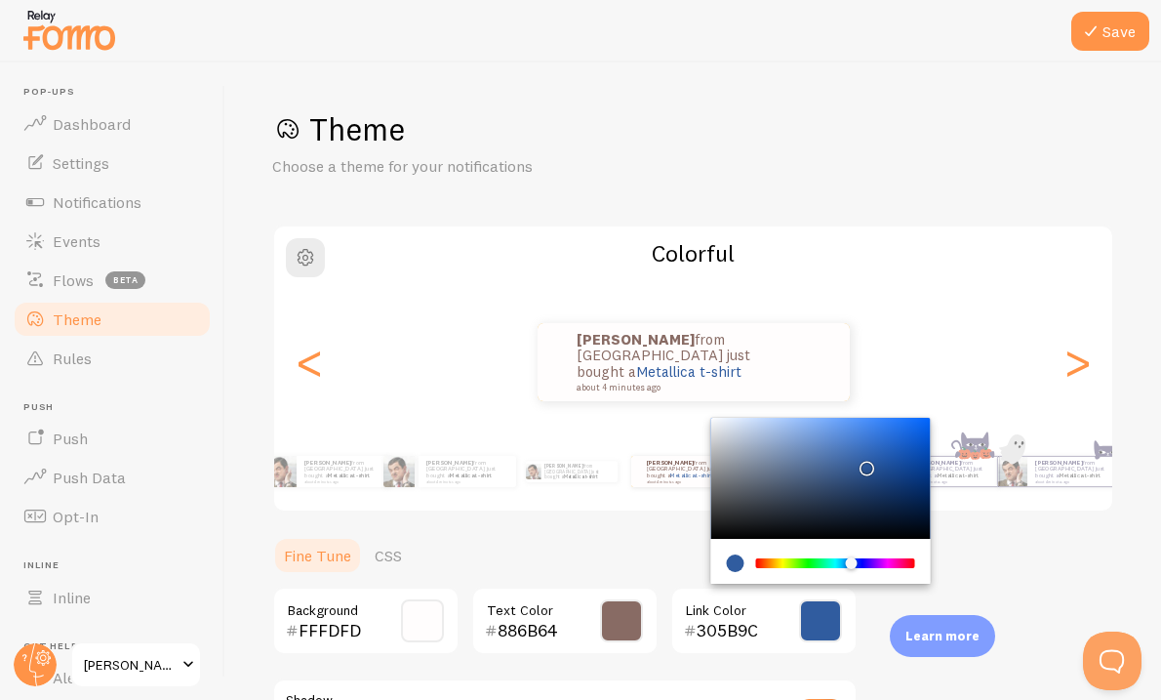
drag, startPoint x: 909, startPoint y: 447, endPoint x: 864, endPoint y: 461, distance: 47.9
click at [864, 462] on div "Chrome color picker" at bounding box center [868, 468] width 12 height 12
click at [1100, 28] on icon at bounding box center [1090, 31] width 23 height 23
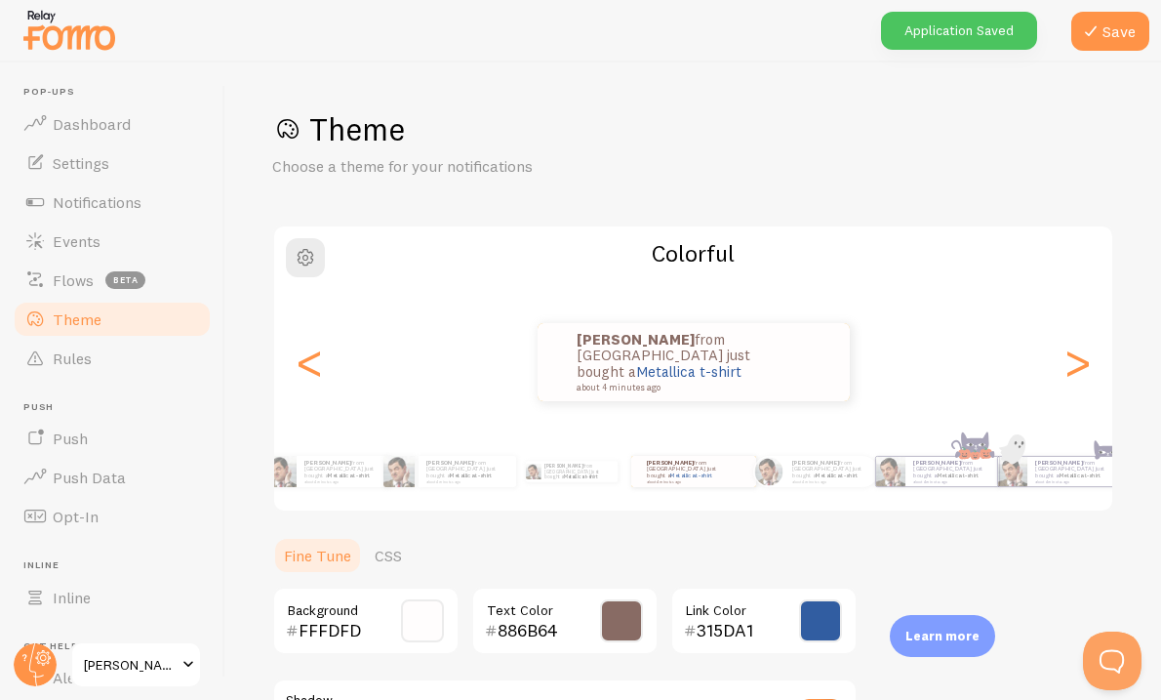
click at [821, 641] on span at bounding box center [820, 620] width 43 height 43
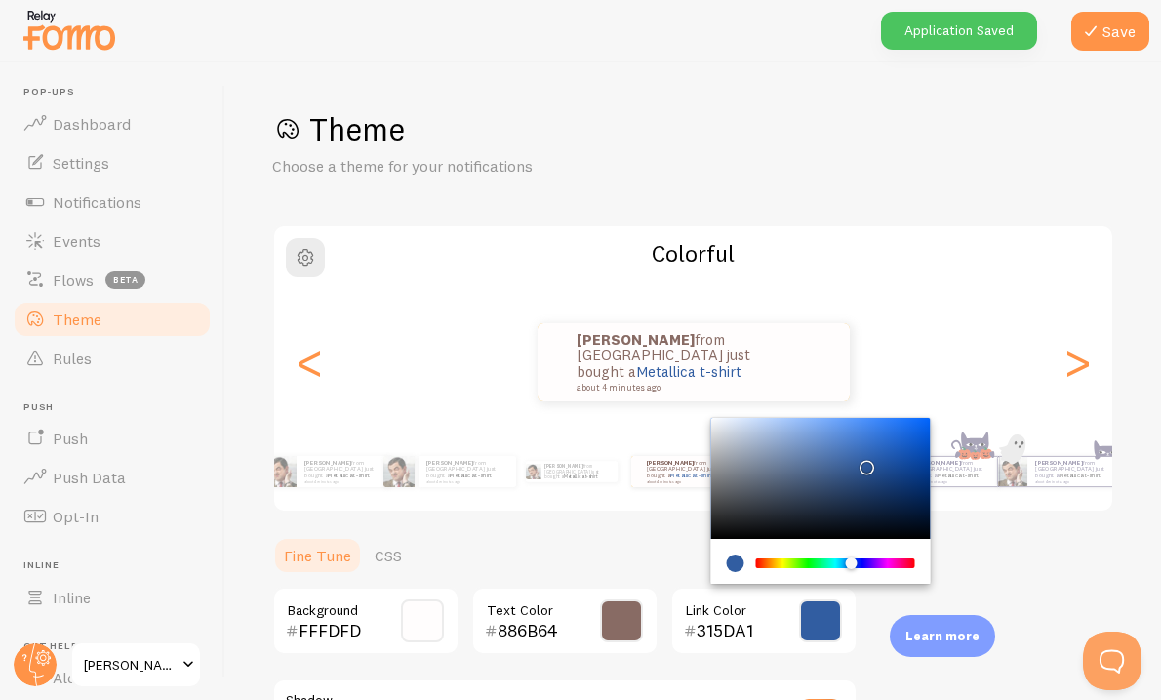
click at [836, 559] on div "Chrome color picker" at bounding box center [835, 563] width 155 height 10
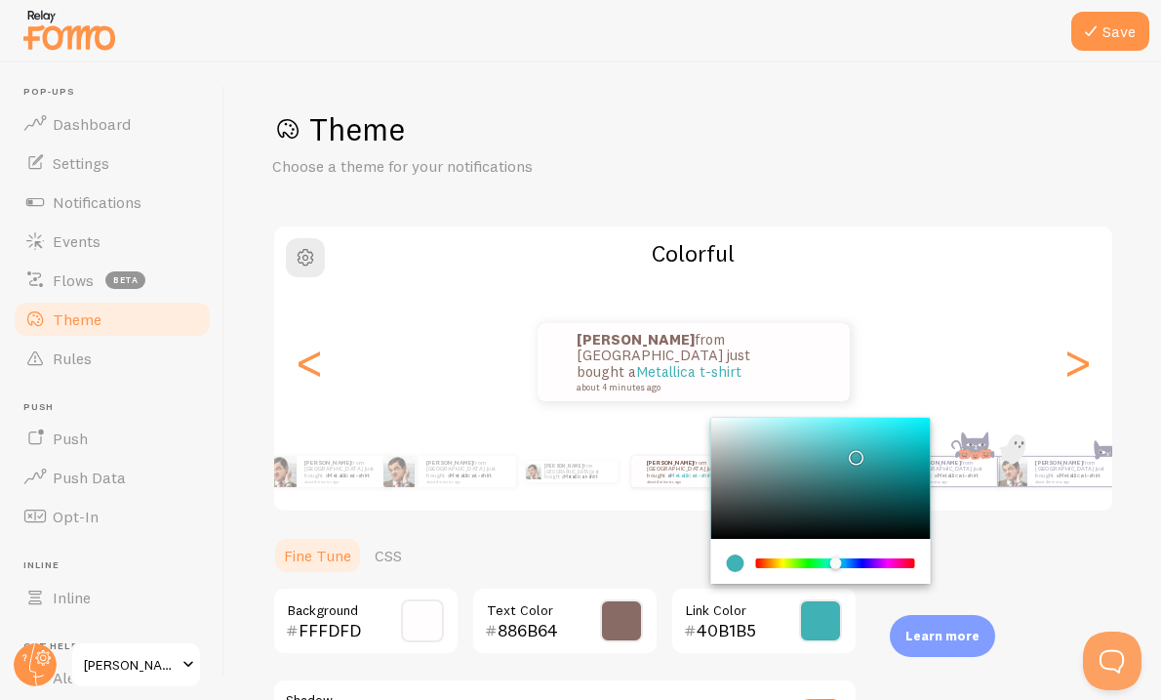
drag, startPoint x: 867, startPoint y: 452, endPoint x: 853, endPoint y: 450, distance: 14.8
click at [853, 451] on div "Chrome color picker" at bounding box center [821, 478] width 220 height 121
type input "41B5B9"
